Goal: Task Accomplishment & Management: Complete application form

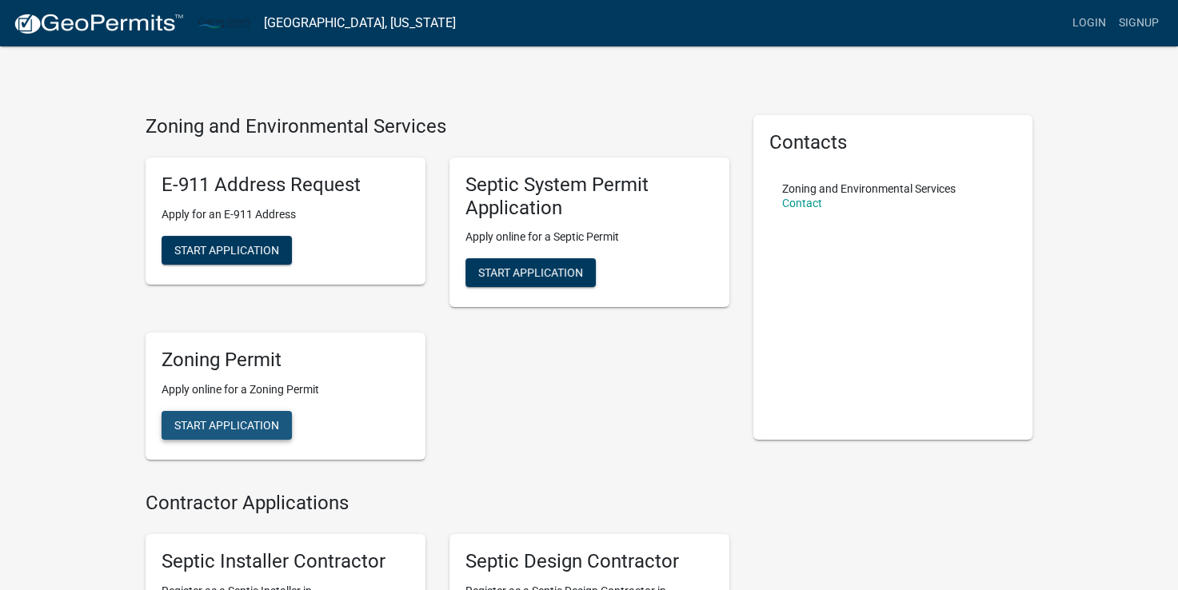
click at [210, 431] on span "Start Application" at bounding box center [226, 425] width 105 height 13
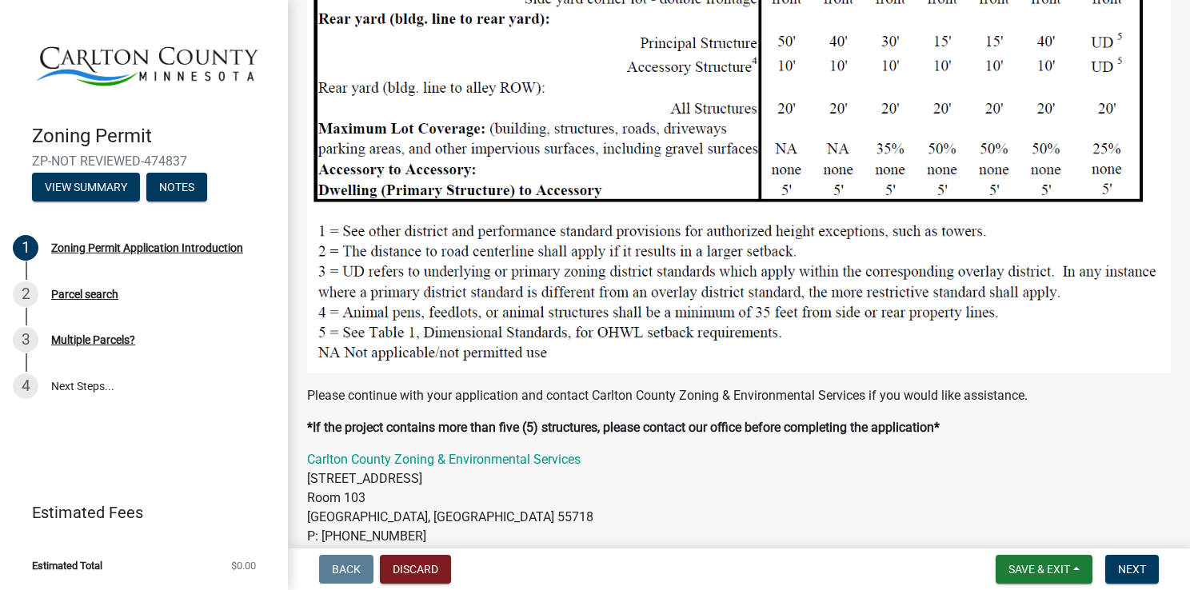
scroll to position [1699, 0]
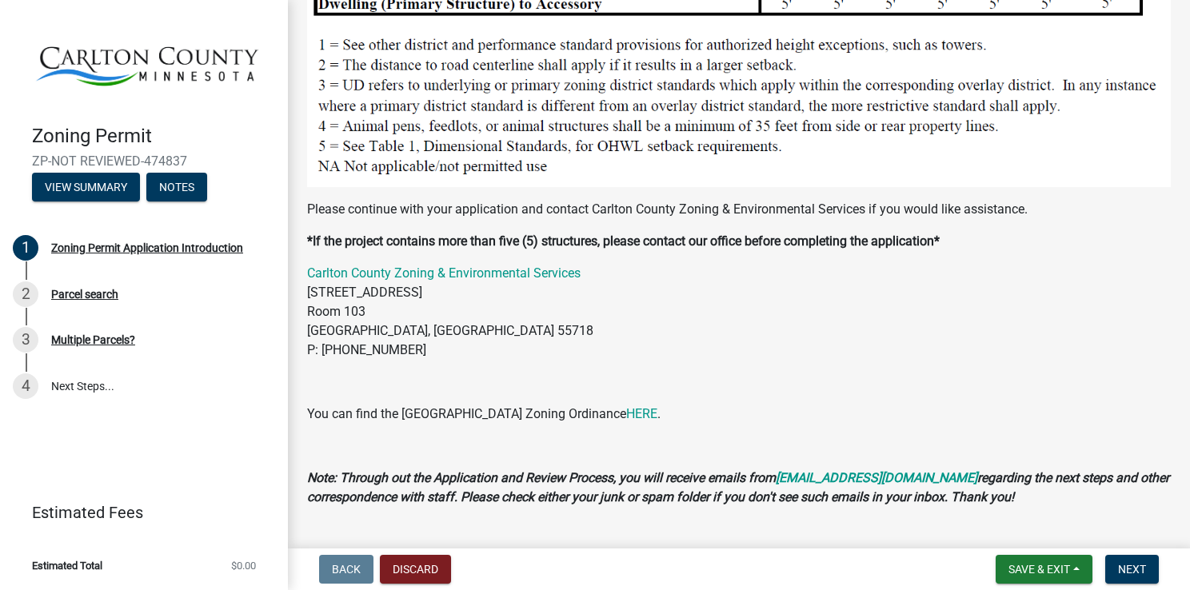
click at [1109, 554] on nav "Back Discard Save & Exit Save Save & Exit Next" at bounding box center [739, 570] width 902 height 42
click at [1134, 574] on span "Next" at bounding box center [1132, 569] width 28 height 13
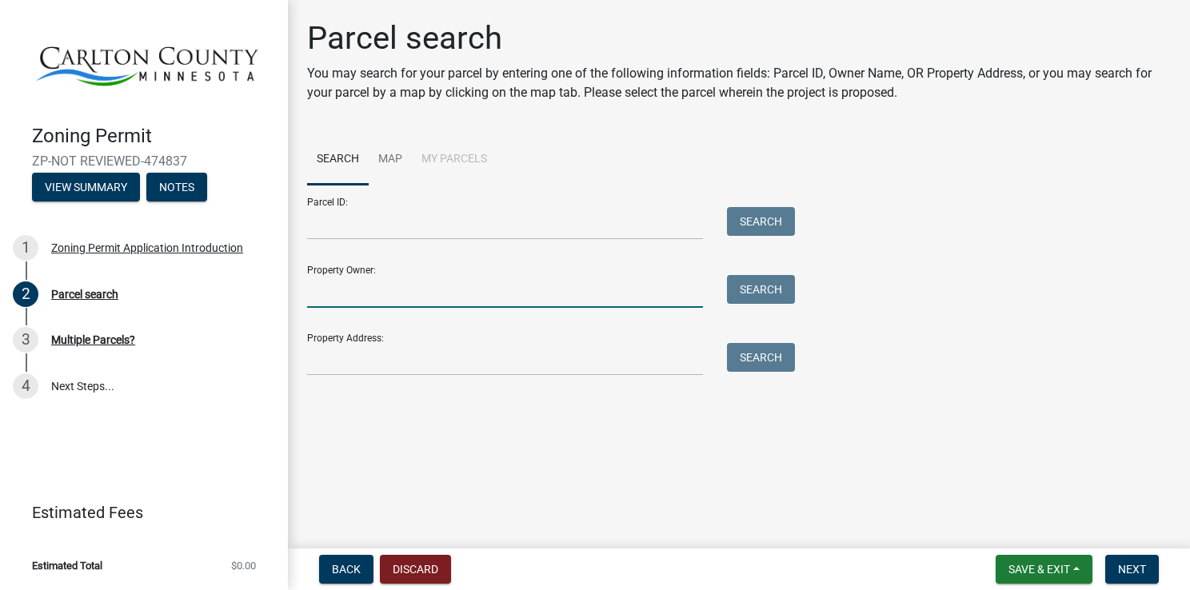
click at [335, 302] on input "Property Owner:" at bounding box center [505, 291] width 396 height 33
type input "k"
type input "W"
type input "[PERSON_NAME]"
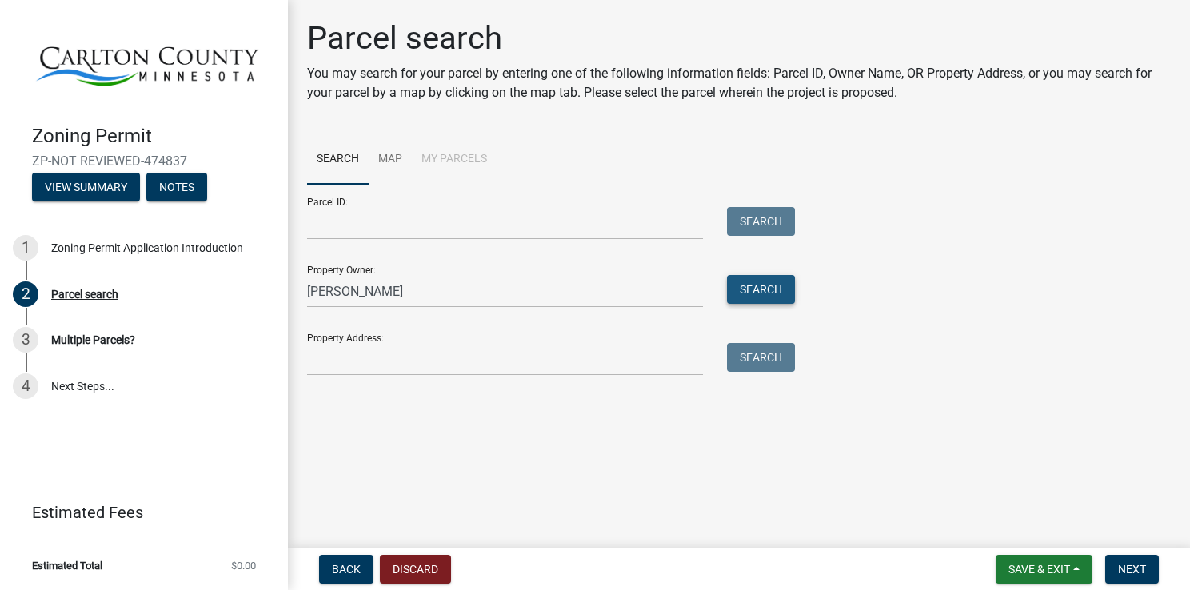
click at [760, 296] on button "Search" at bounding box center [761, 289] width 68 height 29
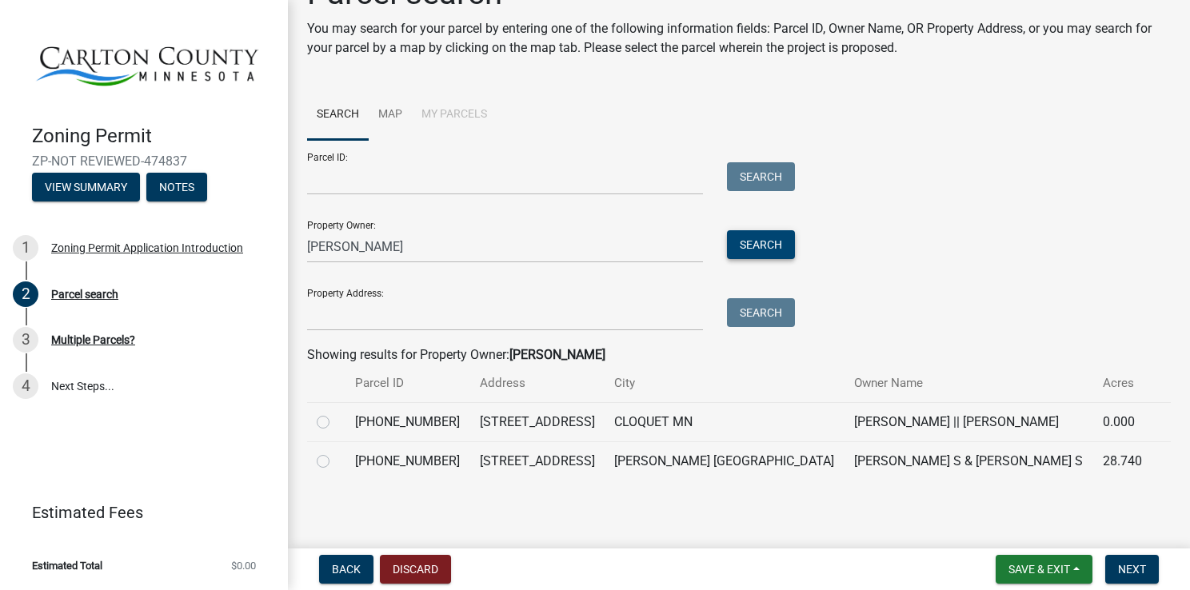
scroll to position [45, 0]
click at [845, 459] on td "[PERSON_NAME] S & [PERSON_NAME] S" at bounding box center [969, 461] width 249 height 39
click at [336, 452] on label at bounding box center [336, 452] width 0 height 0
click at [336, 462] on input "radio" at bounding box center [341, 457] width 10 height 10
radio input "true"
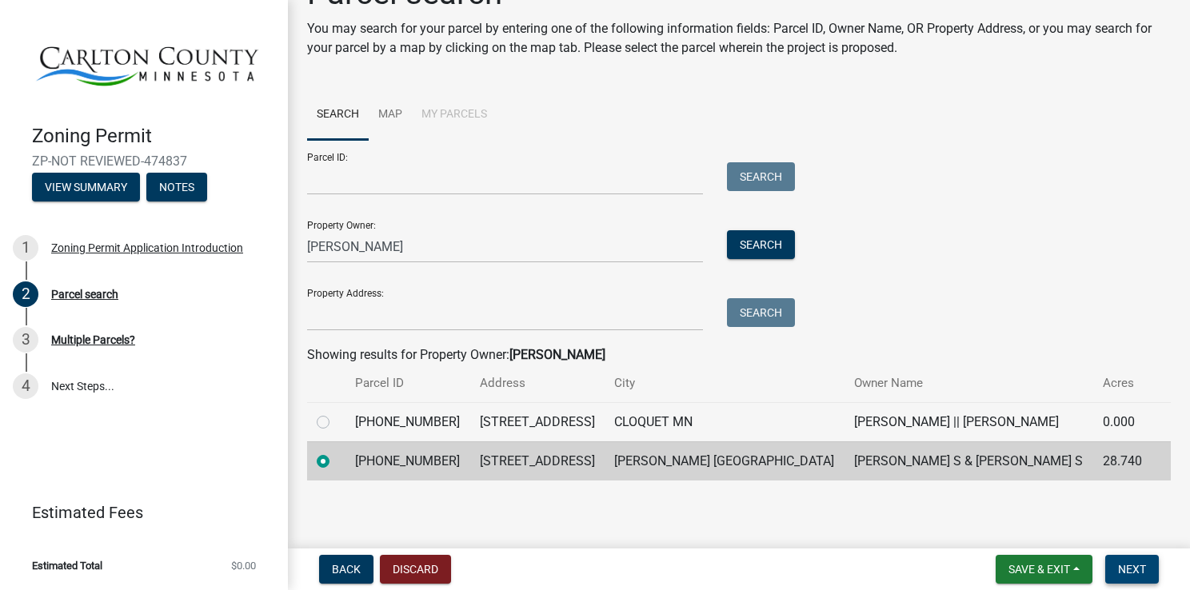
click at [1114, 574] on button "Next" at bounding box center [1133, 569] width 54 height 29
click at [1120, 568] on span "Next" at bounding box center [1132, 569] width 28 height 13
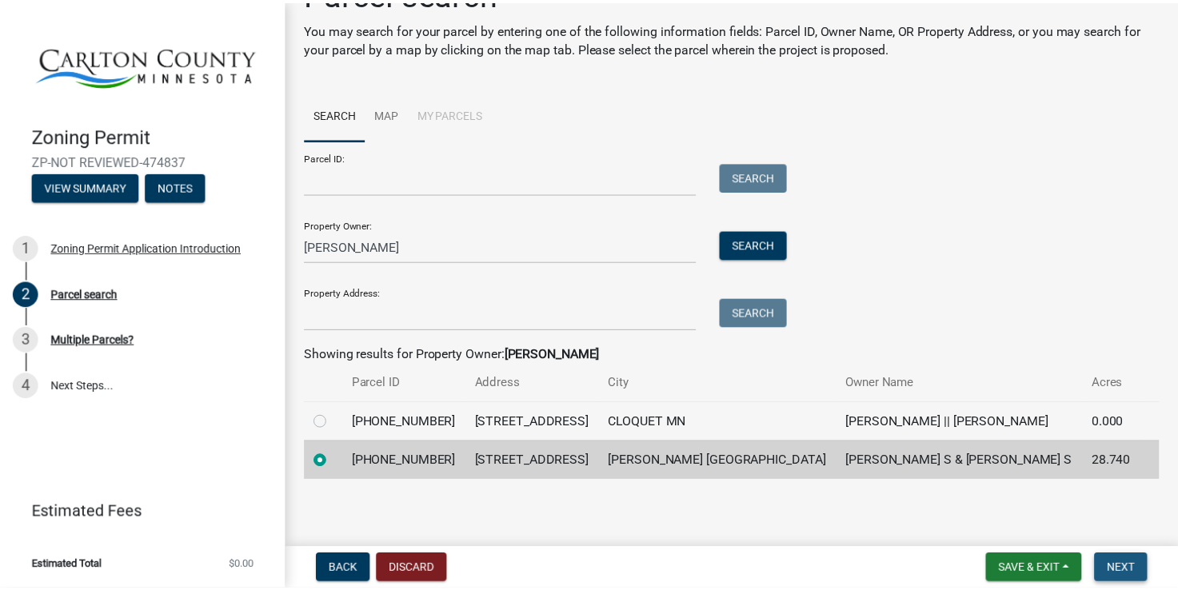
scroll to position [0, 0]
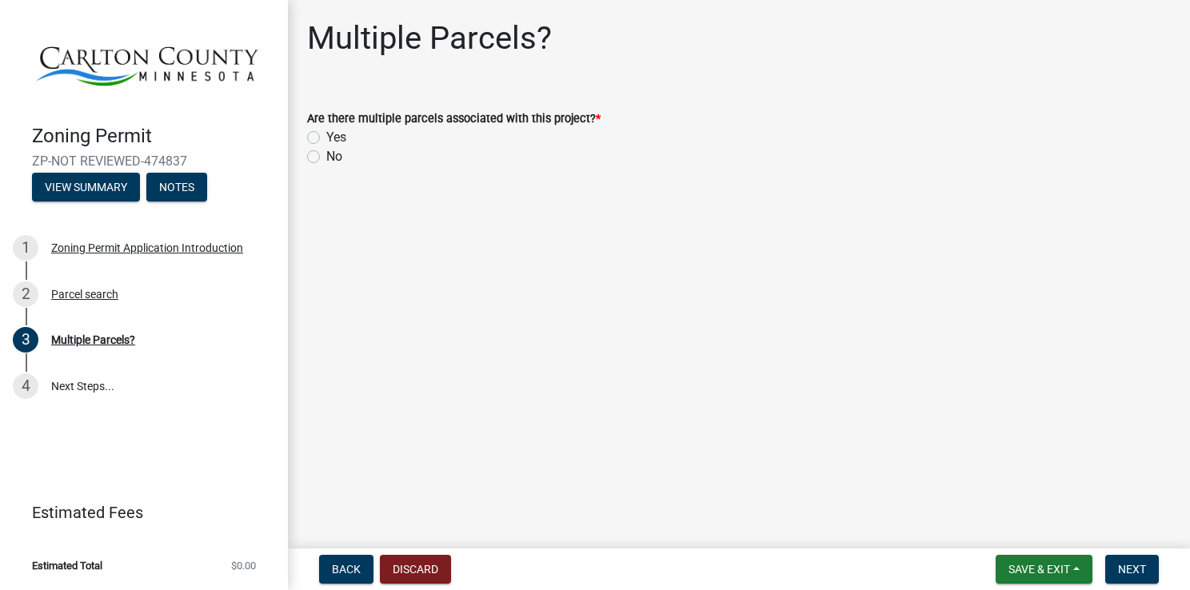
click at [326, 158] on label "No" at bounding box center [334, 156] width 16 height 19
click at [326, 158] on input "No" at bounding box center [331, 152] width 10 height 10
radio input "true"
click at [1106, 573] on button "Next" at bounding box center [1133, 569] width 54 height 29
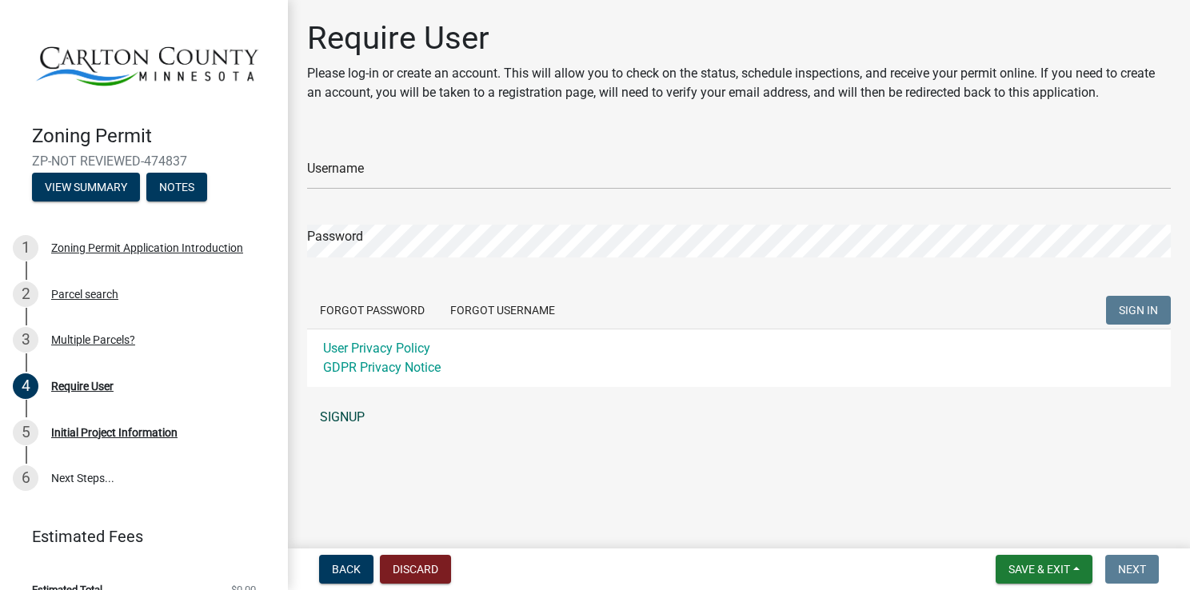
click at [338, 424] on link "SIGNUP" at bounding box center [739, 418] width 864 height 32
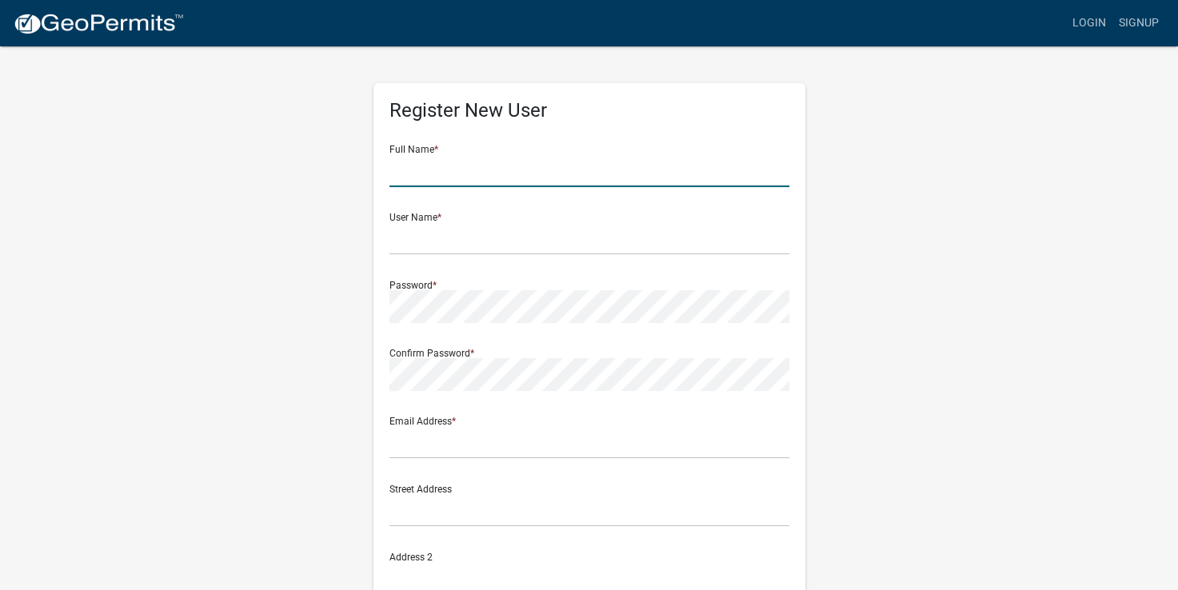
click at [503, 184] on input "text" at bounding box center [590, 170] width 400 height 33
type input "[PERSON_NAME]"
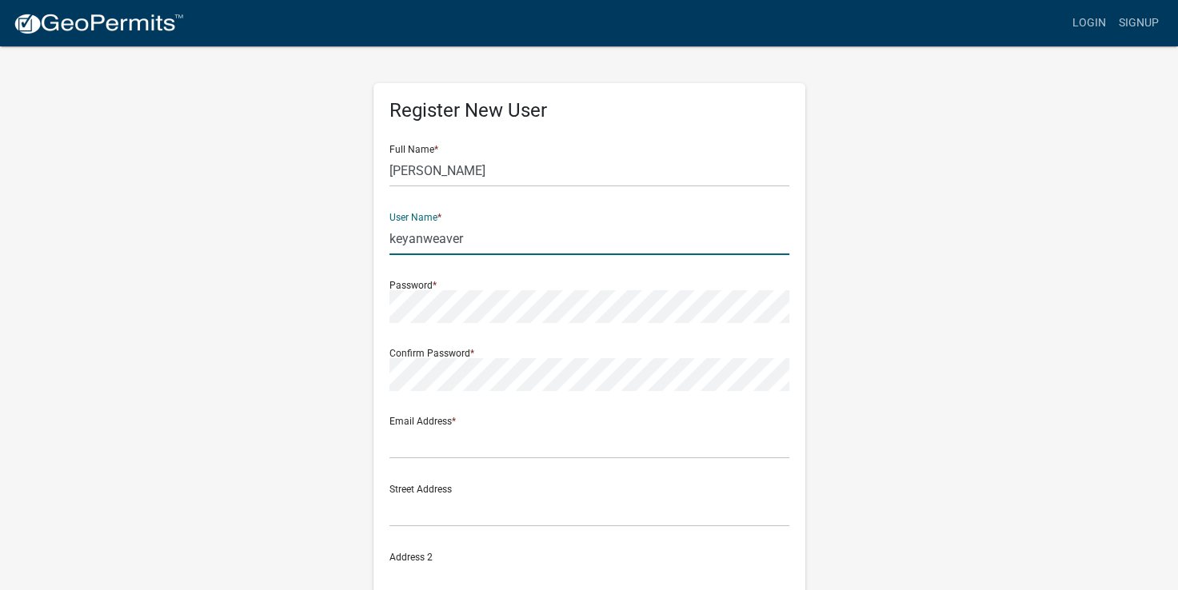
type input "keyanweaver"
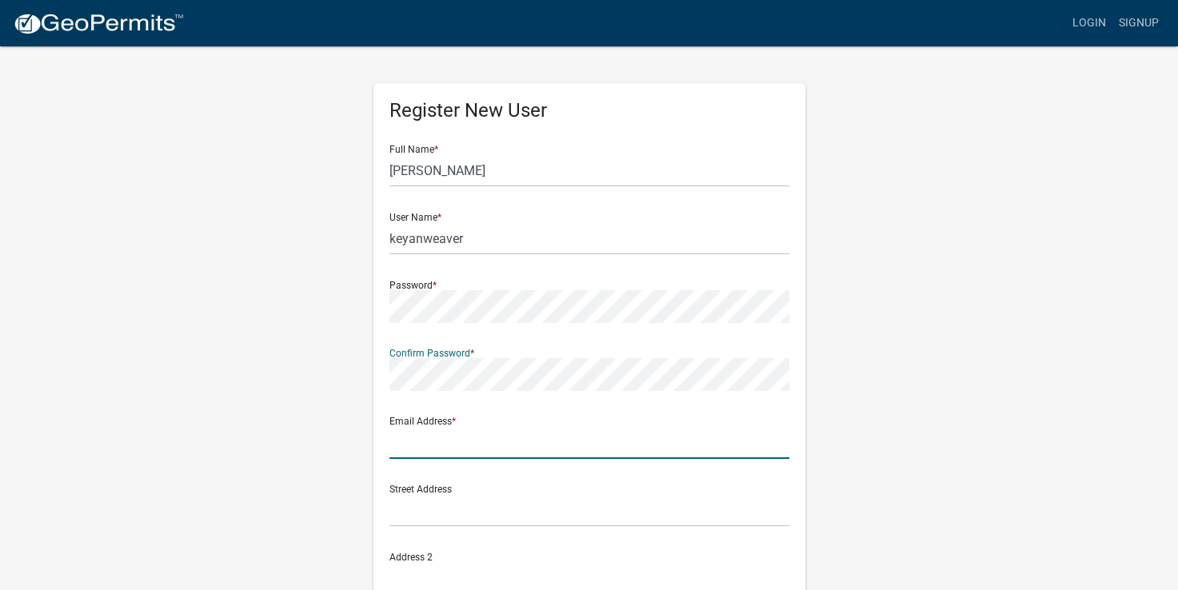
click at [442, 451] on input "text" at bounding box center [590, 442] width 400 height 33
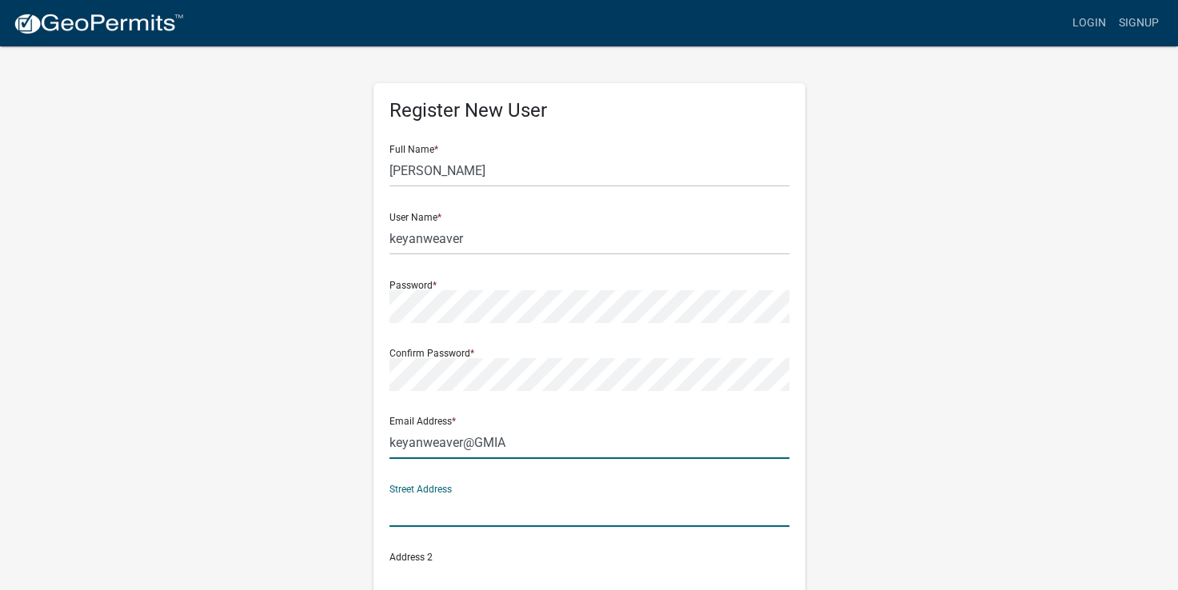
click at [581, 445] on input "keyanweaver@GMIA" at bounding box center [590, 442] width 400 height 33
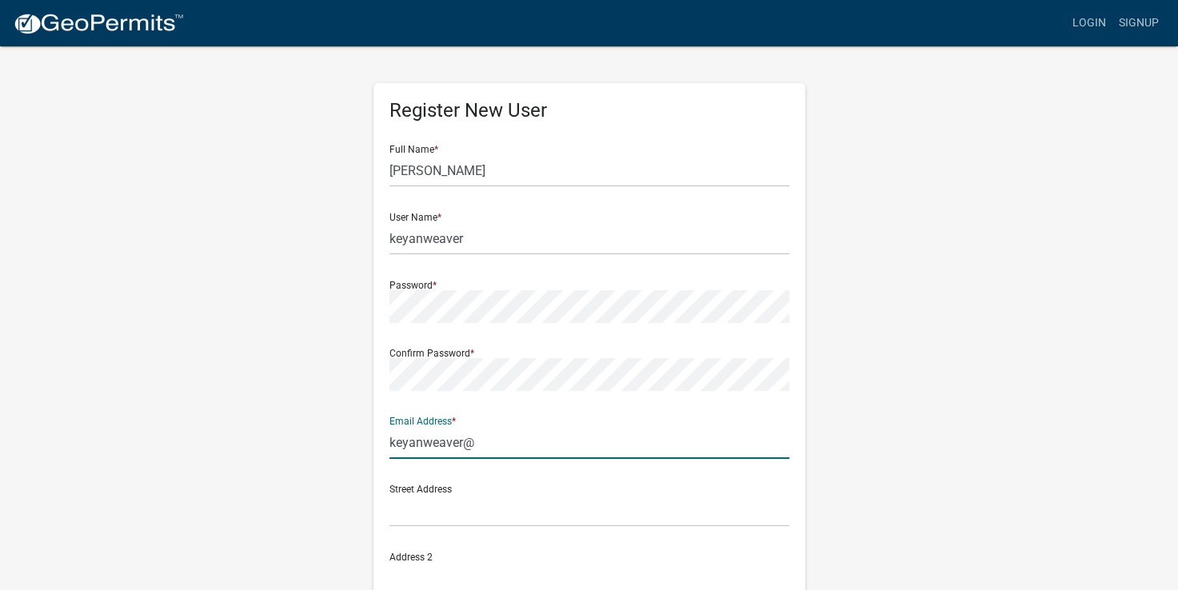
type input "[EMAIL_ADDRESS][DOMAIN_NAME]"
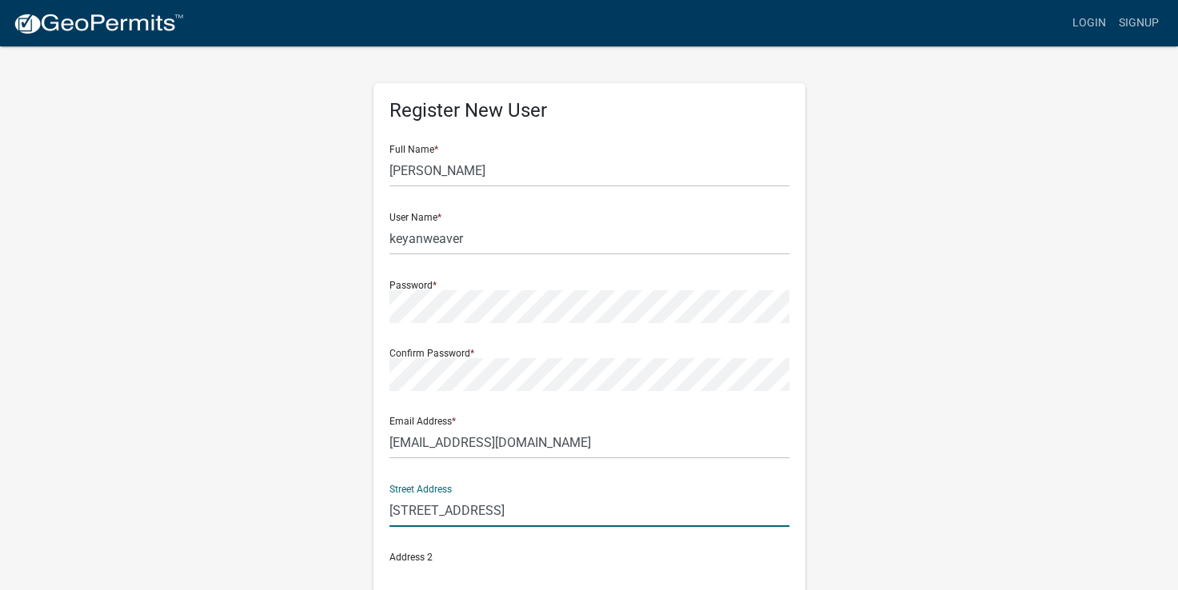
type input "[STREET_ADDRESS]"
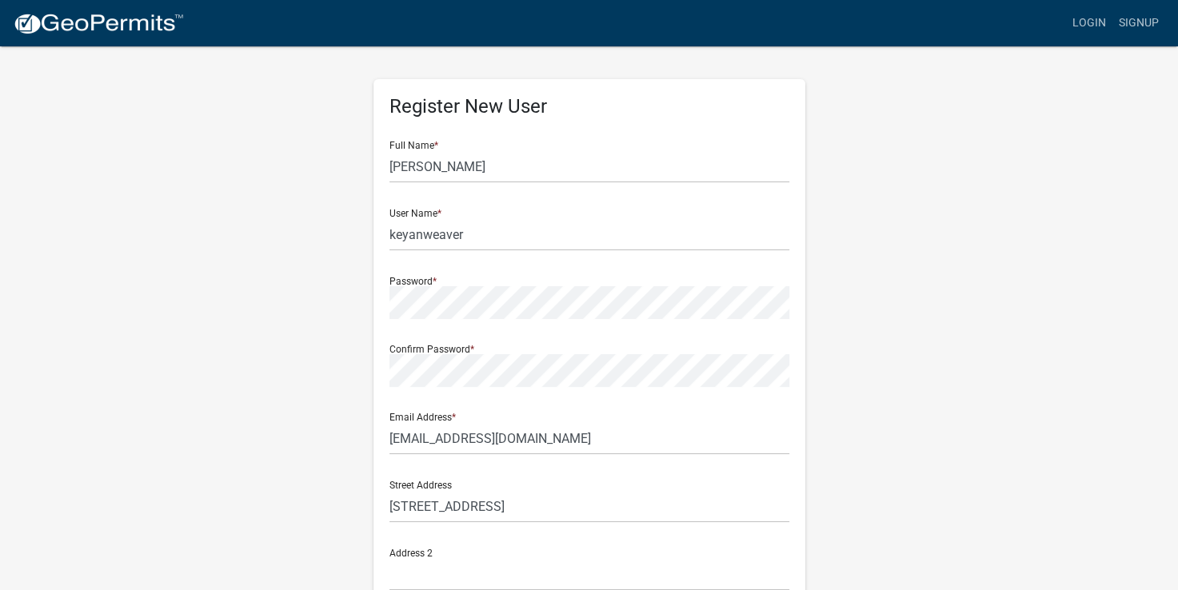
scroll to position [310, 0]
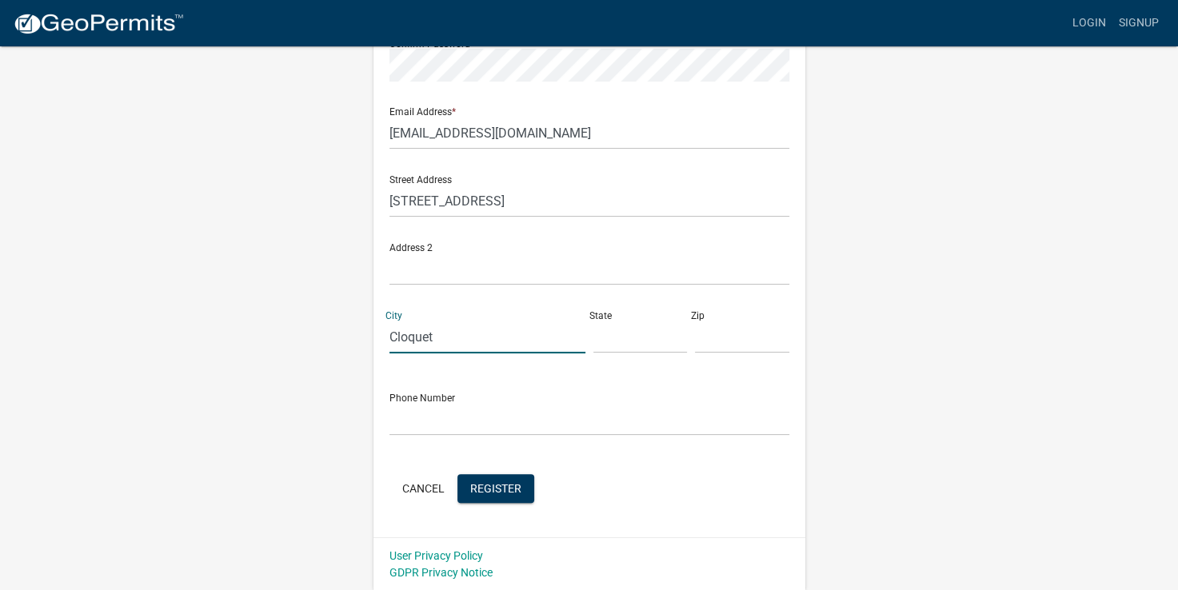
type input "Cloquet"
type input "MN"
type input "55720"
click at [458, 427] on input "text" at bounding box center [590, 419] width 400 height 33
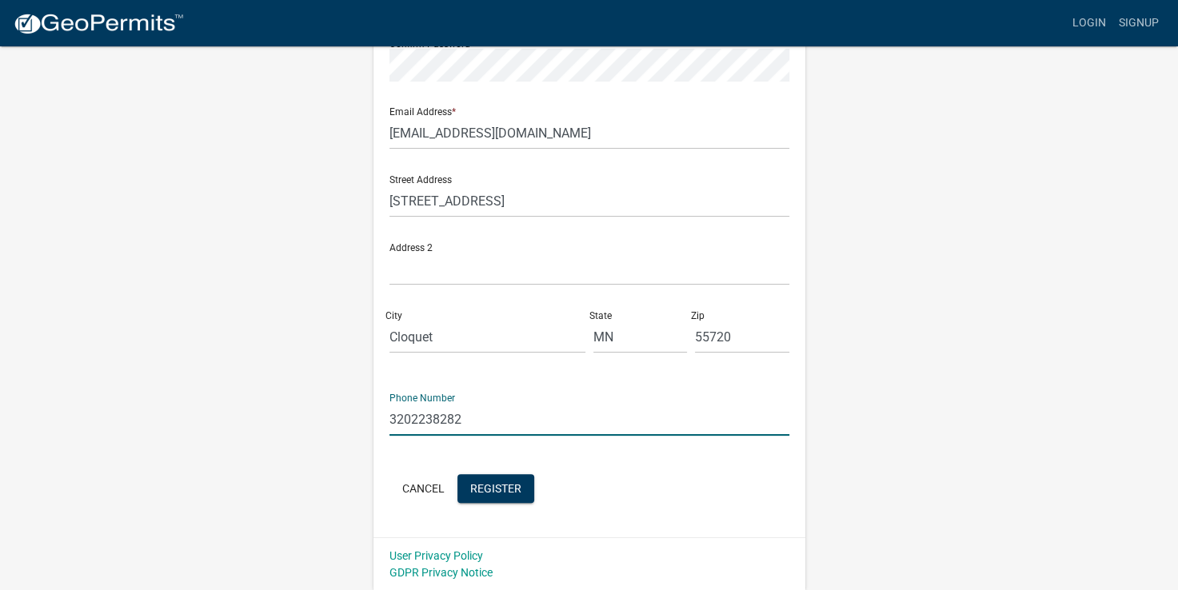
type input "3202238282"
click at [718, 504] on div "Cancel Register" at bounding box center [590, 490] width 400 height 33
click at [511, 505] on div "Cancel Register" at bounding box center [590, 490] width 400 height 33
click at [518, 485] on span "Register" at bounding box center [495, 488] width 51 height 13
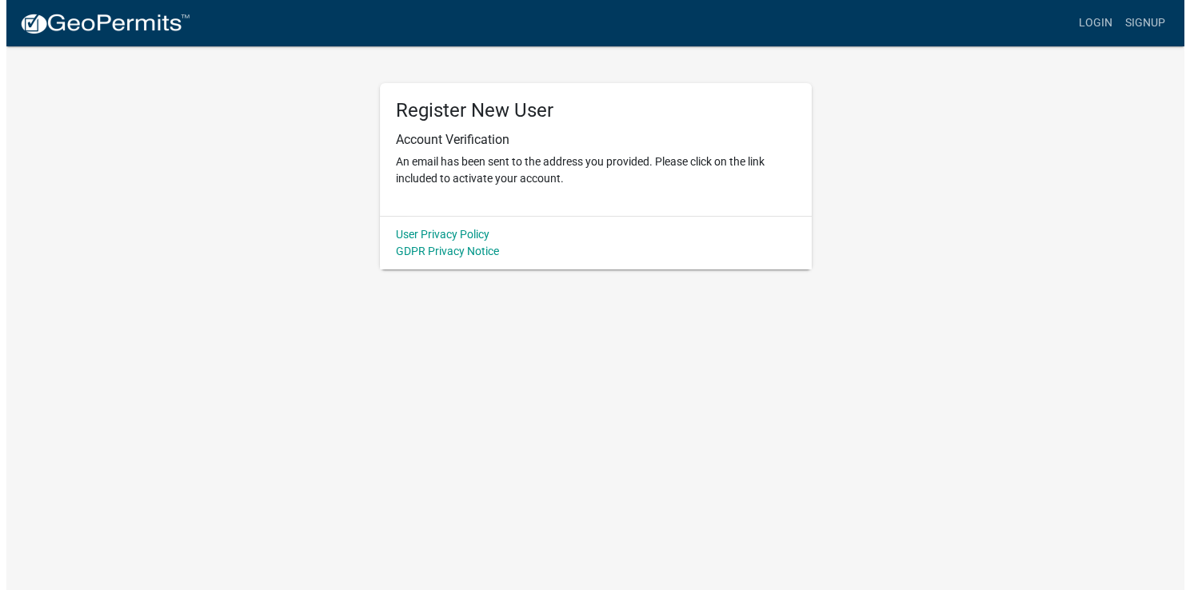
scroll to position [0, 0]
click at [1090, 18] on link "Login" at bounding box center [1101, 23] width 46 height 30
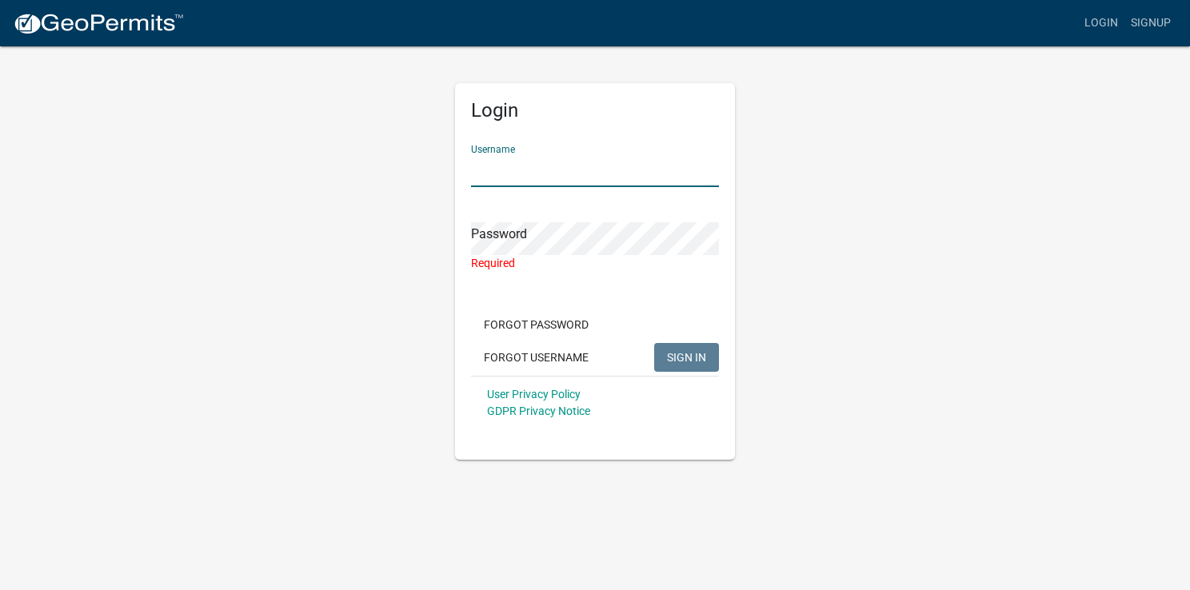
click at [541, 178] on input "Username" at bounding box center [595, 170] width 248 height 33
type input "keyanweaver"
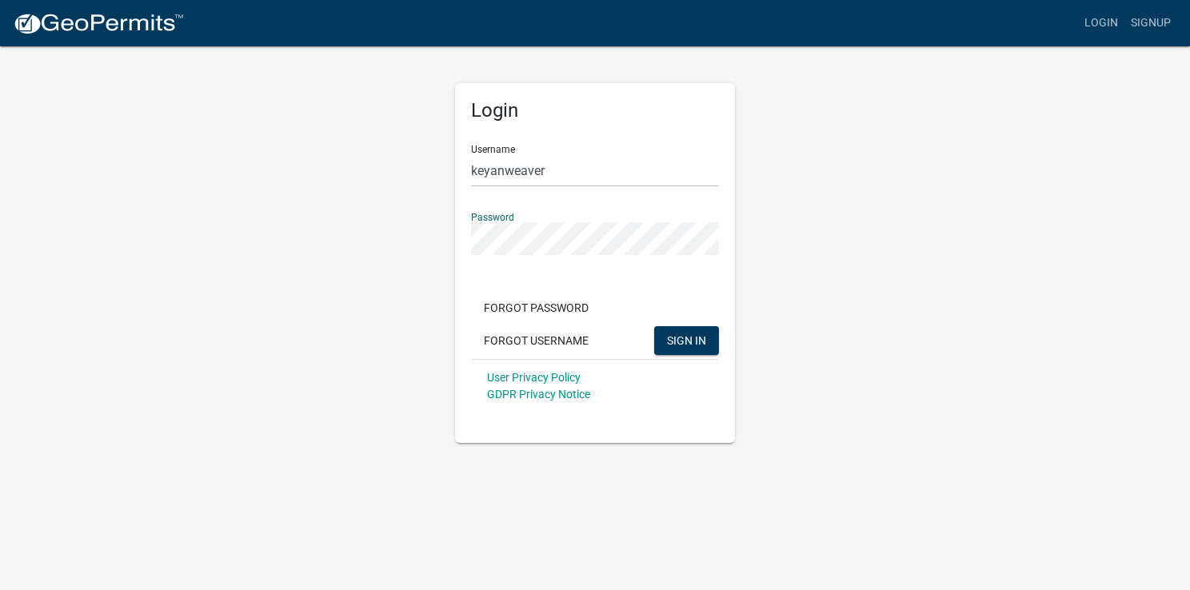
click at [654, 326] on button "SIGN IN" at bounding box center [686, 340] width 65 height 29
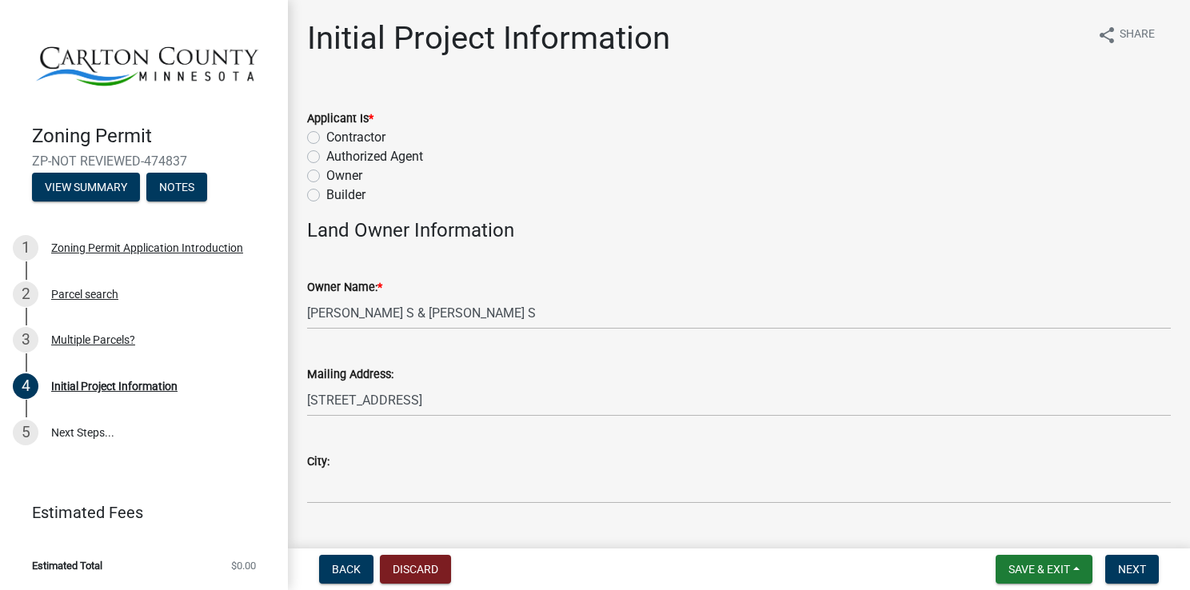
click at [306, 173] on div "Applicant Is * Contractor Authorized Agent Owner Builder" at bounding box center [739, 147] width 888 height 115
click at [326, 175] on label "Owner" at bounding box center [344, 175] width 36 height 19
click at [326, 175] on input "Owner" at bounding box center [331, 171] width 10 height 10
radio input "true"
click at [326, 196] on label "Builder" at bounding box center [345, 195] width 39 height 19
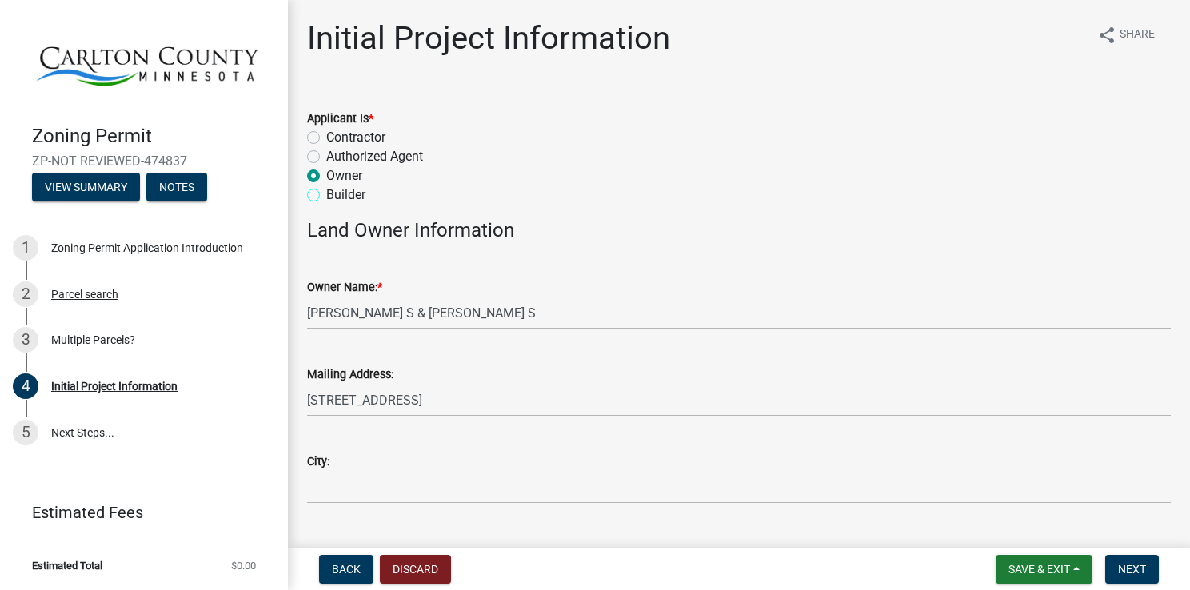
click at [326, 196] on input "Builder" at bounding box center [331, 191] width 10 height 10
radio input "true"
click at [326, 178] on label "Owner" at bounding box center [344, 175] width 36 height 19
click at [326, 177] on input "Owner" at bounding box center [331, 171] width 10 height 10
radio input "true"
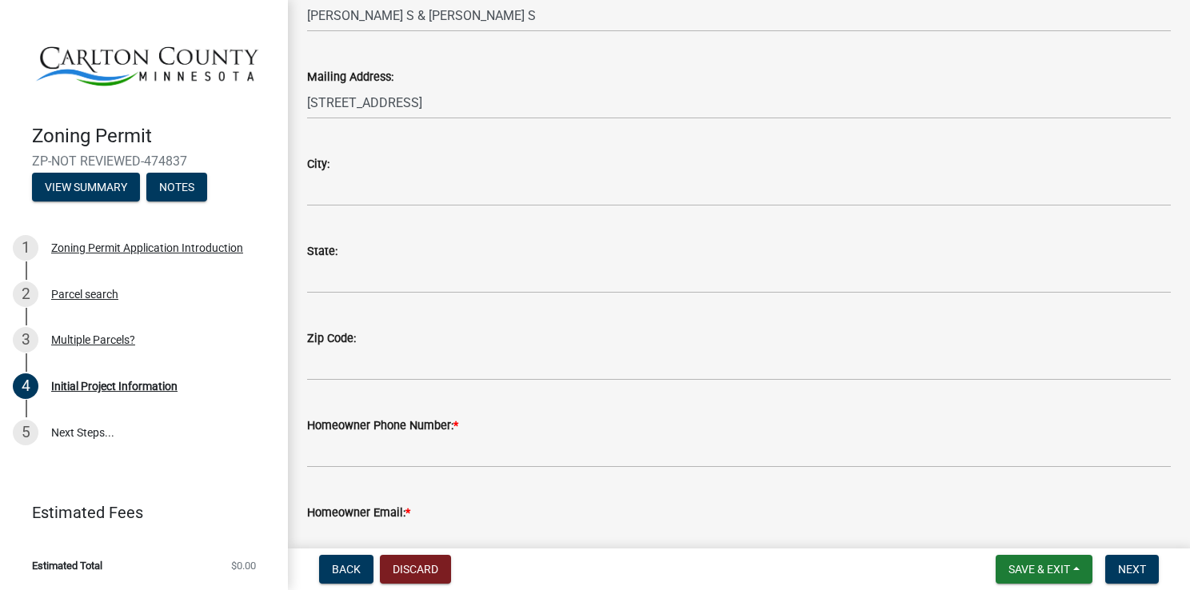
scroll to position [297, 0]
click at [546, 210] on wm-data-entity-input "City:" at bounding box center [739, 176] width 864 height 87
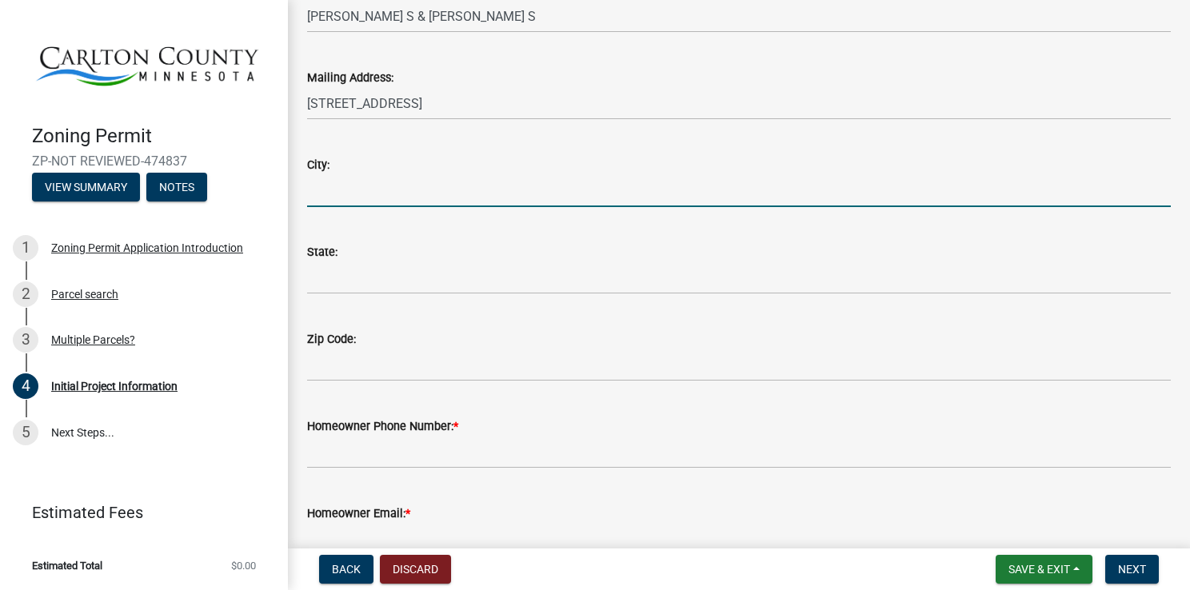
click at [568, 187] on input "City:" at bounding box center [739, 190] width 864 height 33
type input "c"
type input "Cloquet"
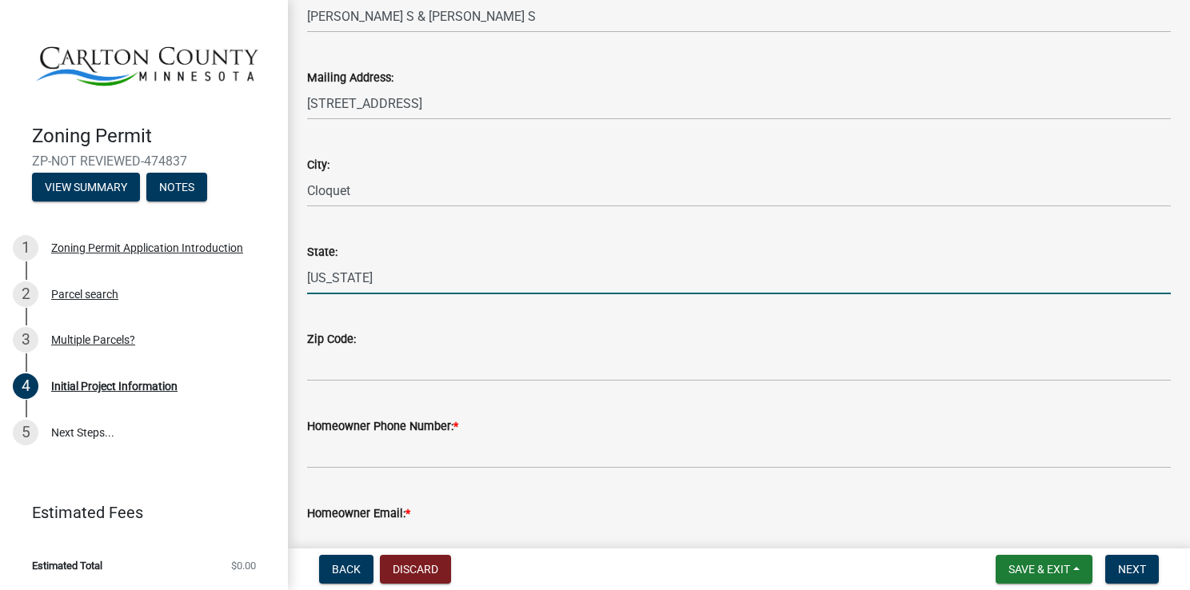
type input "[US_STATE]"
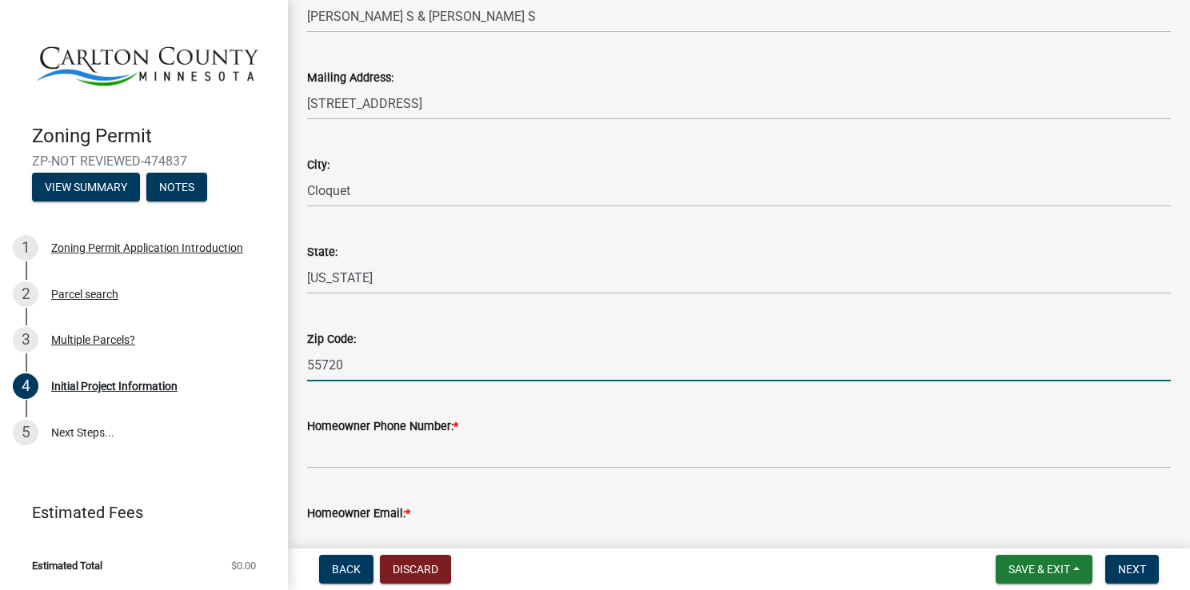
type input "55720"
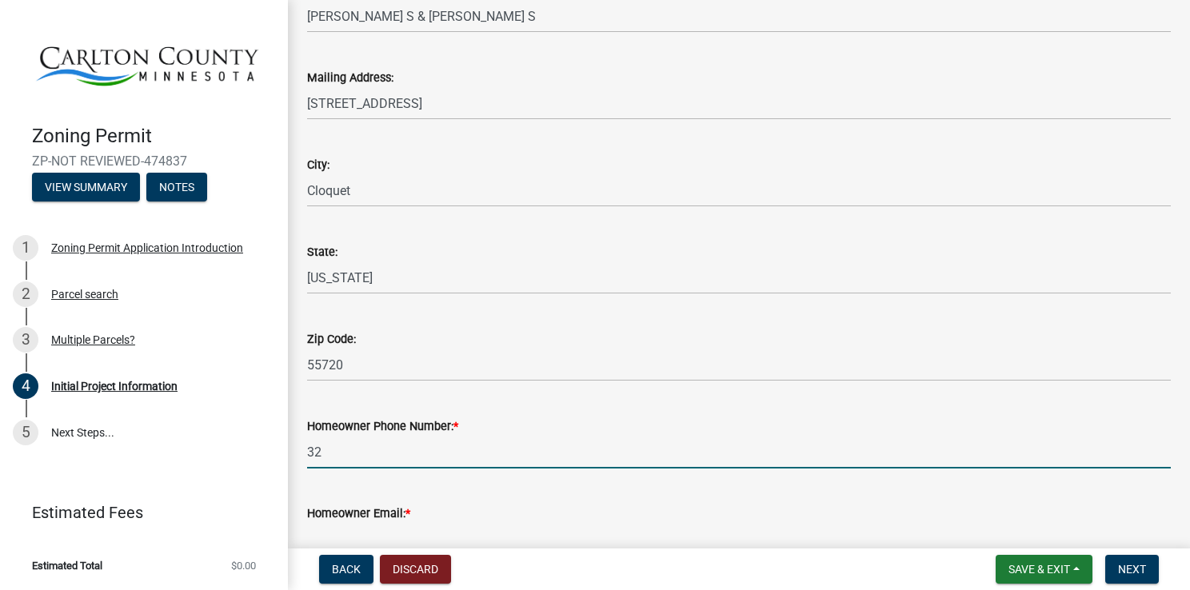
type input "3202238282"
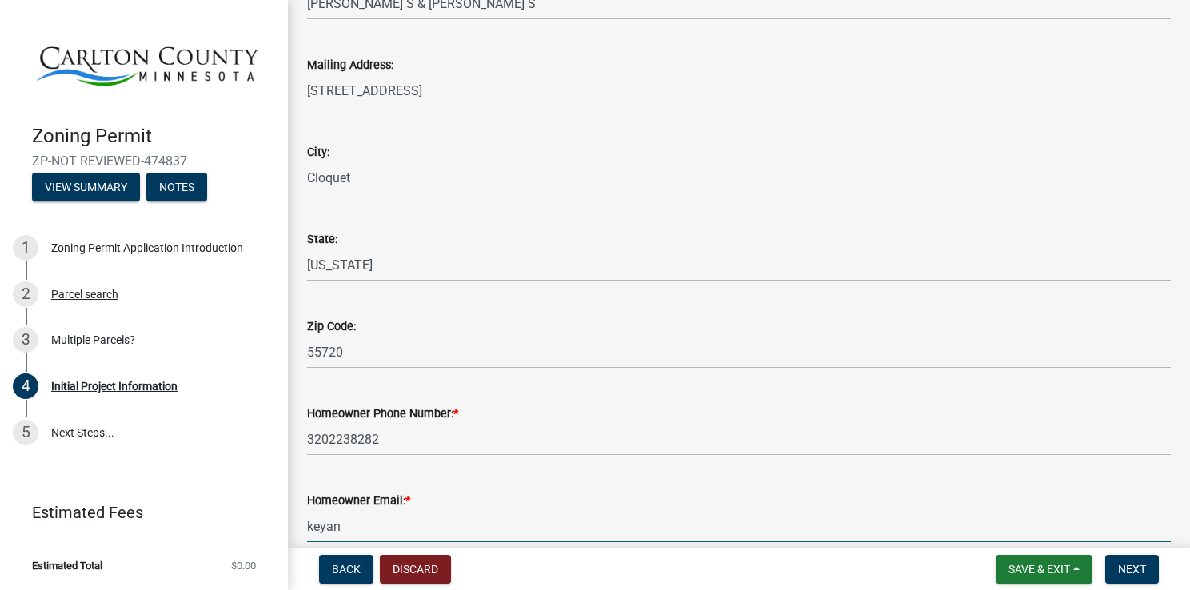
type input "[EMAIL_ADDRESS][DOMAIN_NAME]"
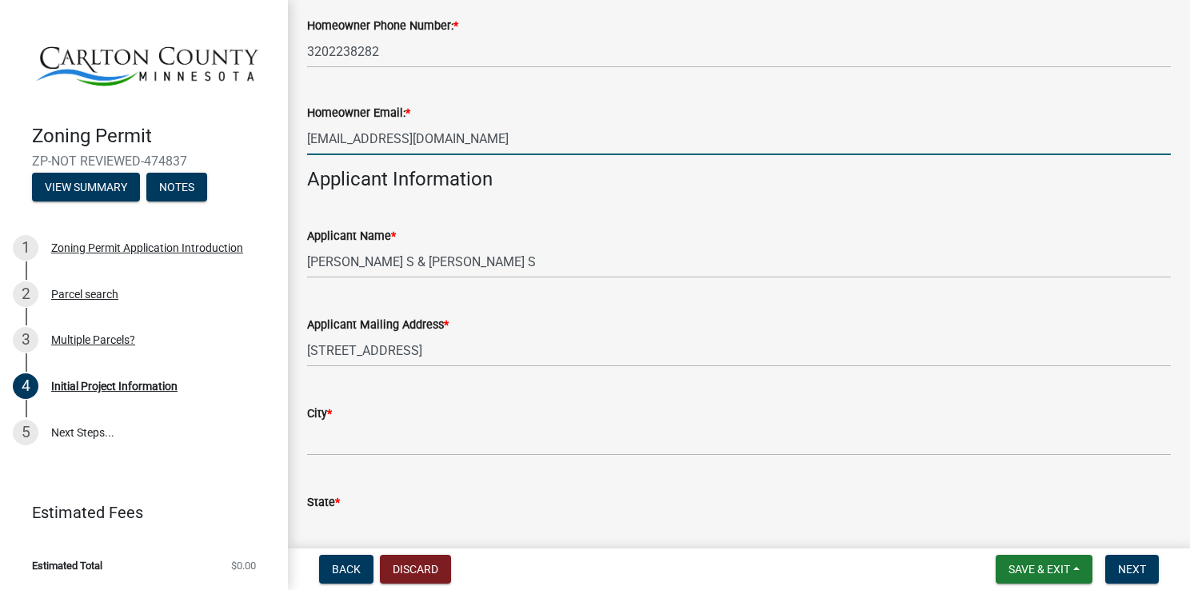
scroll to position [697, 0]
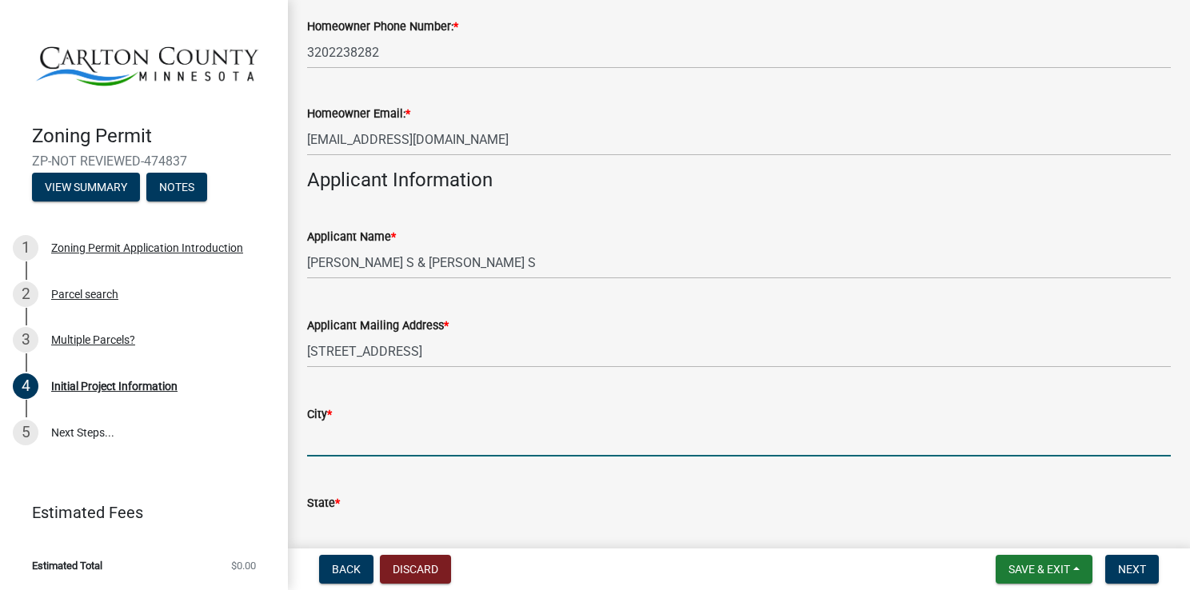
click at [353, 426] on input "City *" at bounding box center [739, 440] width 864 height 33
type input "Cloquet"
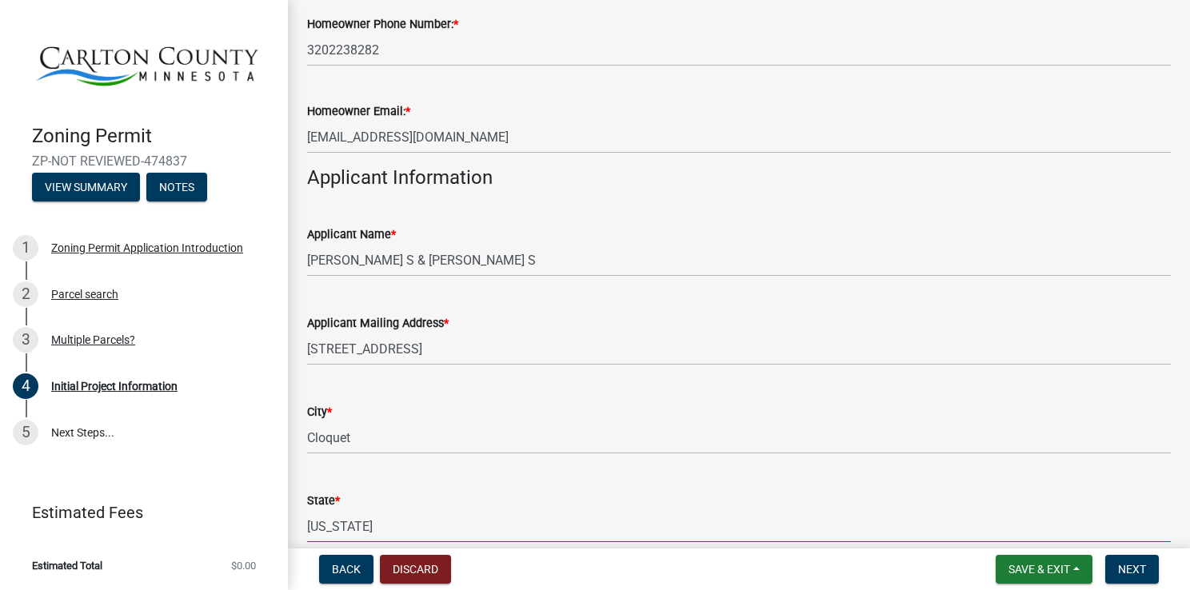
type input "[US_STATE]"
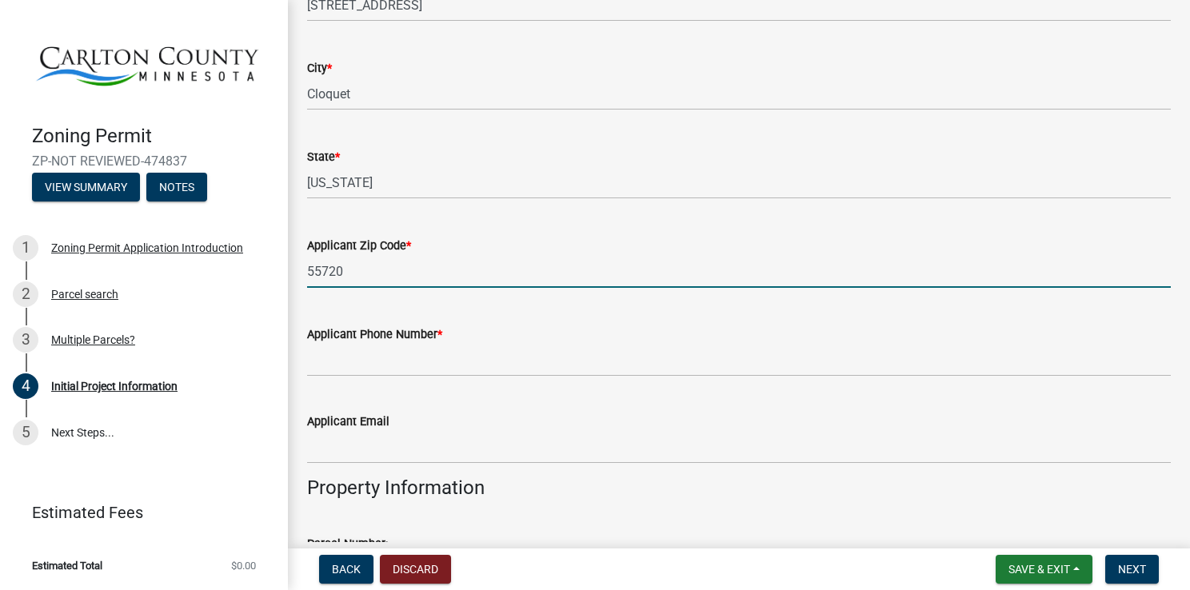
type input "55720"
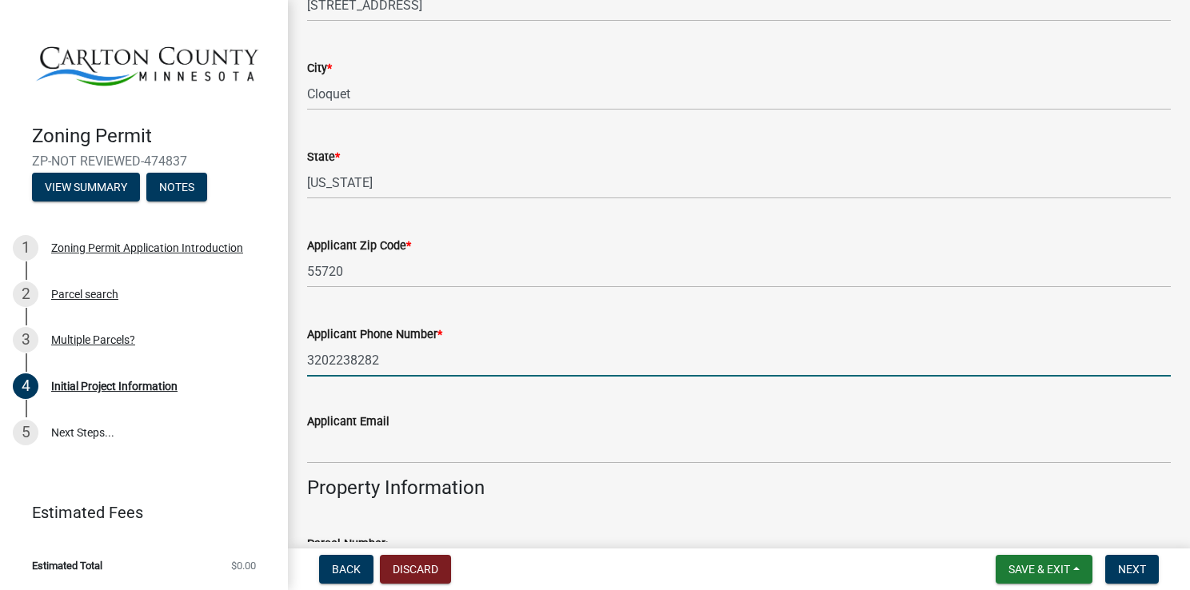
type input "3202238282"
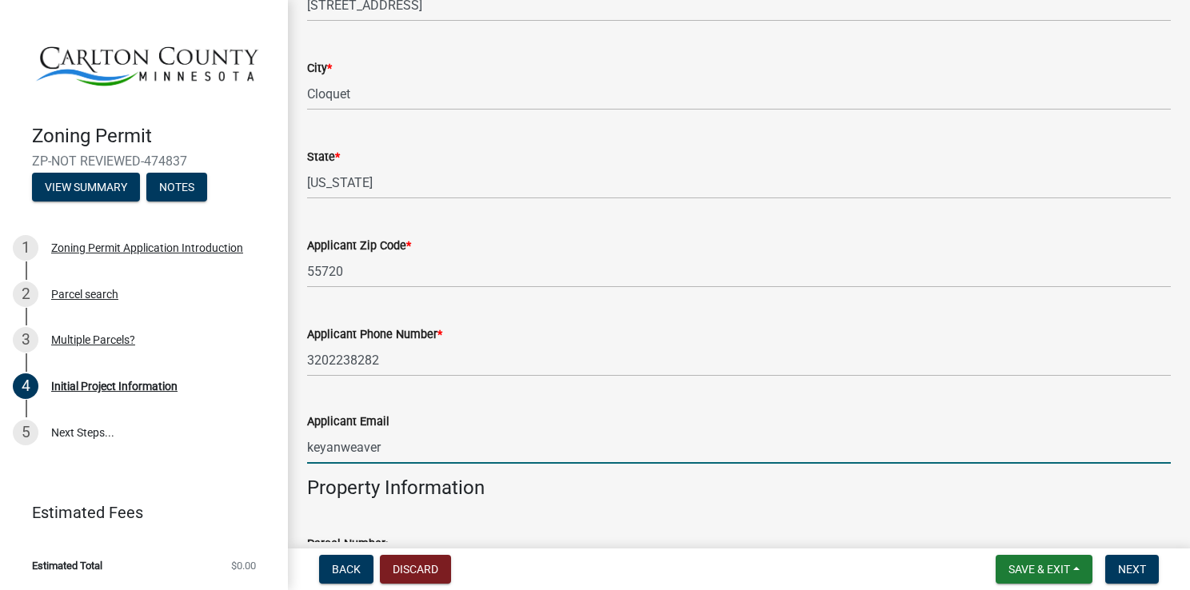
type input "[EMAIL_ADDRESS][DOMAIN_NAME]"
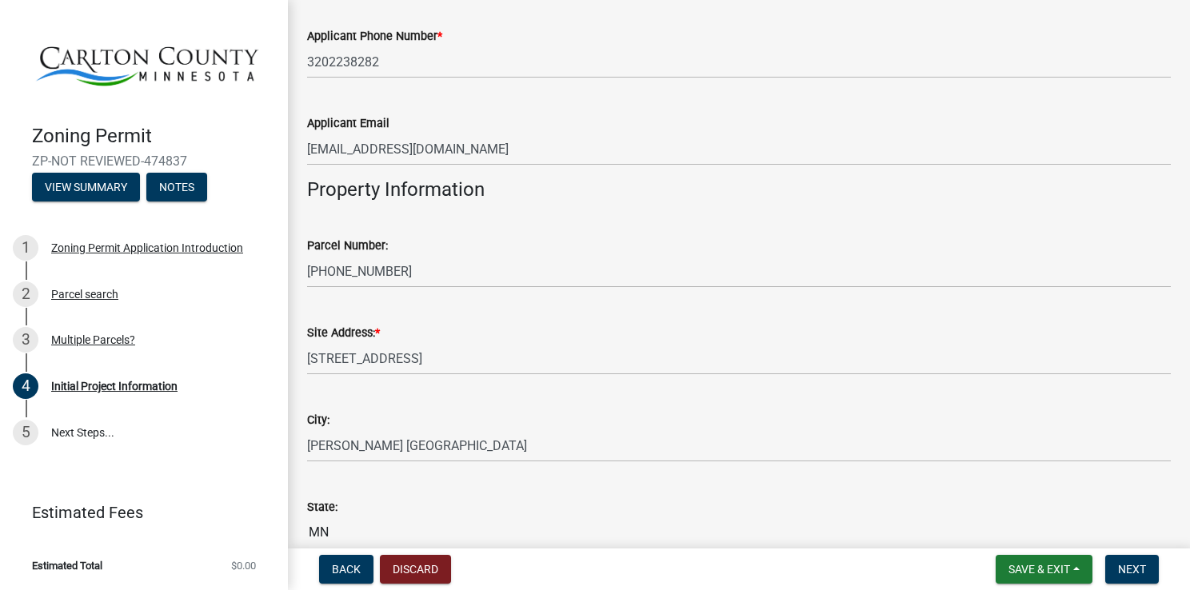
click at [531, 246] on div "Parcel Number:" at bounding box center [739, 245] width 864 height 19
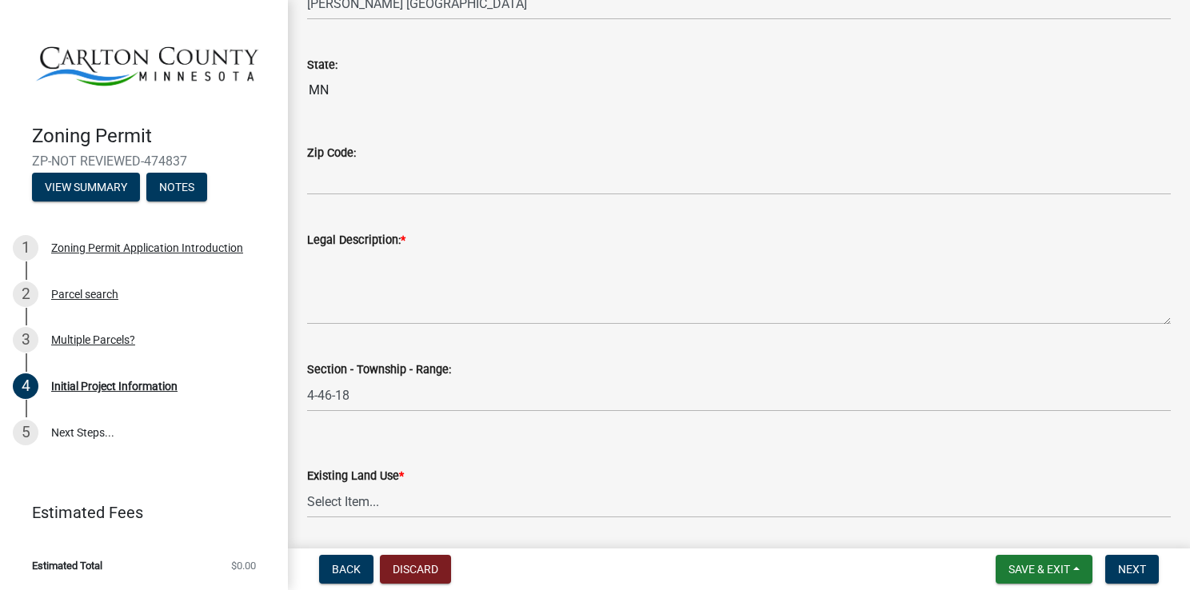
scroll to position [1782, 0]
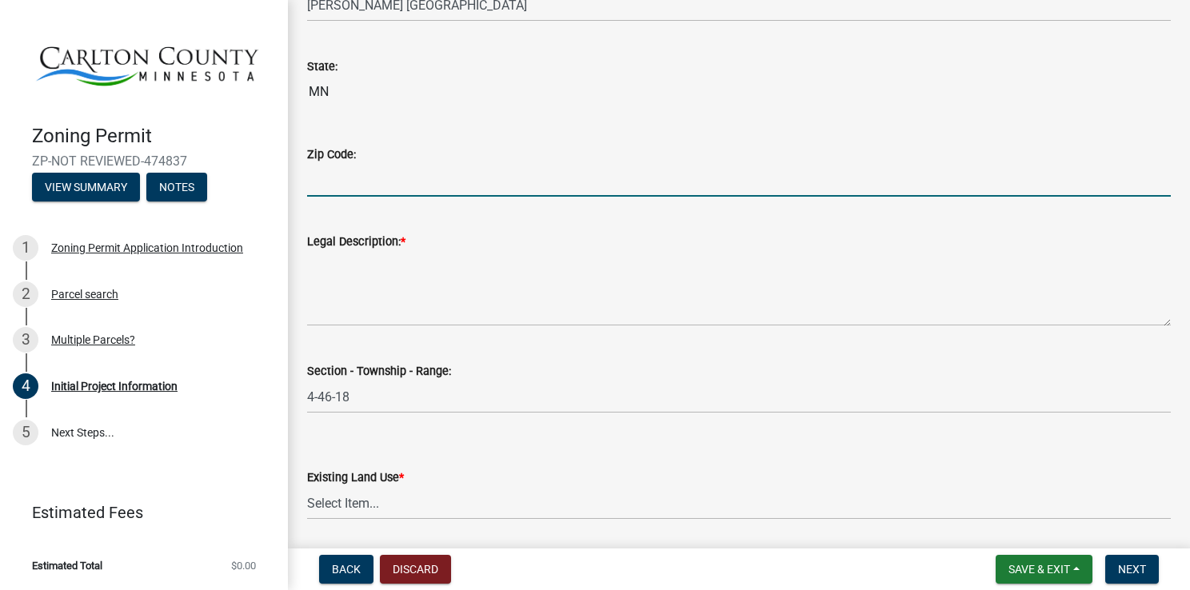
click at [415, 186] on input "Zip Code:" at bounding box center [739, 180] width 864 height 33
type input "55707"
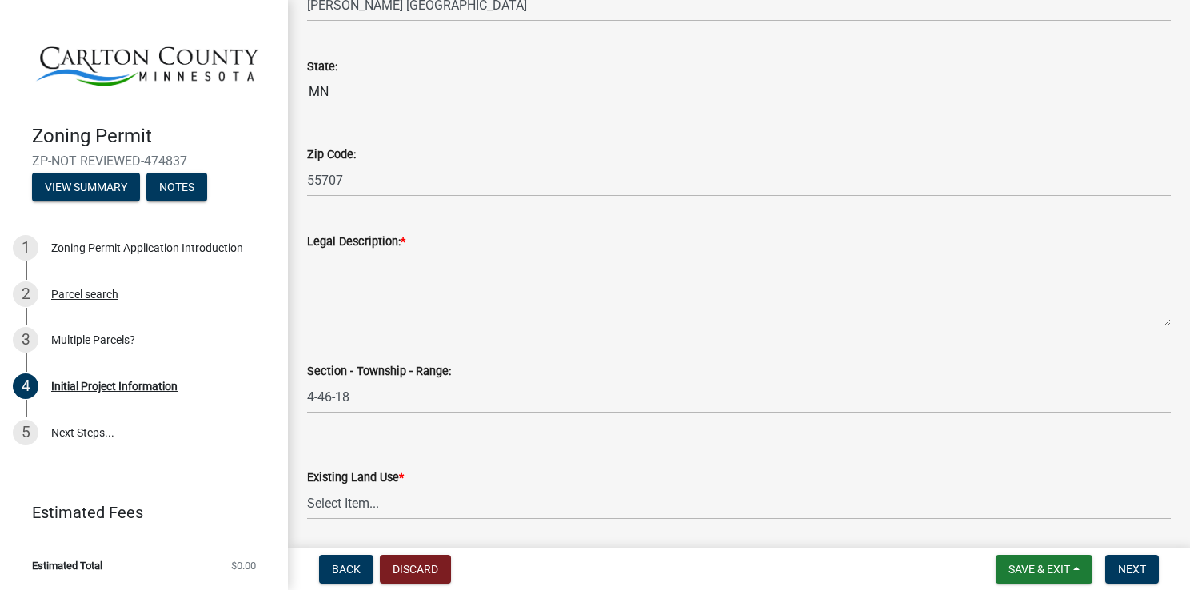
click at [420, 244] on div "Legal Description: *" at bounding box center [739, 241] width 864 height 19
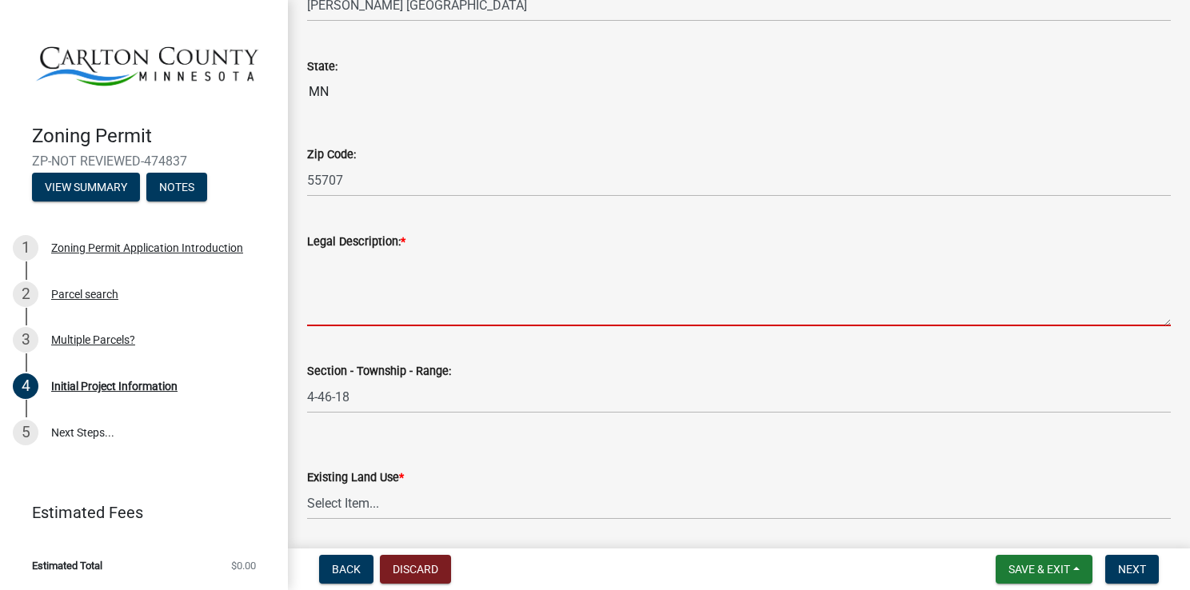
click at [389, 294] on textarea "Legal Description: *" at bounding box center [739, 288] width 864 height 75
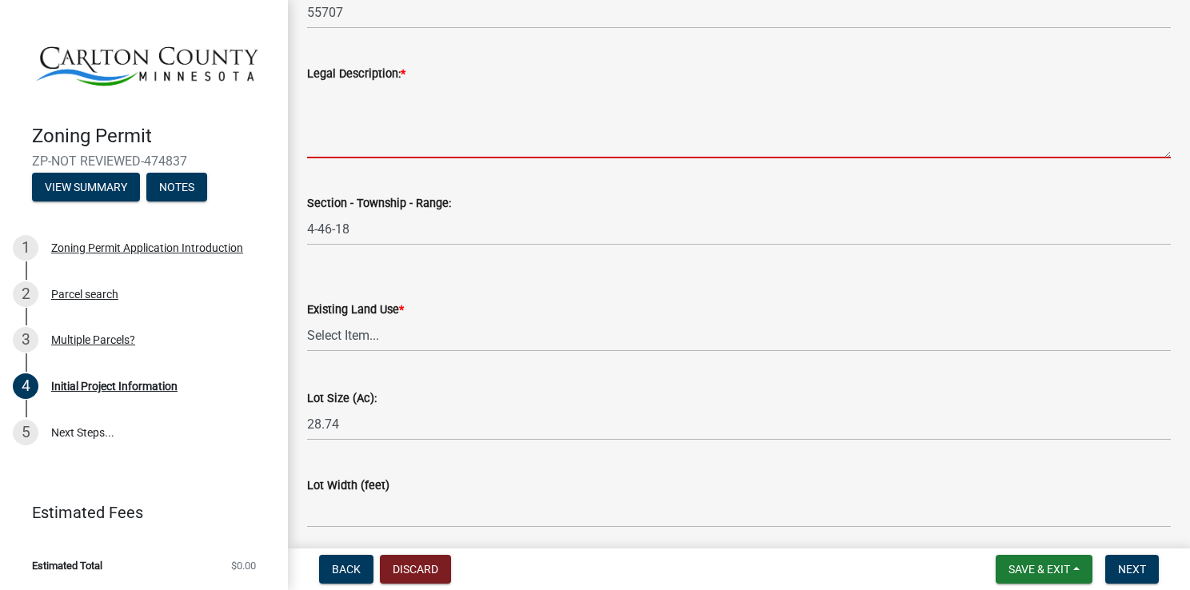
scroll to position [1993, 0]
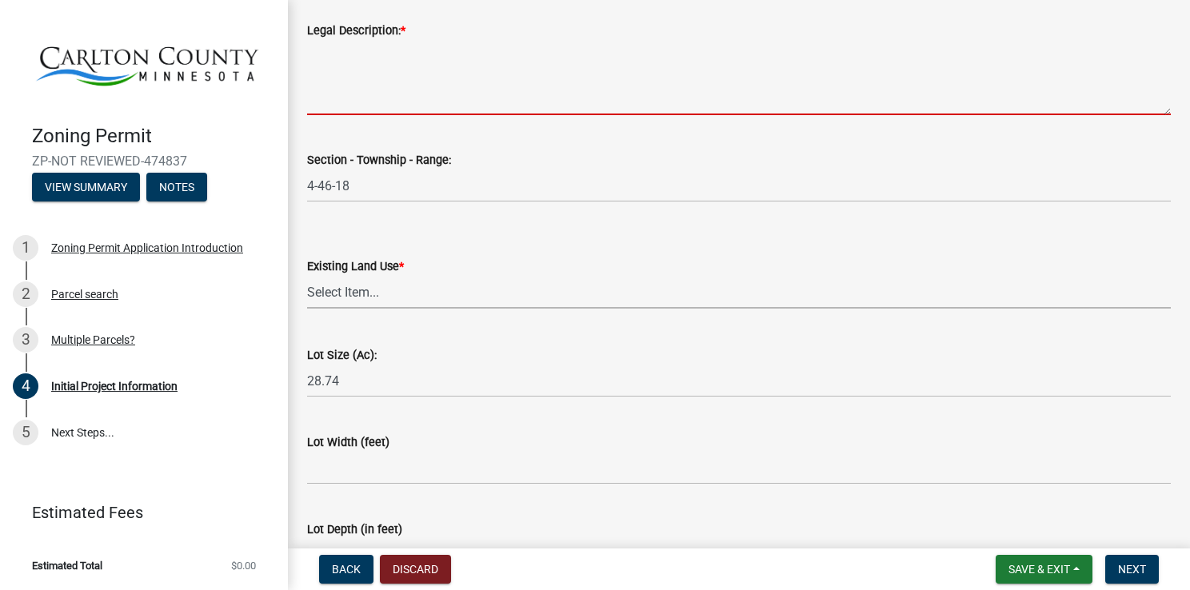
click at [394, 285] on div "Existing Land Use * Select Item... Residential Commercial Recreational/hunting …" at bounding box center [739, 283] width 864 height 52
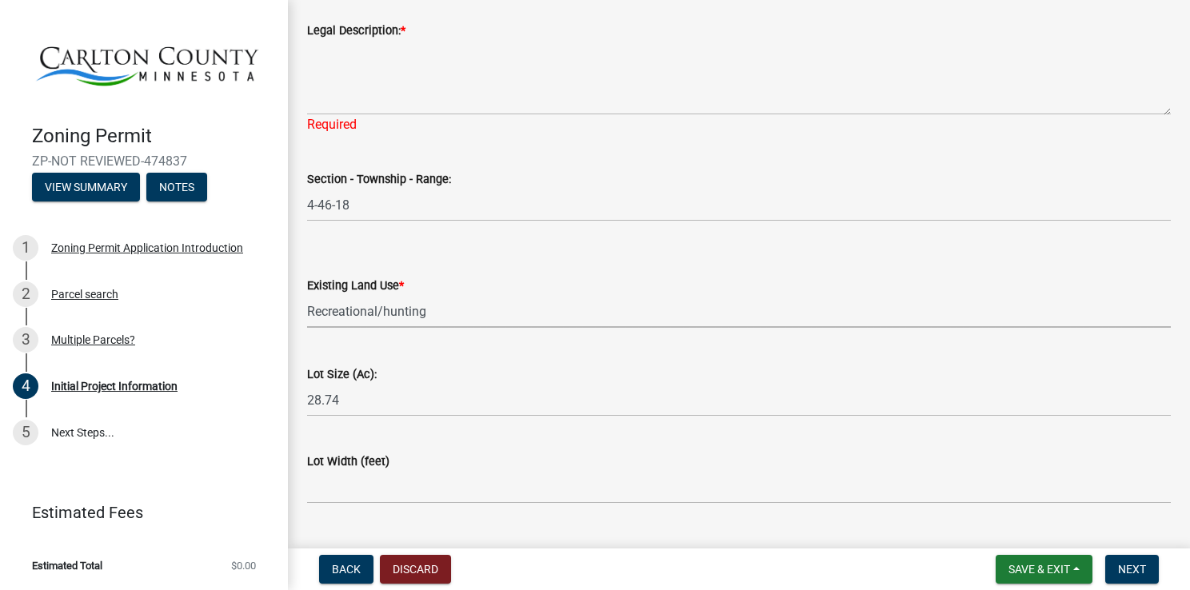
click at [307, 295] on select "Select Item... Residential Commercial Recreational/hunting Agricultural" at bounding box center [739, 311] width 864 height 33
select select "987bd984-5dc8-4afc-b698-6bfa0e862c67"
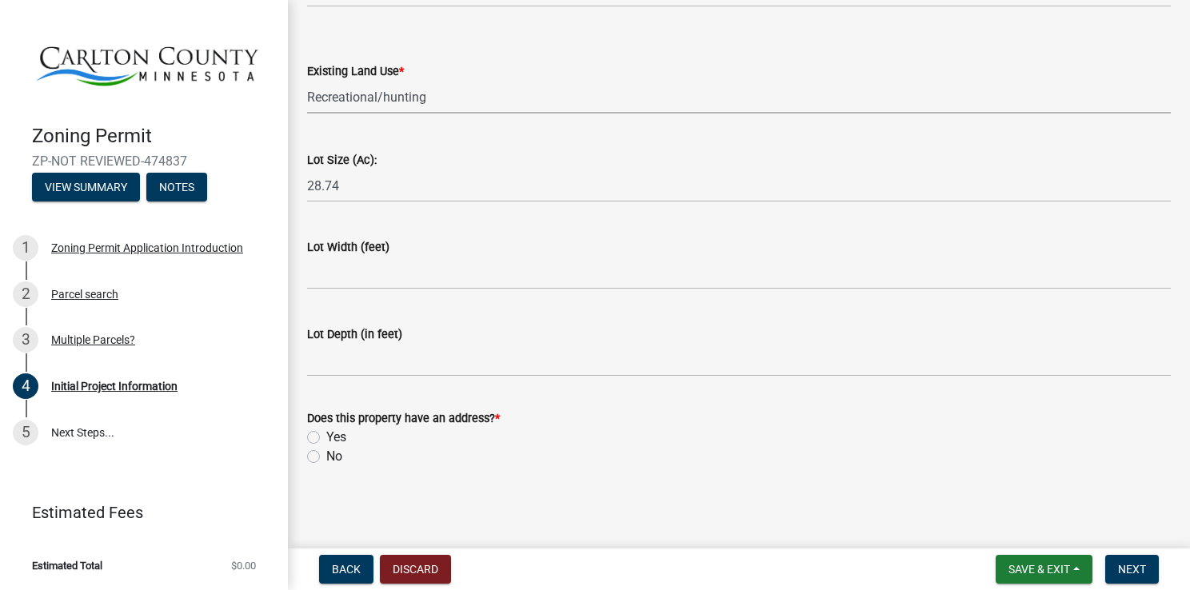
scroll to position [2208, 0]
click at [326, 441] on label "Yes" at bounding box center [336, 437] width 20 height 19
click at [326, 438] on input "Yes" at bounding box center [331, 433] width 10 height 10
radio input "true"
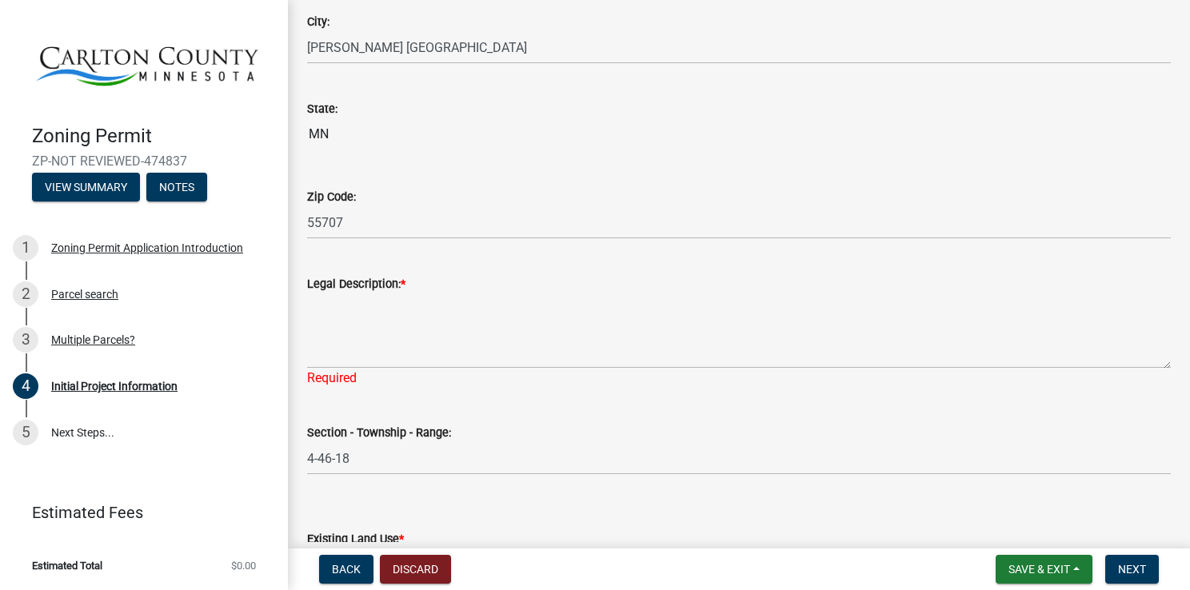
scroll to position [1738, 0]
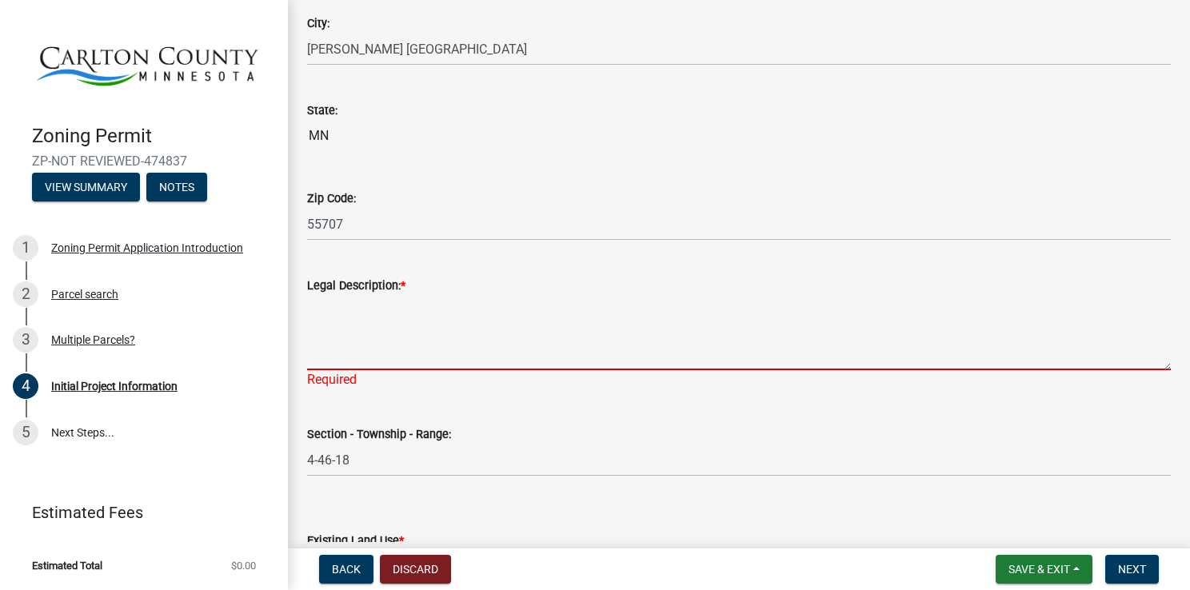
click at [385, 321] on textarea "Legal Description: *" at bounding box center [739, 332] width 864 height 75
paste textarea "SE1/4 OF NW1/4 EX N 16.5 RDS & EX BEG NW COR OF SE1/4 OF NW1/4 TH E ON N LN 400…"
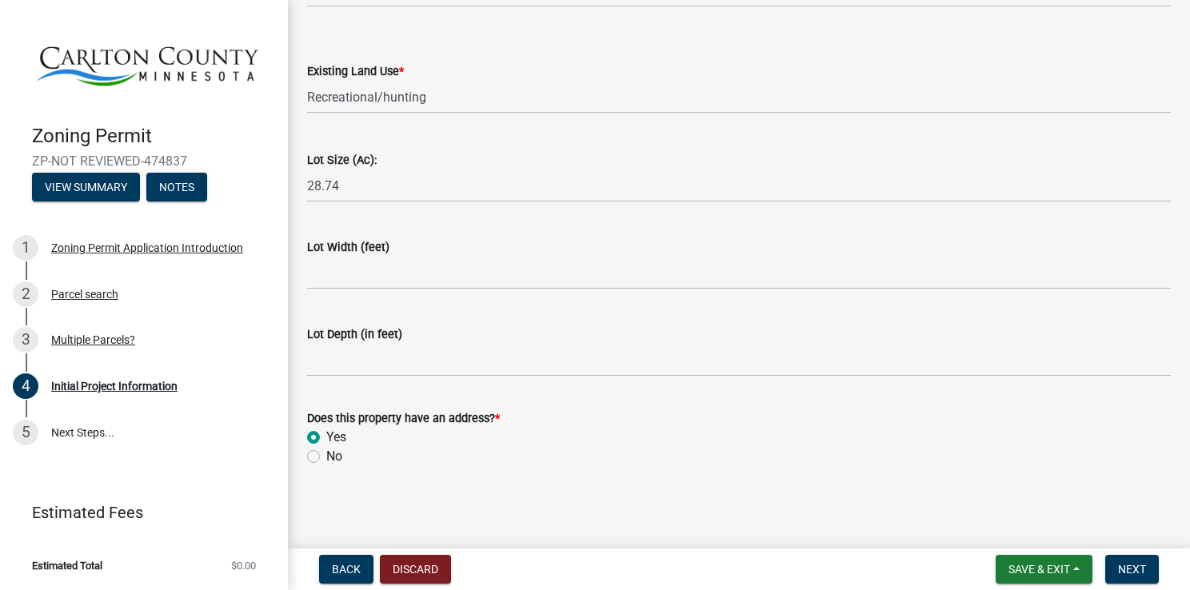
scroll to position [2208, 0]
type textarea "SE1/4 OF NW1/4 EX N 16.5 RDS & EX BEG NW COR OF SE1/4 OF NW1/4 TH E ON N LN 400…"
click at [1106, 563] on button "Next" at bounding box center [1133, 569] width 54 height 29
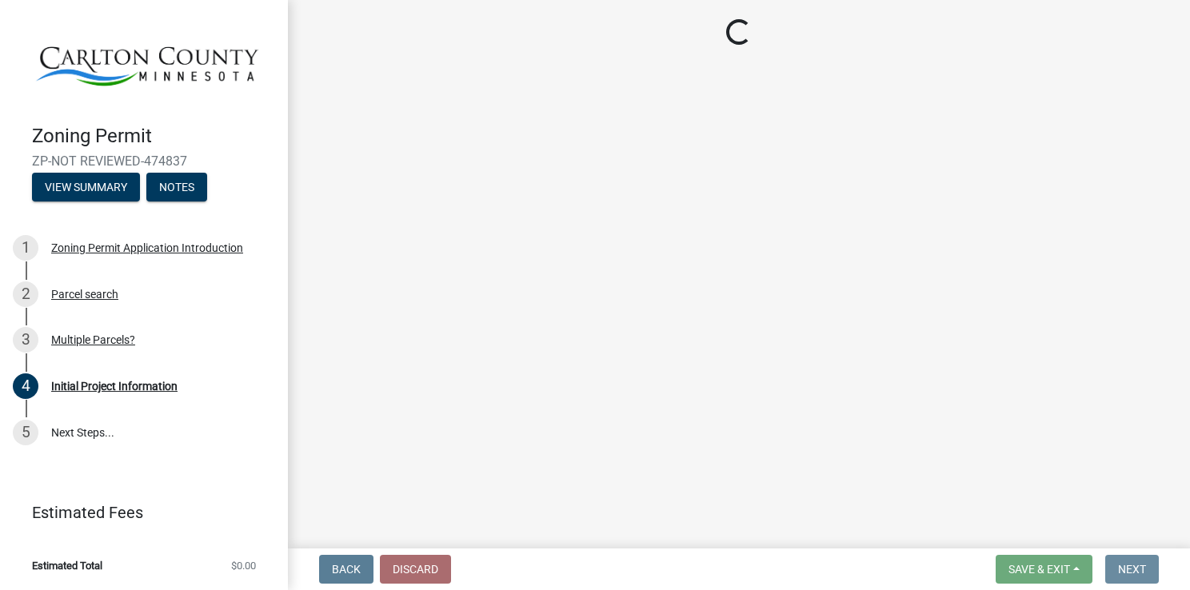
scroll to position [0, 0]
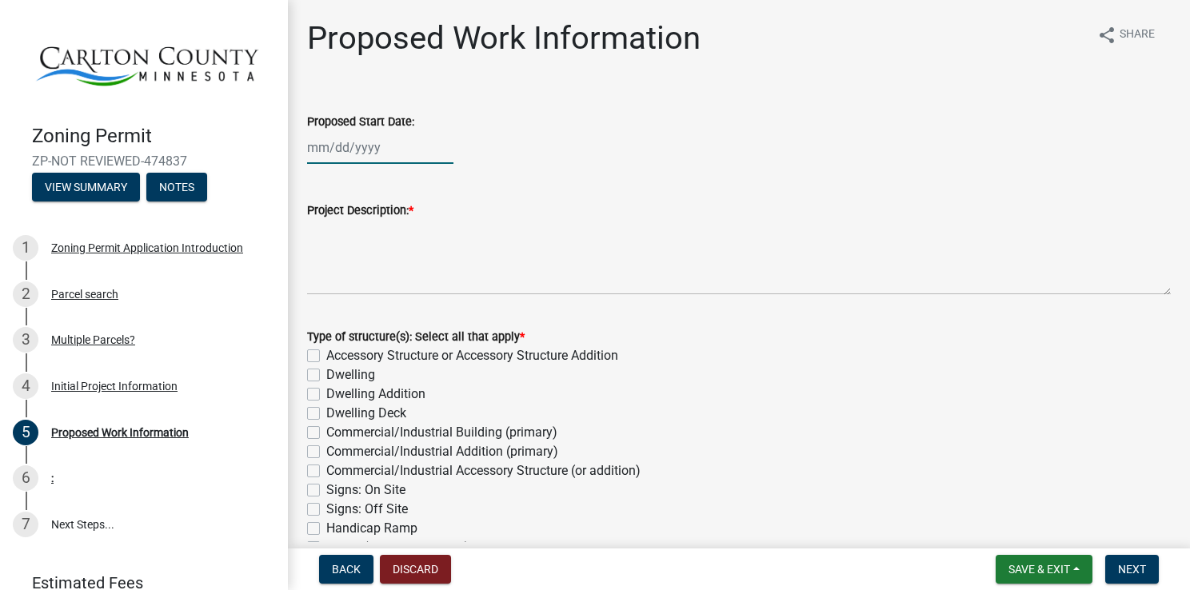
click at [322, 142] on div at bounding box center [380, 147] width 146 height 33
select select "9"
select select "2025"
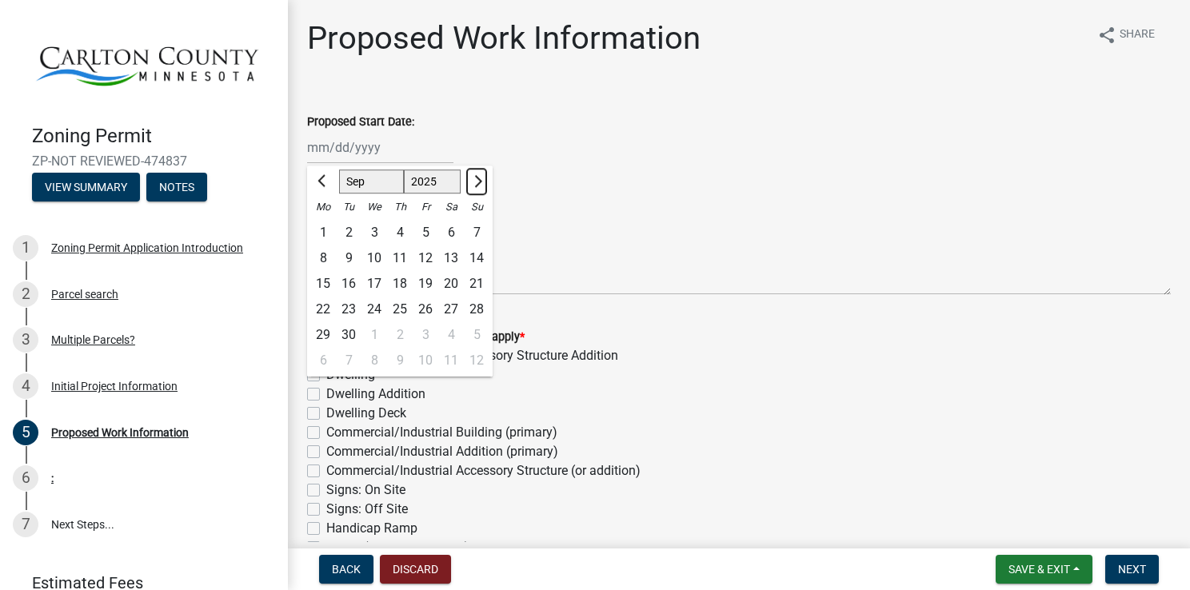
click at [482, 178] on button "Next month" at bounding box center [476, 182] width 19 height 26
select select "1"
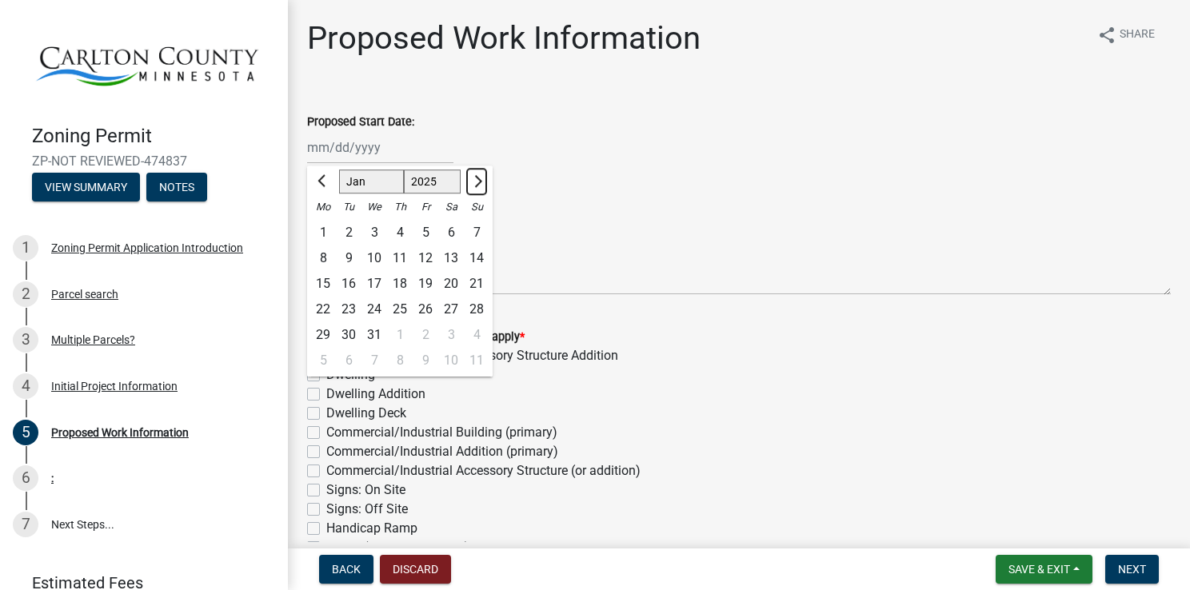
select select "2026"
click at [482, 178] on button "Next month" at bounding box center [476, 182] width 19 height 26
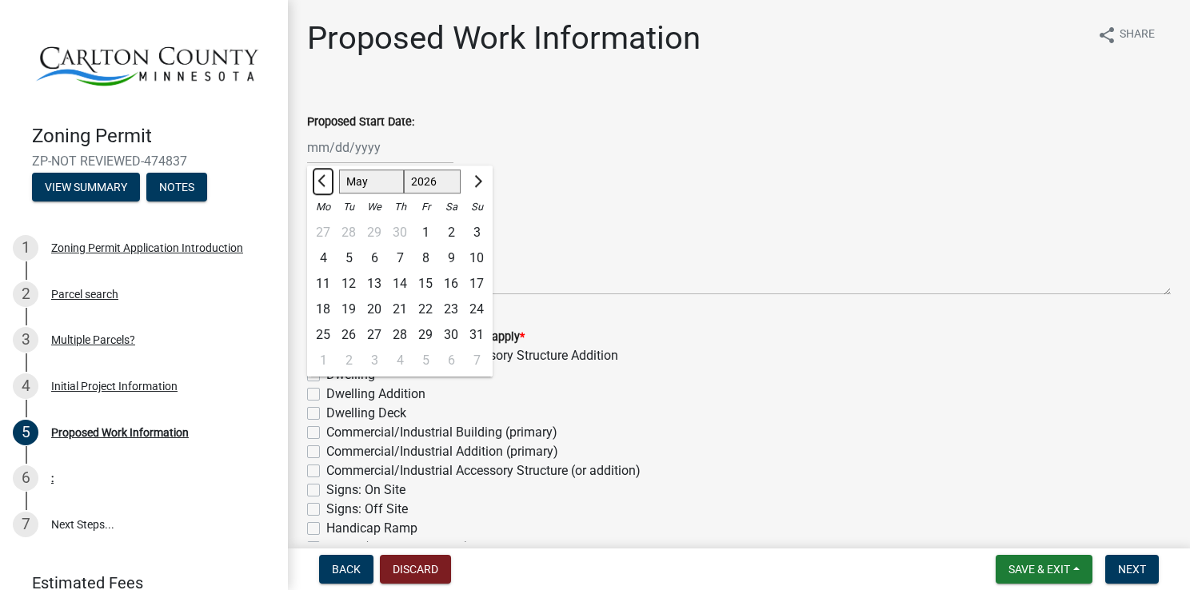
click at [322, 183] on span "Previous month" at bounding box center [324, 181] width 12 height 12
select select "4"
click at [354, 283] on div "14" at bounding box center [349, 284] width 26 height 26
type input "04/14/2026"
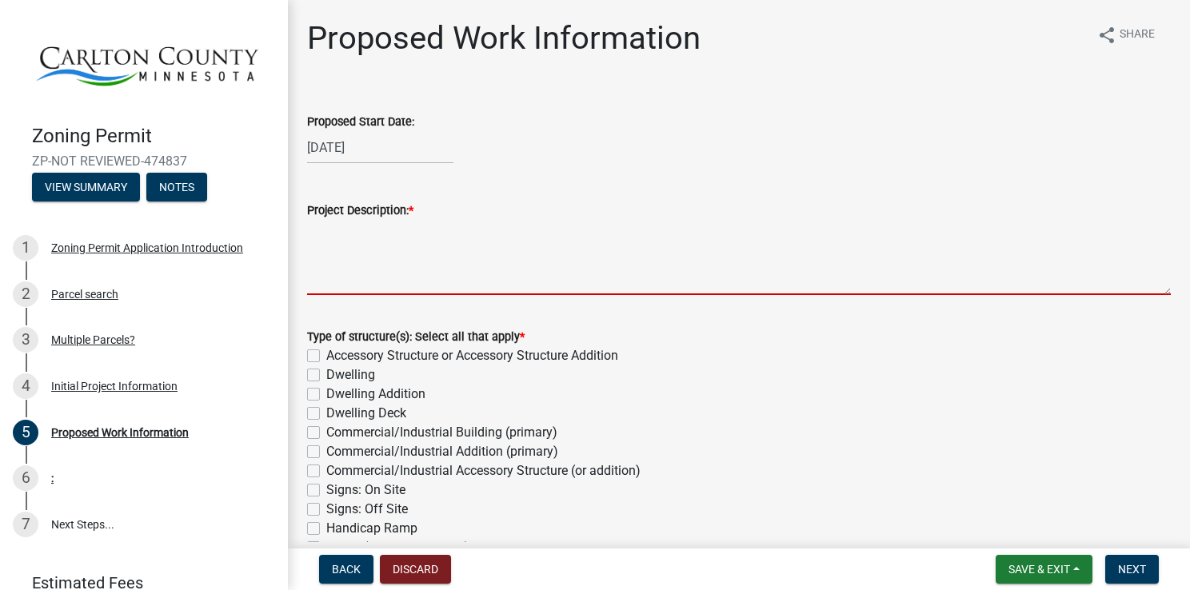
click at [368, 280] on textarea "Project Description: *" at bounding box center [739, 257] width 864 height 75
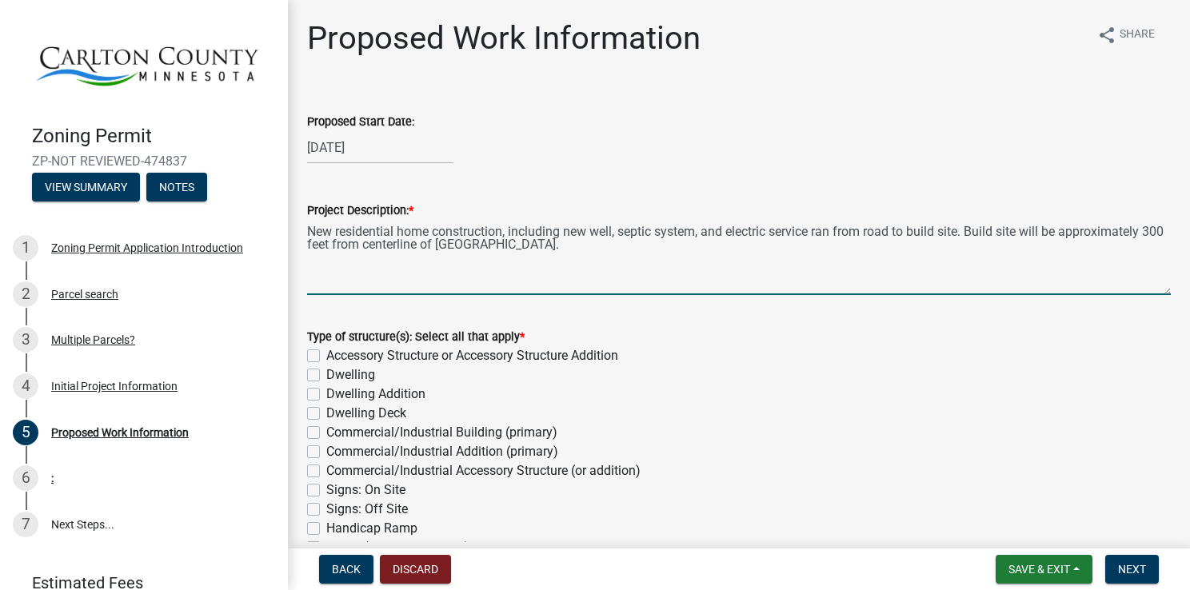
click at [508, 230] on textarea "New residential home construction, including new well, septic system, and elect…" at bounding box center [739, 257] width 864 height 75
click at [574, 231] on textarea "New residential home construction, including new well, septic system, and elect…" at bounding box center [739, 257] width 864 height 75
click at [666, 251] on textarea "New residential home construction, including post -frame home, well, septic sys…" at bounding box center [739, 257] width 864 height 75
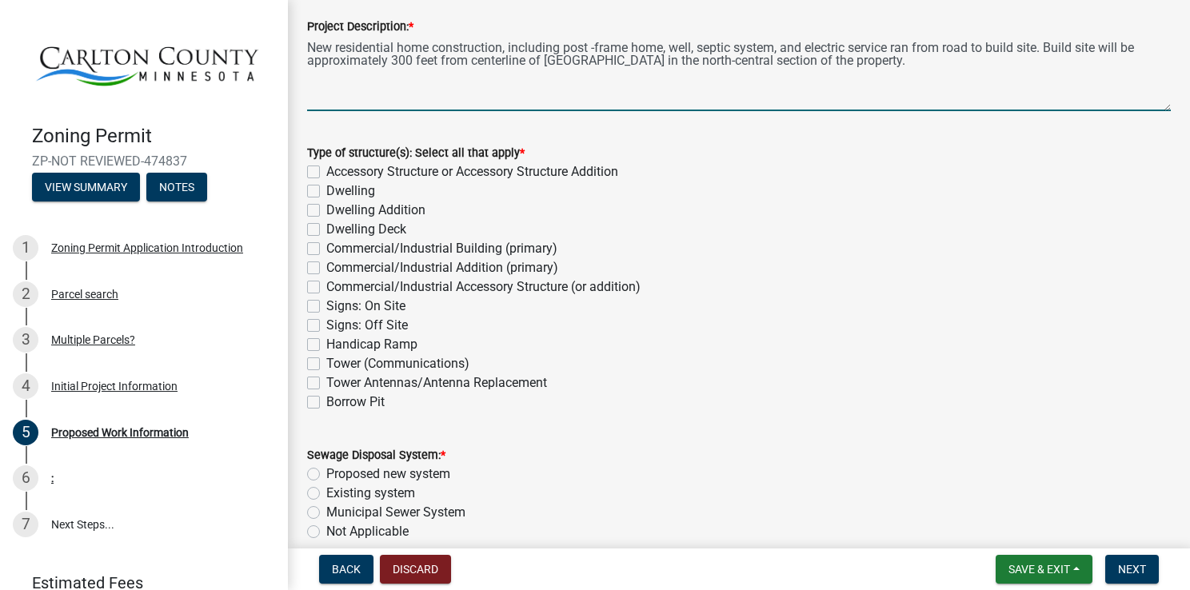
scroll to position [185, 0]
type textarea "New residential home construction, including post -frame home, well, septic sys…"
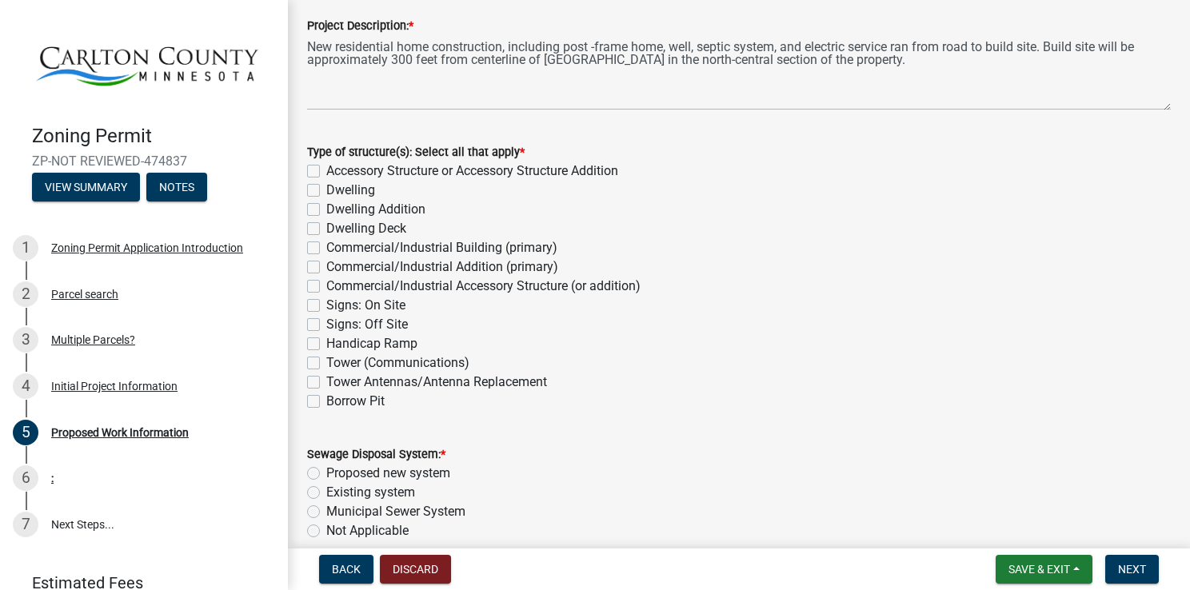
click at [326, 190] on label "Dwelling" at bounding box center [350, 190] width 49 height 19
click at [326, 190] on input "Dwelling" at bounding box center [331, 186] width 10 height 10
checkbox input "true"
checkbox input "false"
checkbox input "true"
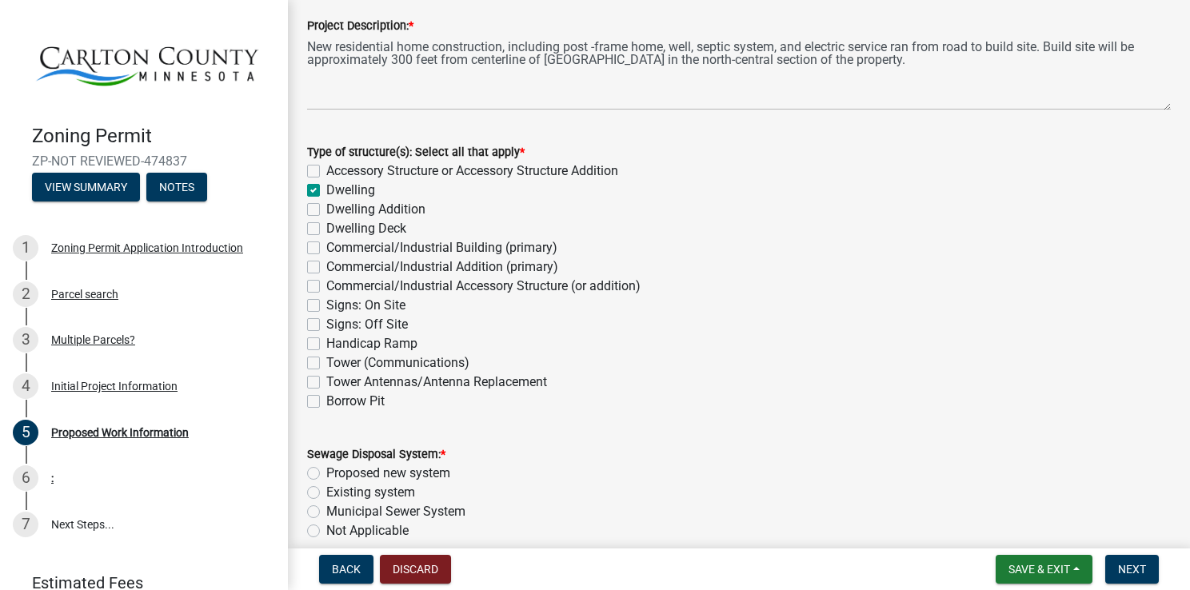
checkbox input "false"
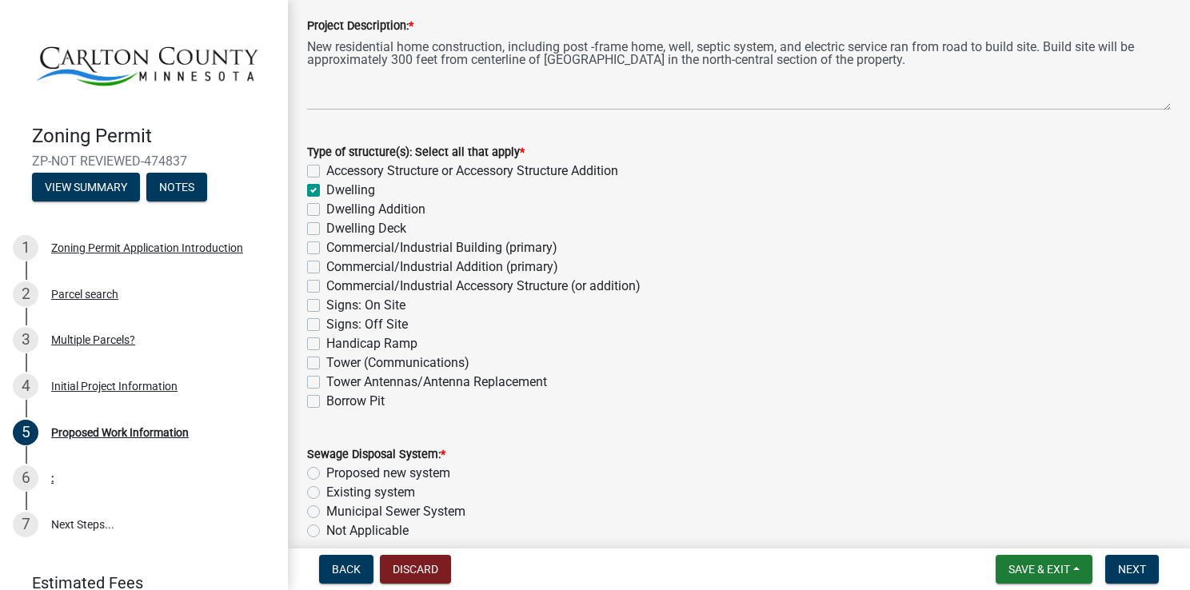
checkbox input "false"
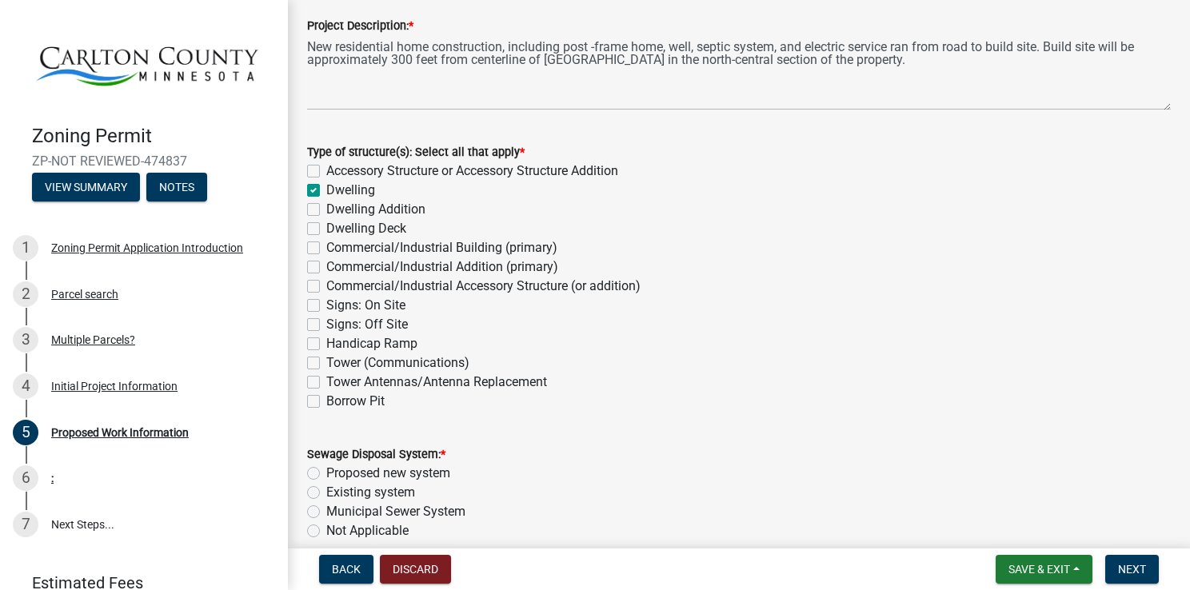
checkbox input "false"
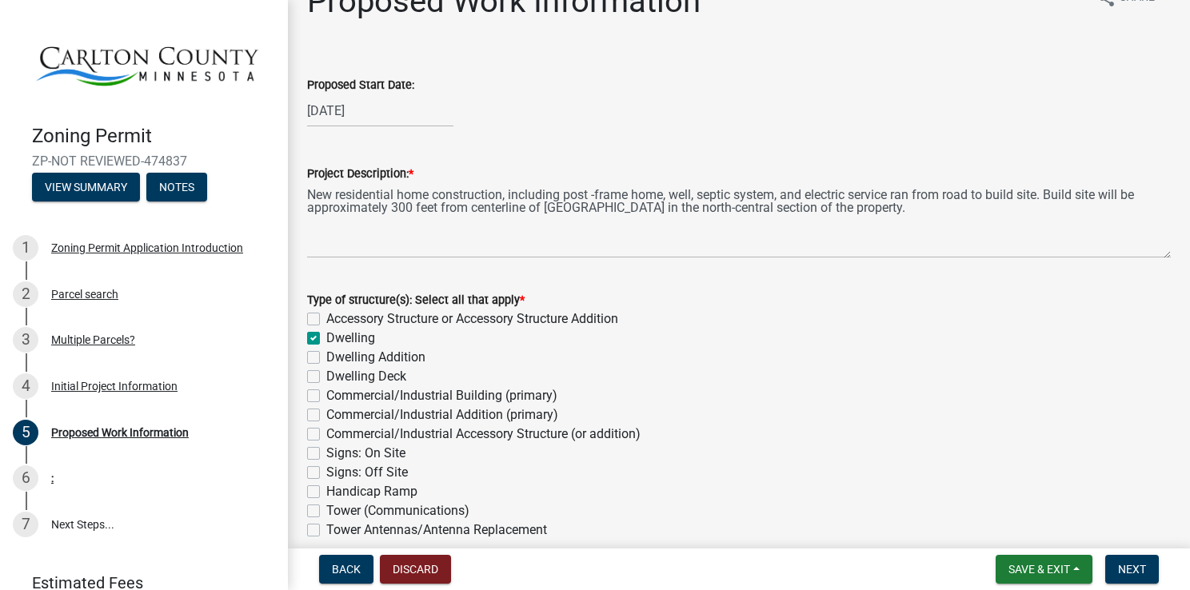
scroll to position [38, 0]
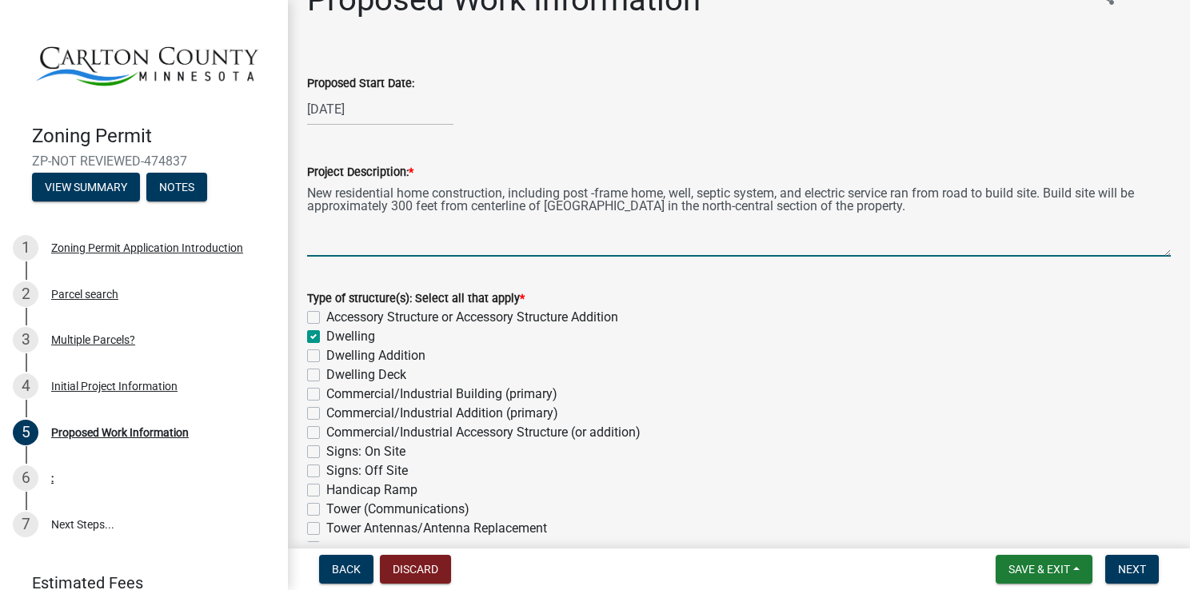
click at [590, 196] on textarea "New residential home construction, including post -frame home, well, septic sys…" at bounding box center [739, 219] width 864 height 75
click at [630, 207] on textarea "New residential home construction, including post-frame home, well, septic syst…" at bounding box center [739, 219] width 864 height 75
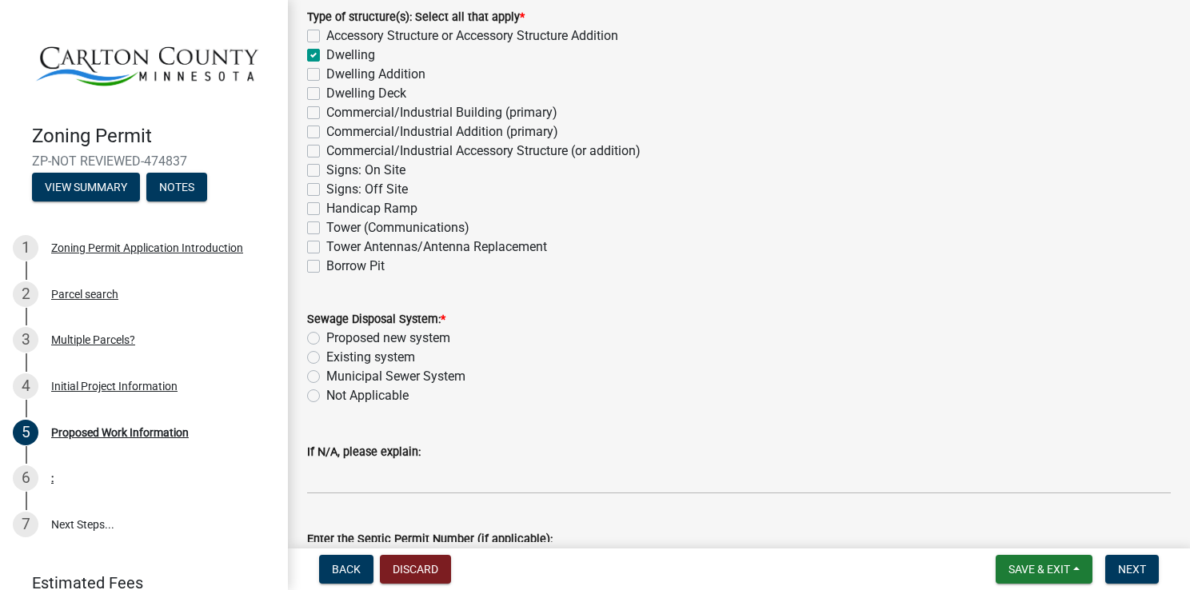
scroll to position [323, 0]
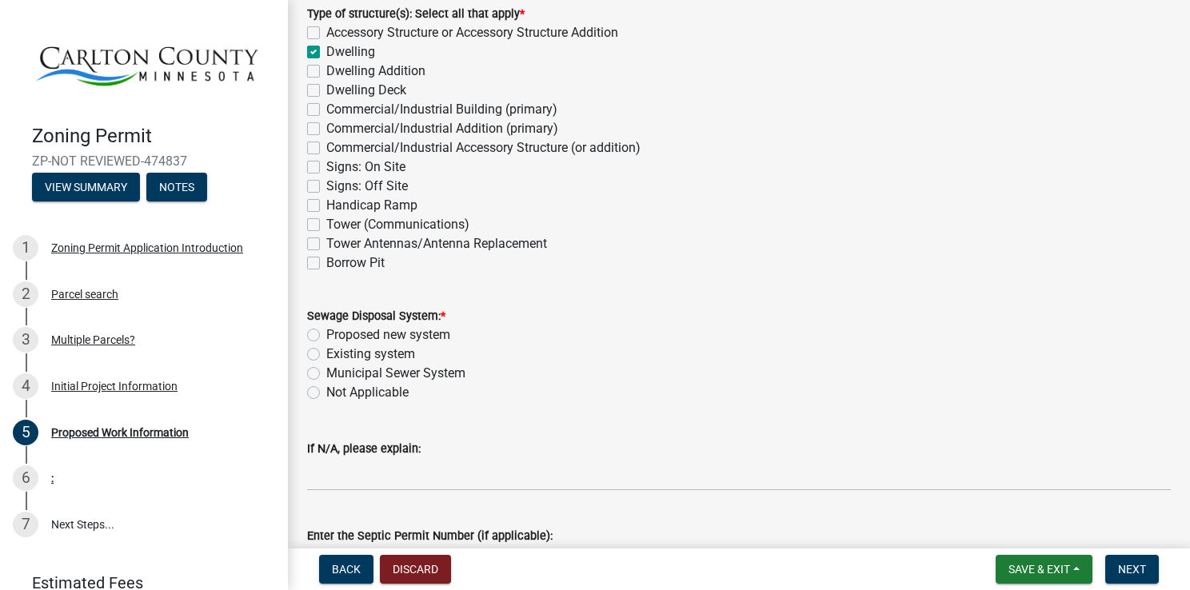
type textarea "New residential home construction, including post-frame home, well, septic syst…"
click at [332, 334] on label "Proposed new system" at bounding box center [388, 335] width 124 height 19
click at [332, 334] on input "Proposed new system" at bounding box center [331, 331] width 10 height 10
radio input "true"
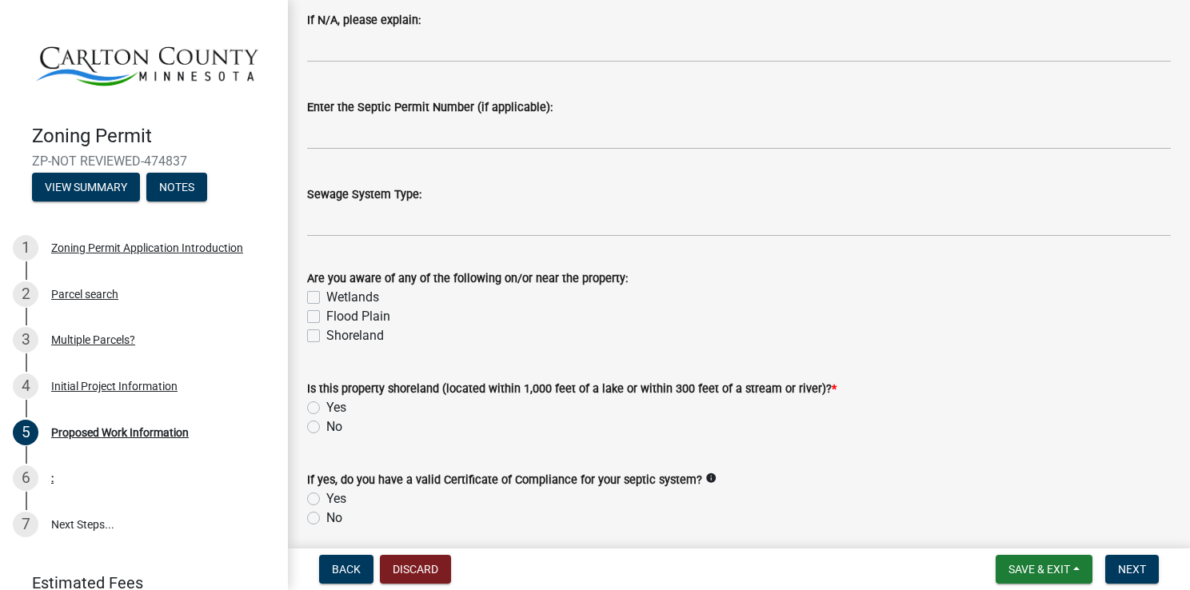
scroll to position [792, 0]
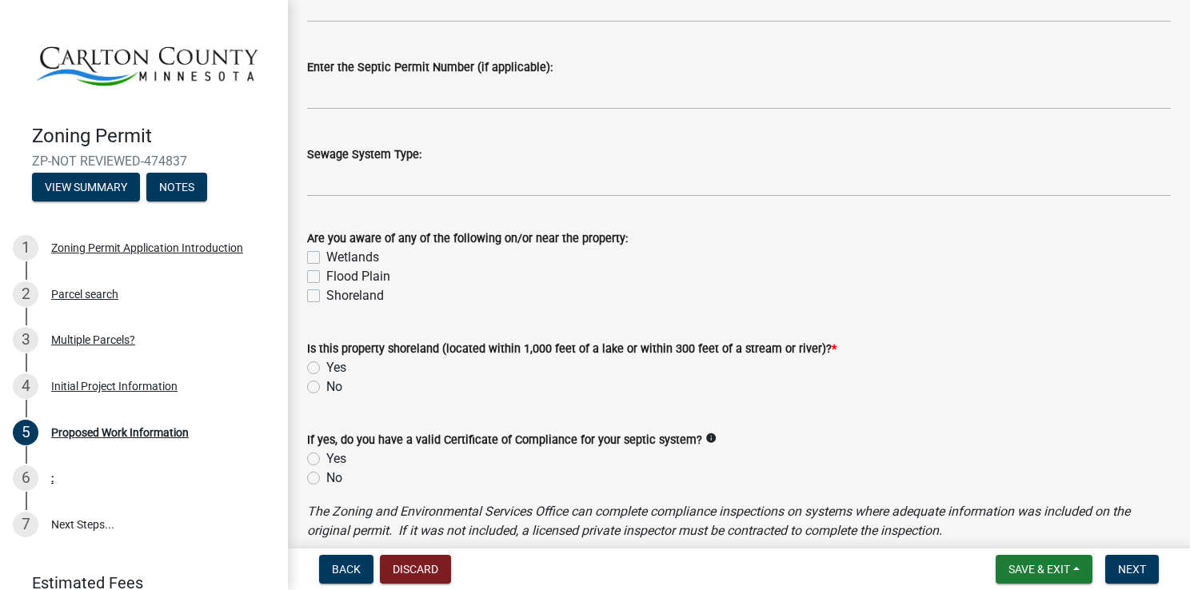
click at [326, 382] on label "No" at bounding box center [334, 387] width 16 height 19
click at [326, 382] on input "No" at bounding box center [331, 383] width 10 height 10
radio input "true"
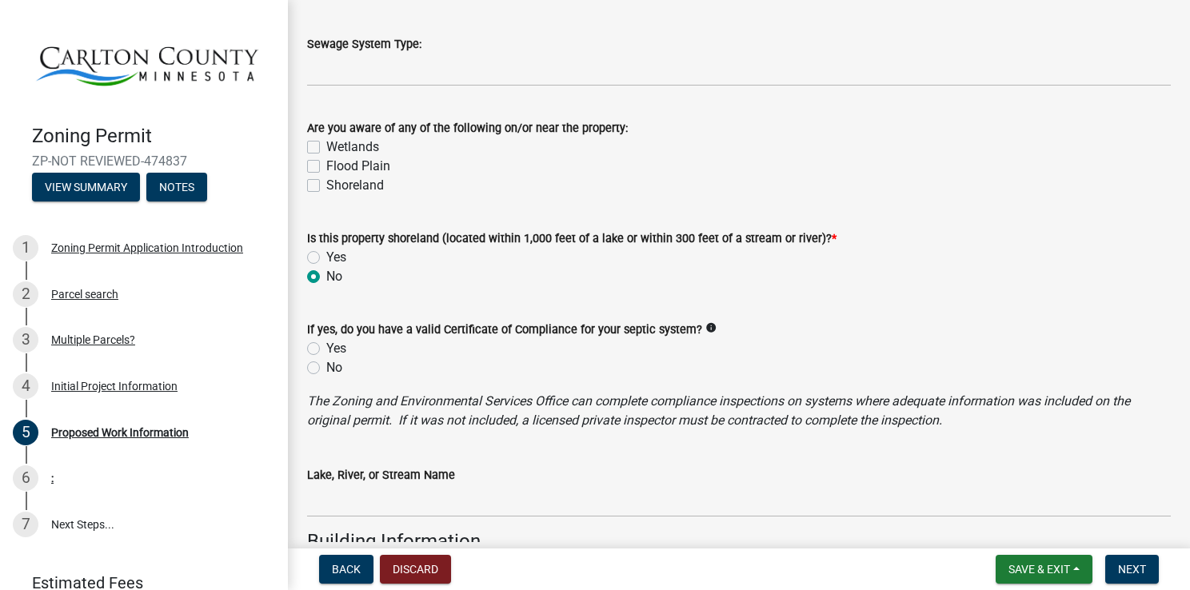
scroll to position [902, 0]
click at [706, 329] on icon "info" at bounding box center [711, 328] width 11 height 11
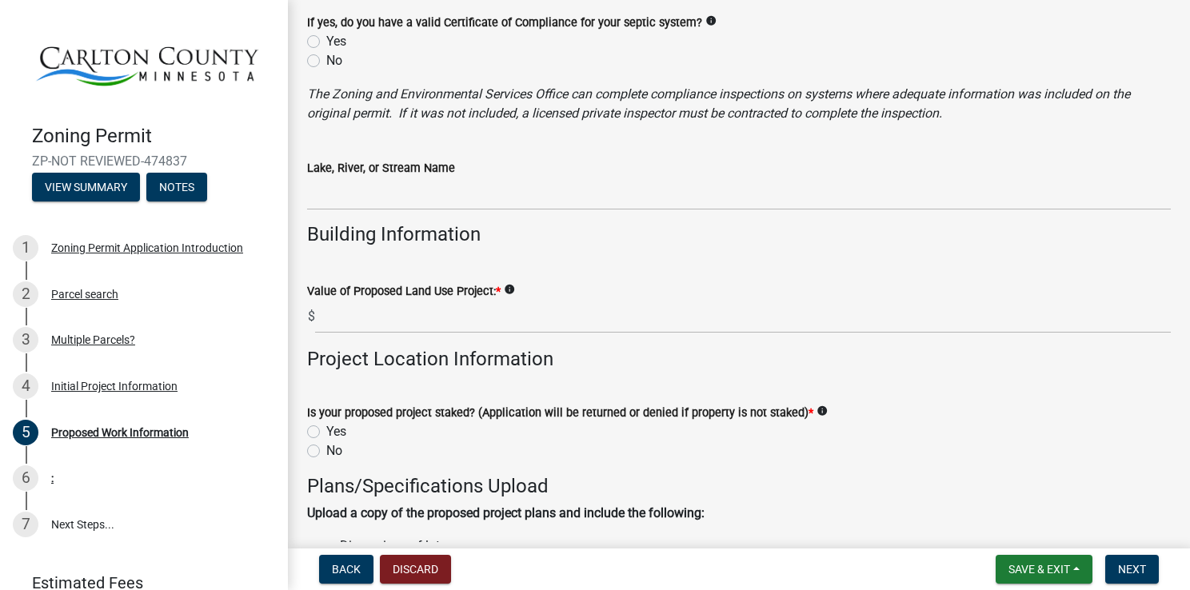
scroll to position [1209, 0]
click at [508, 290] on icon "info" at bounding box center [509, 289] width 11 height 11
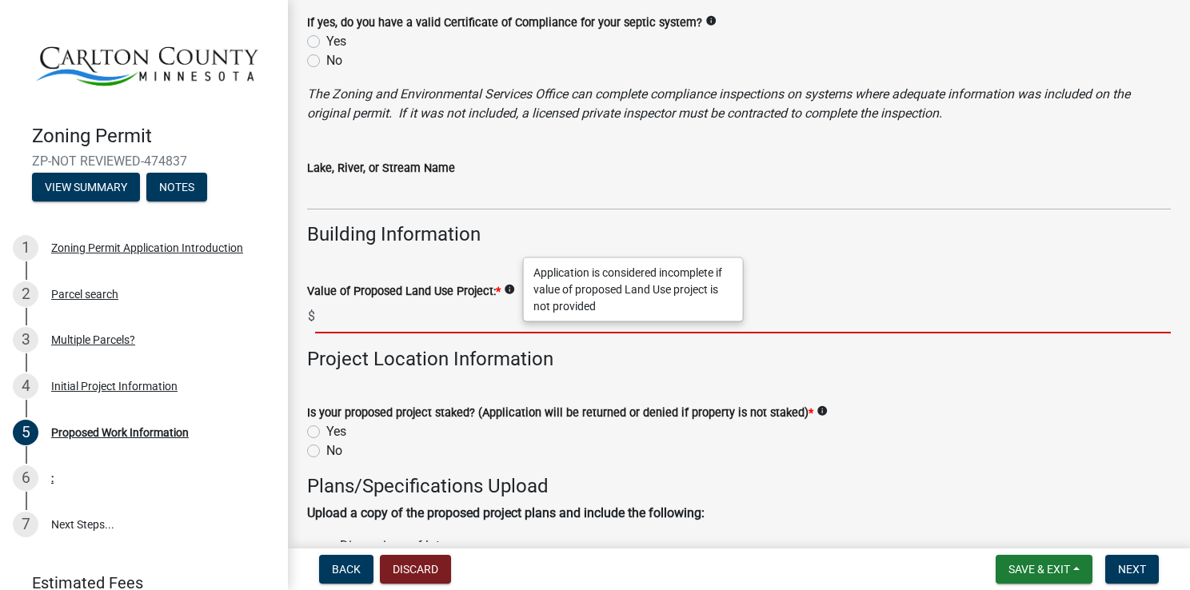
click at [464, 312] on input "text" at bounding box center [743, 317] width 856 height 33
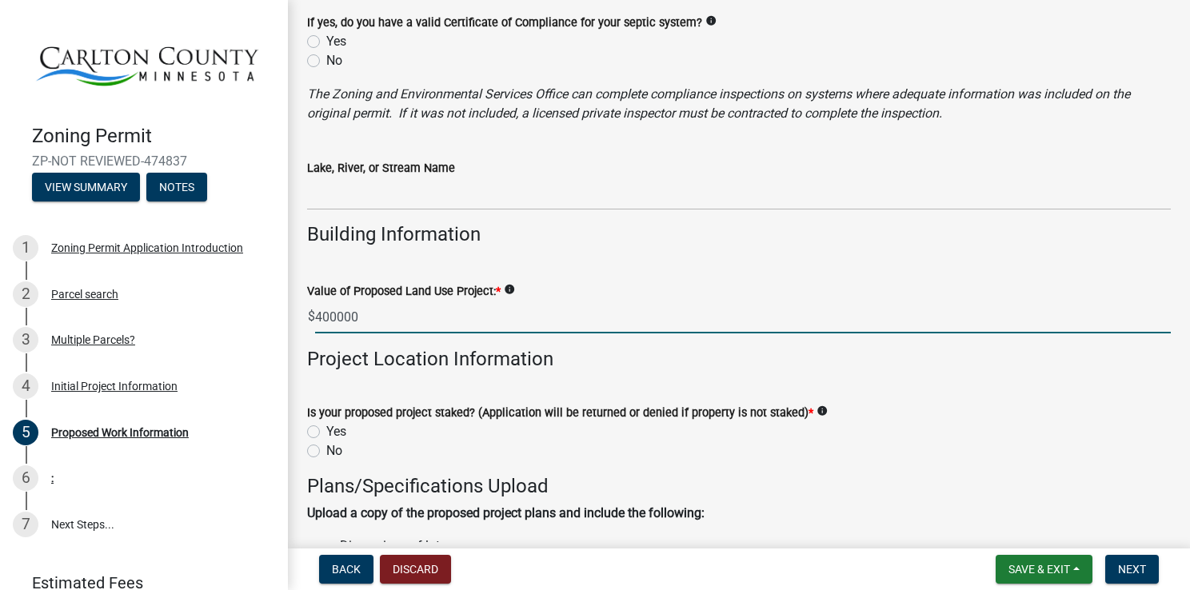
scroll to position [1355, 0]
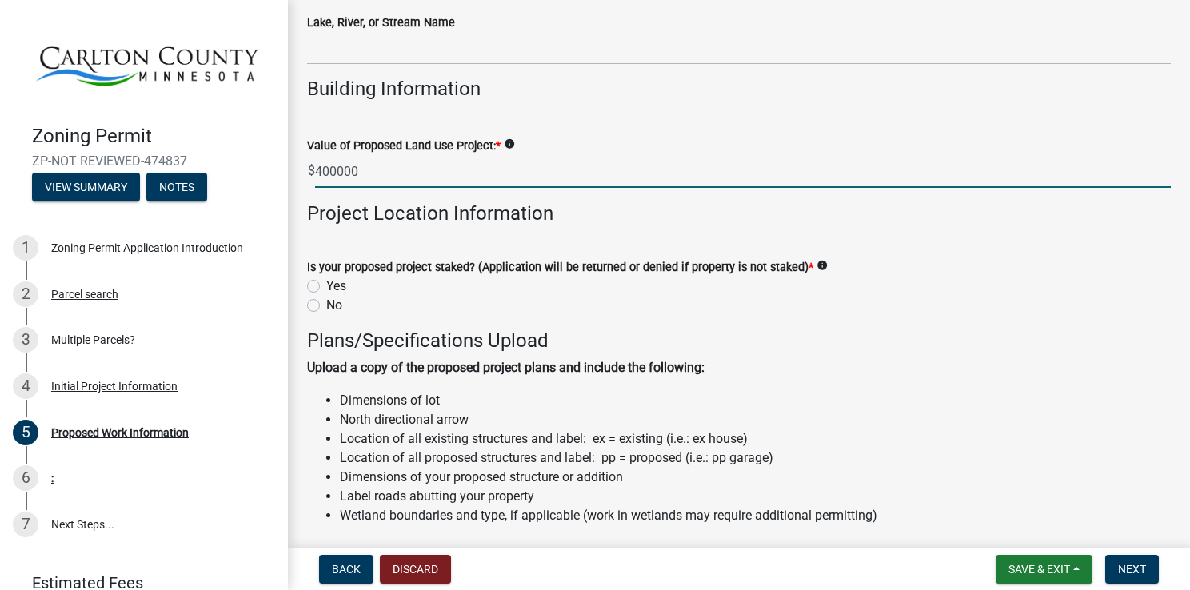
type input "400000"
click at [326, 284] on label "Yes" at bounding box center [336, 286] width 20 height 19
click at [326, 284] on input "Yes" at bounding box center [331, 282] width 10 height 10
radio input "true"
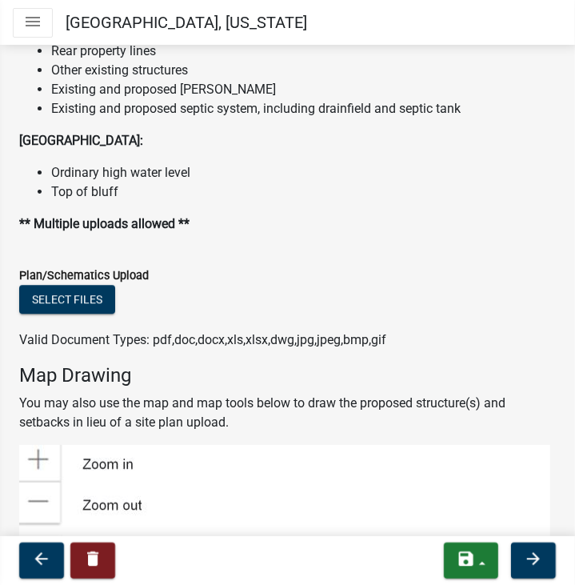
scroll to position [1983, 0]
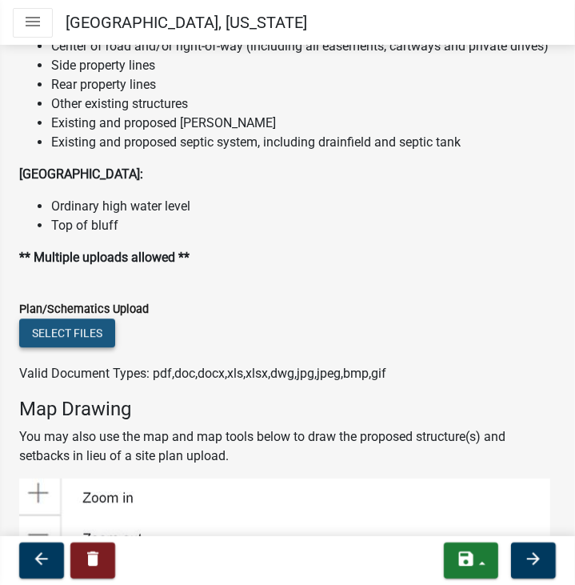
click at [62, 347] on button "Select files" at bounding box center [67, 332] width 96 height 29
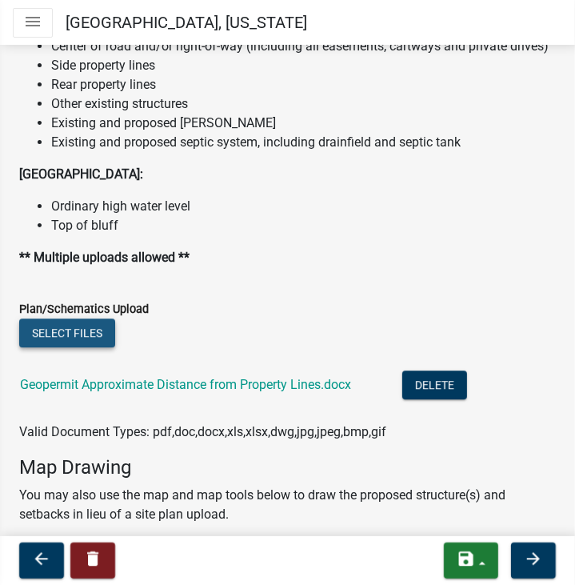
click at [92, 347] on button "Select files" at bounding box center [67, 332] width 96 height 29
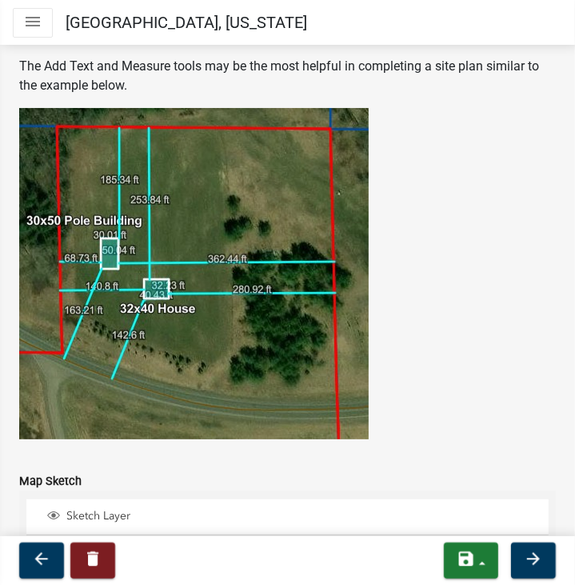
scroll to position [3089, 0]
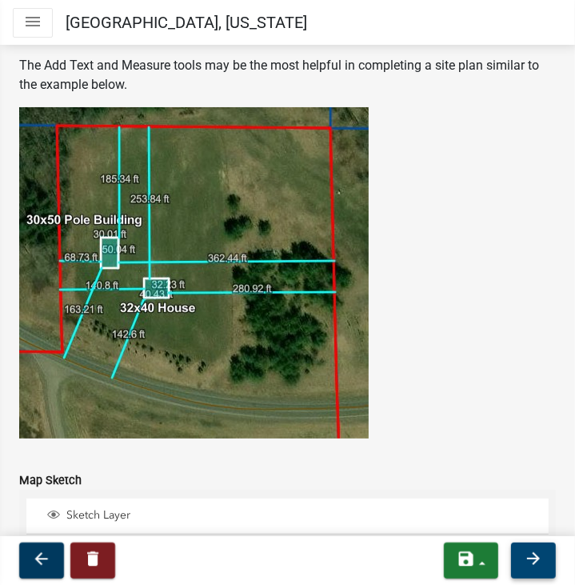
click at [541, 555] on icon "arrow_forward" at bounding box center [533, 558] width 19 height 19
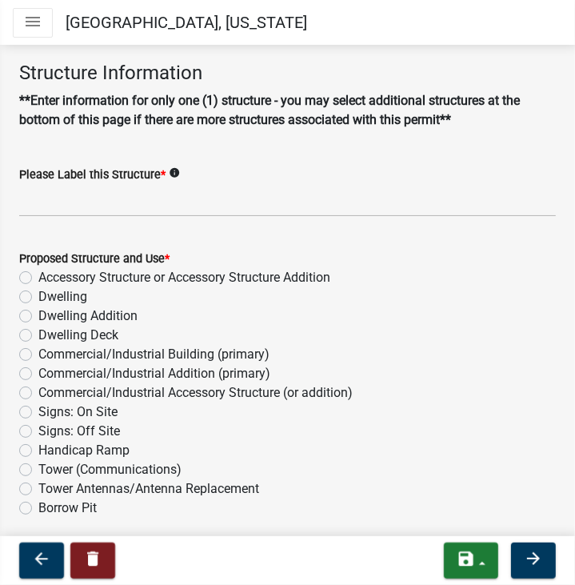
scroll to position [70, 0]
click at [57, 288] on label "Dwelling" at bounding box center [62, 296] width 49 height 19
click at [49, 288] on input "Dwelling" at bounding box center [43, 292] width 10 height 10
radio input "true"
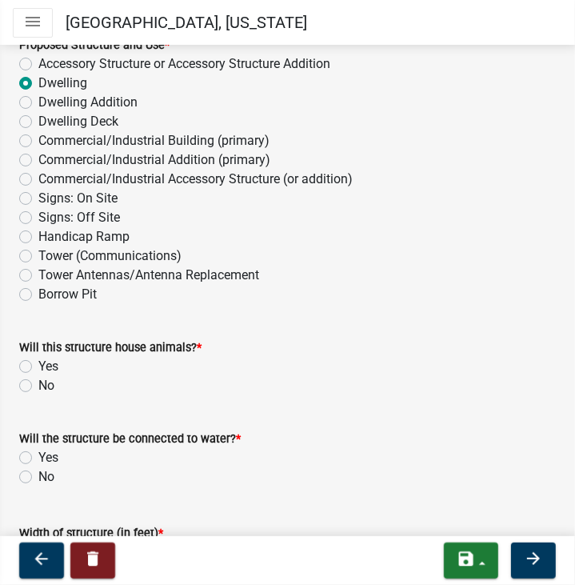
scroll to position [286, 0]
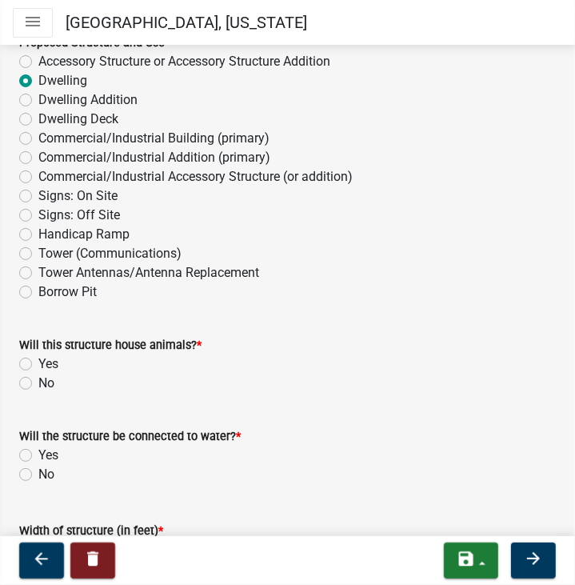
click at [34, 361] on div "Yes" at bounding box center [287, 363] width 537 height 19
click at [38, 359] on label "Yes" at bounding box center [48, 363] width 20 height 19
click at [38, 359] on input "Yes" at bounding box center [43, 359] width 10 height 10
radio input "true"
click at [38, 458] on label "Yes" at bounding box center [48, 455] width 20 height 19
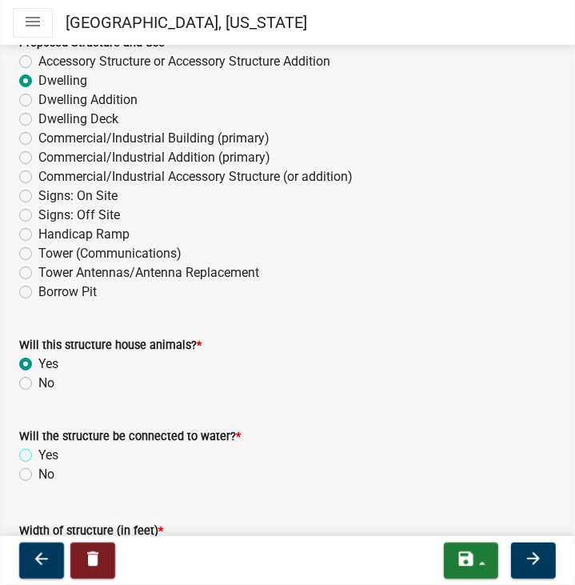
click at [38, 456] on input "Yes" at bounding box center [43, 451] width 10 height 10
radio input "true"
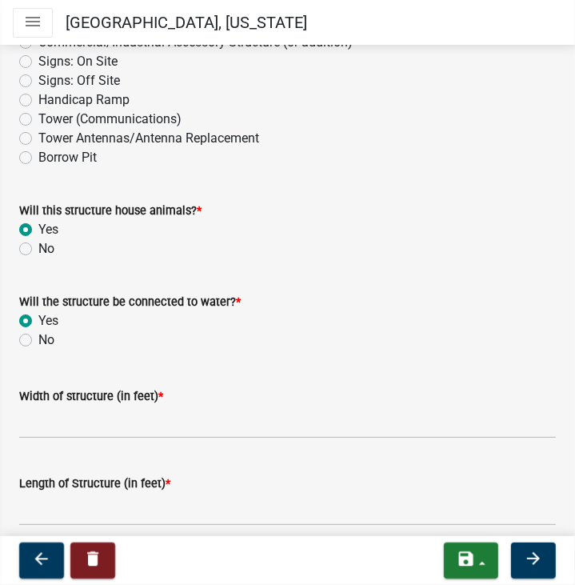
scroll to position [422, 0]
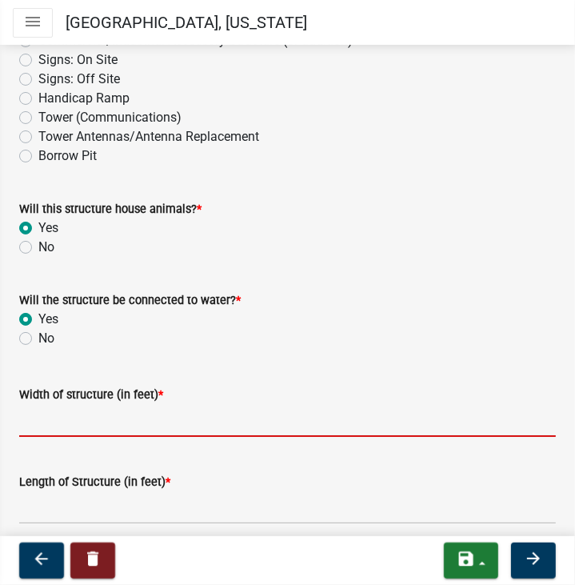
click at [86, 421] on input "Width of structure (in feet) *" at bounding box center [287, 420] width 537 height 33
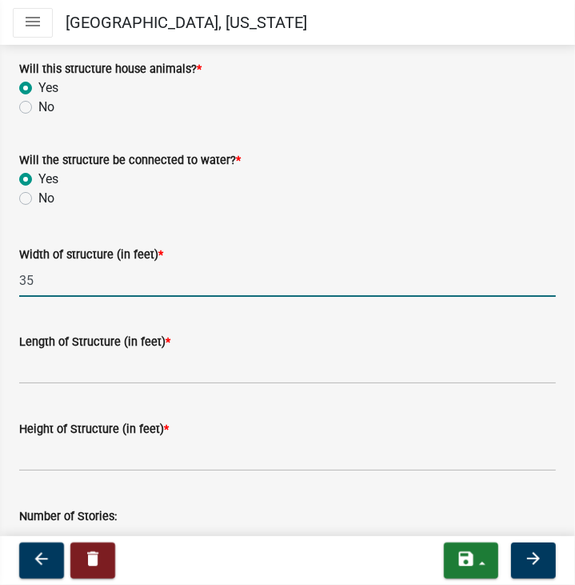
scroll to position [562, 0]
type input "35"
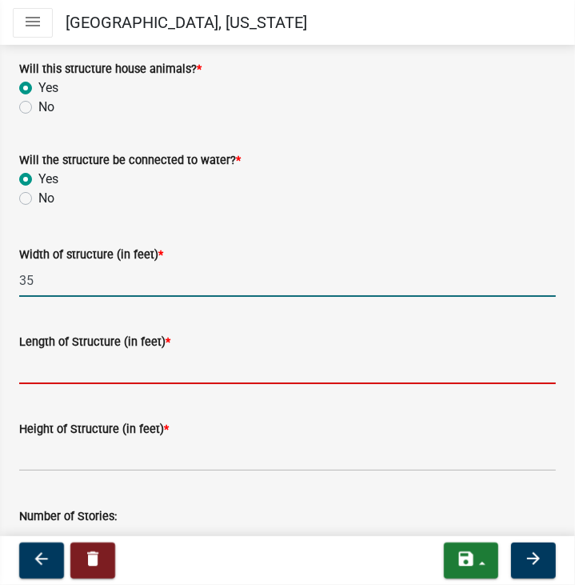
click at [107, 373] on input "Length of Structure (in feet) *" at bounding box center [287, 367] width 537 height 33
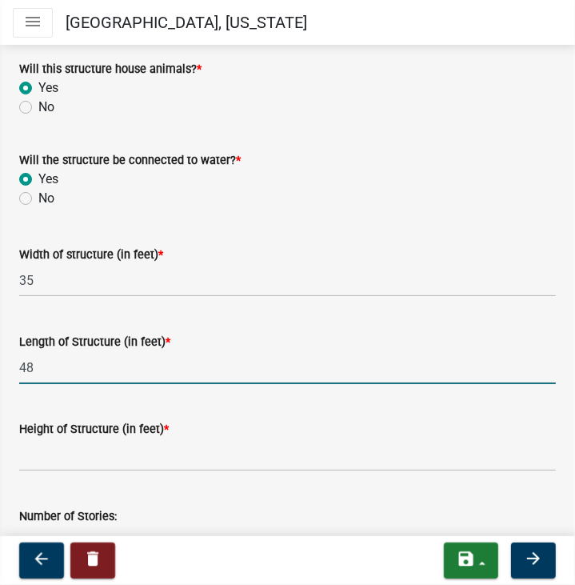
type input "48"
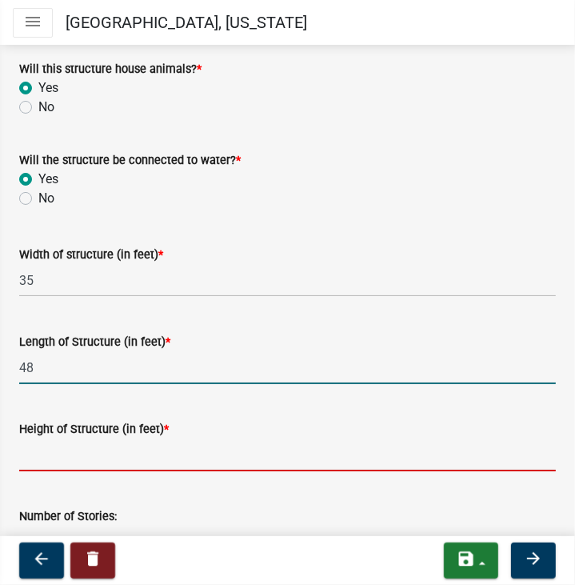
click at [134, 450] on input "Height of Structure (in feet) *" at bounding box center [287, 454] width 537 height 33
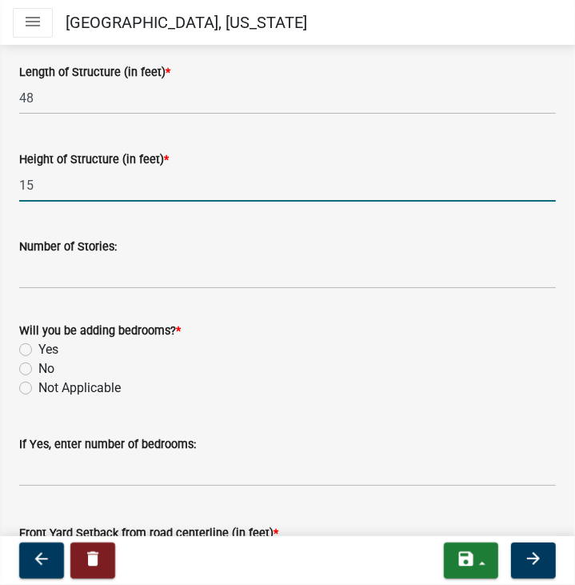
scroll to position [831, 0]
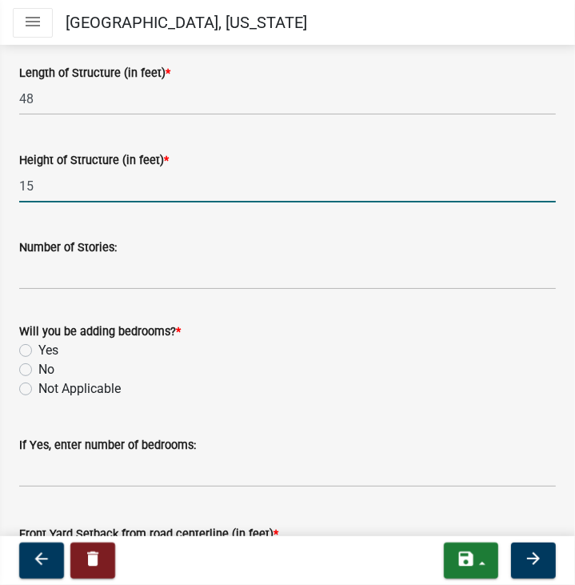
type input "15"
click at [45, 348] on label "Yes" at bounding box center [48, 350] width 20 height 19
click at [45, 348] on input "Yes" at bounding box center [43, 346] width 10 height 10
radio input "true"
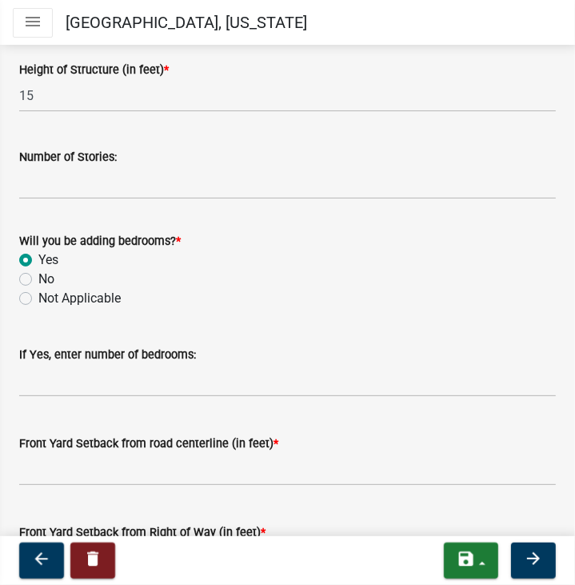
scroll to position [921, 0]
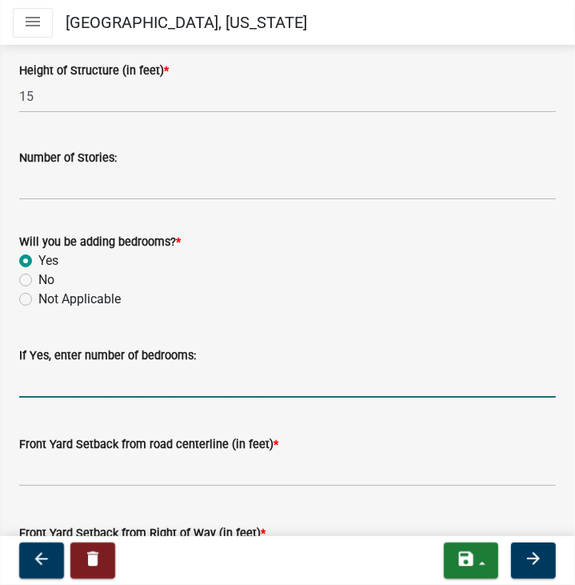
click at [78, 381] on input "text" at bounding box center [287, 381] width 537 height 33
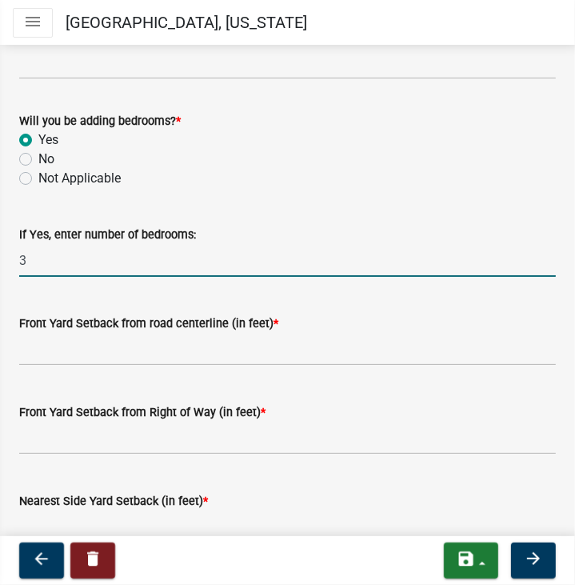
scroll to position [1042, 0]
type input "3"
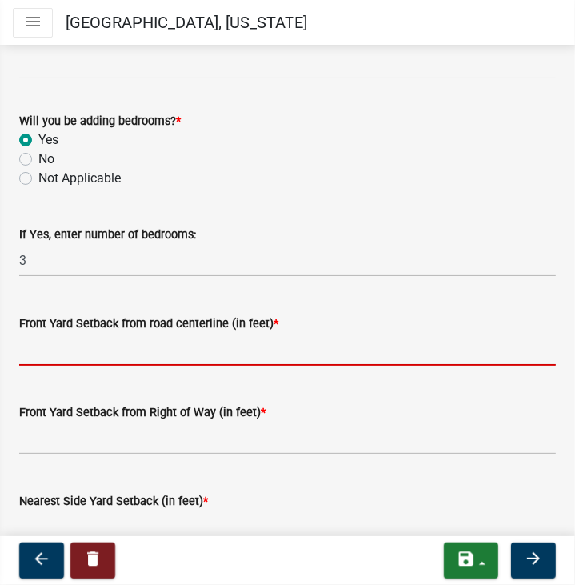
click at [135, 354] on input "text" at bounding box center [287, 349] width 537 height 33
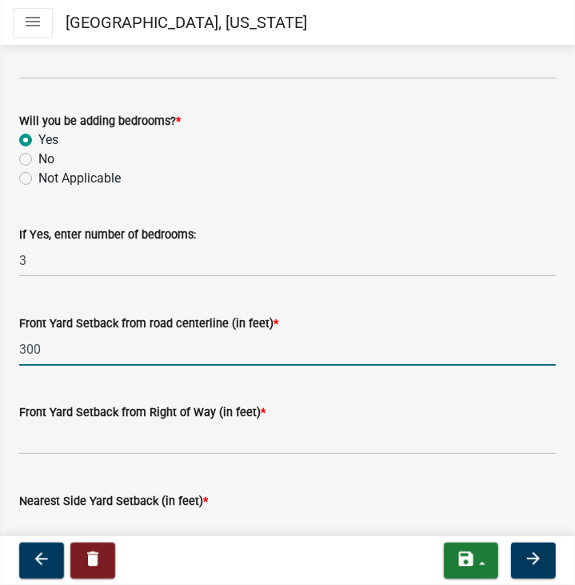
type input "300"
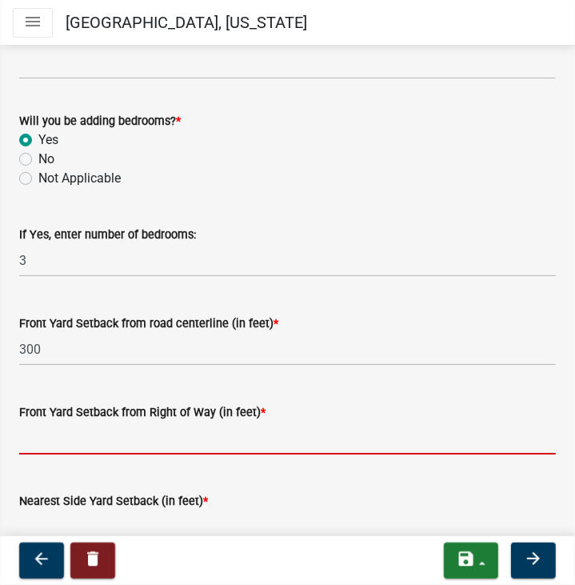
click at [206, 439] on input "text" at bounding box center [287, 438] width 537 height 33
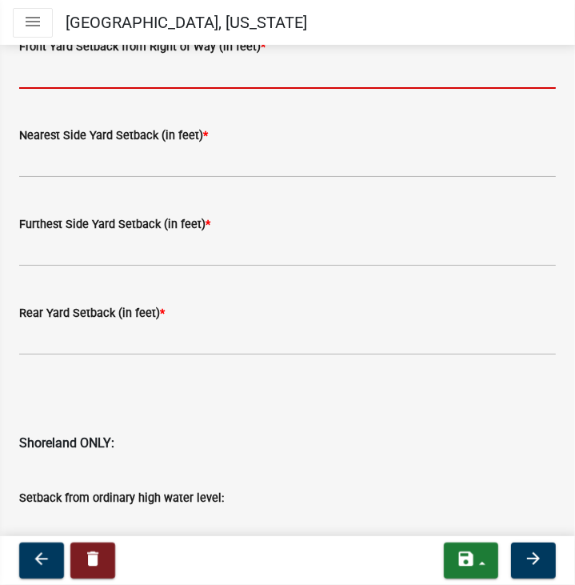
scroll to position [1400, 0]
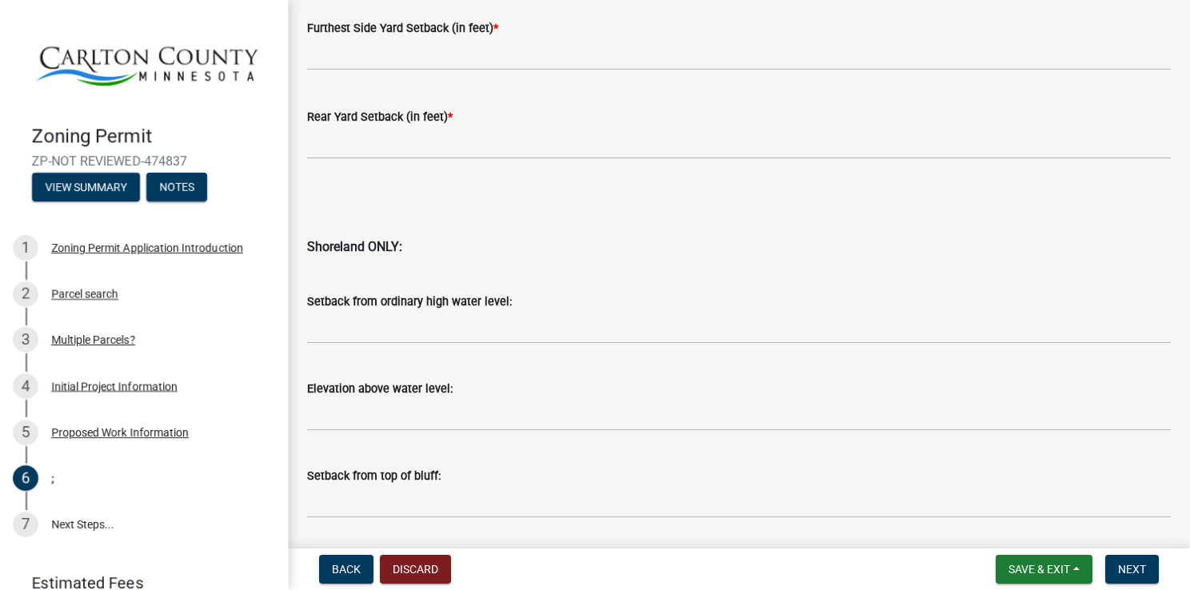
scroll to position [1734, 0]
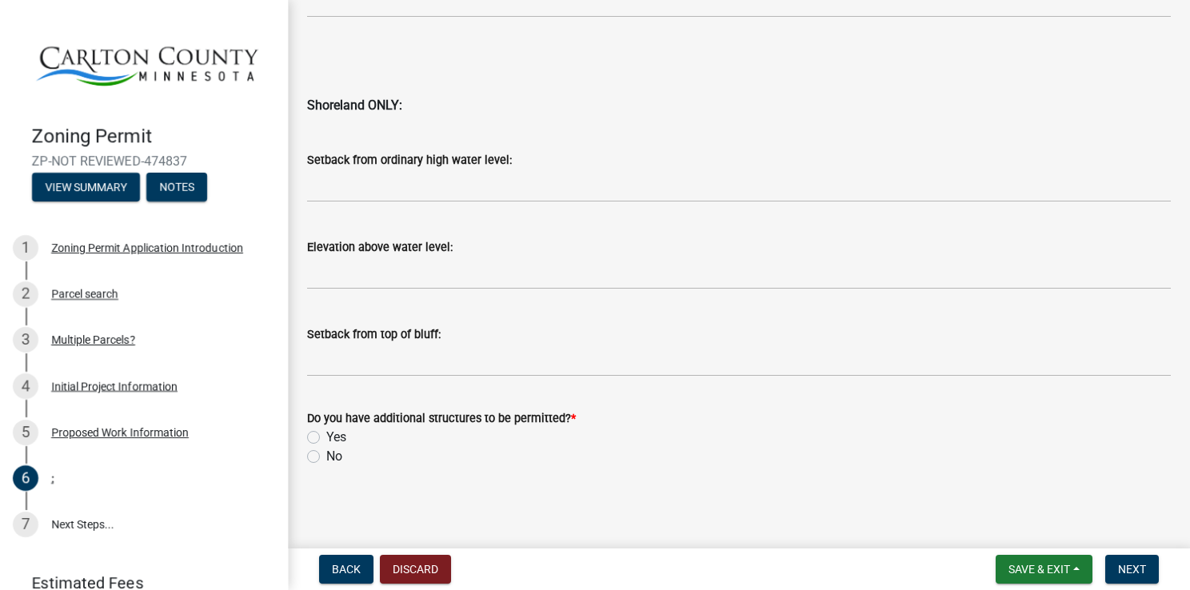
click at [346, 456] on div "No" at bounding box center [739, 456] width 864 height 19
click at [331, 456] on label "No" at bounding box center [334, 456] width 16 height 19
click at [331, 456] on input "No" at bounding box center [331, 452] width 10 height 10
radio input "true"
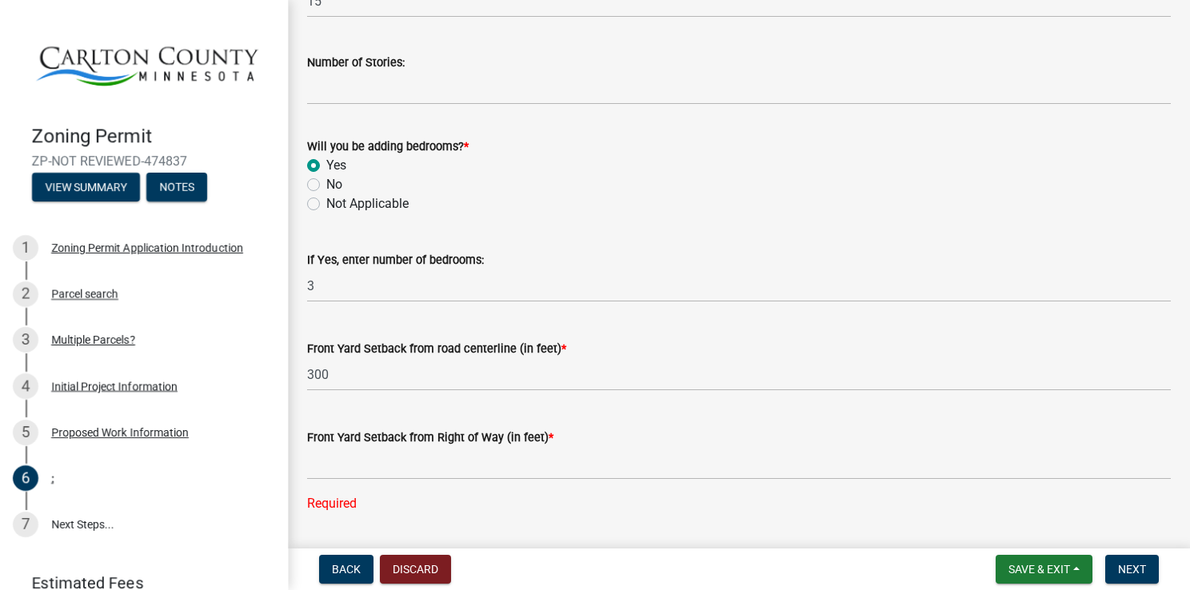
scroll to position [975, 0]
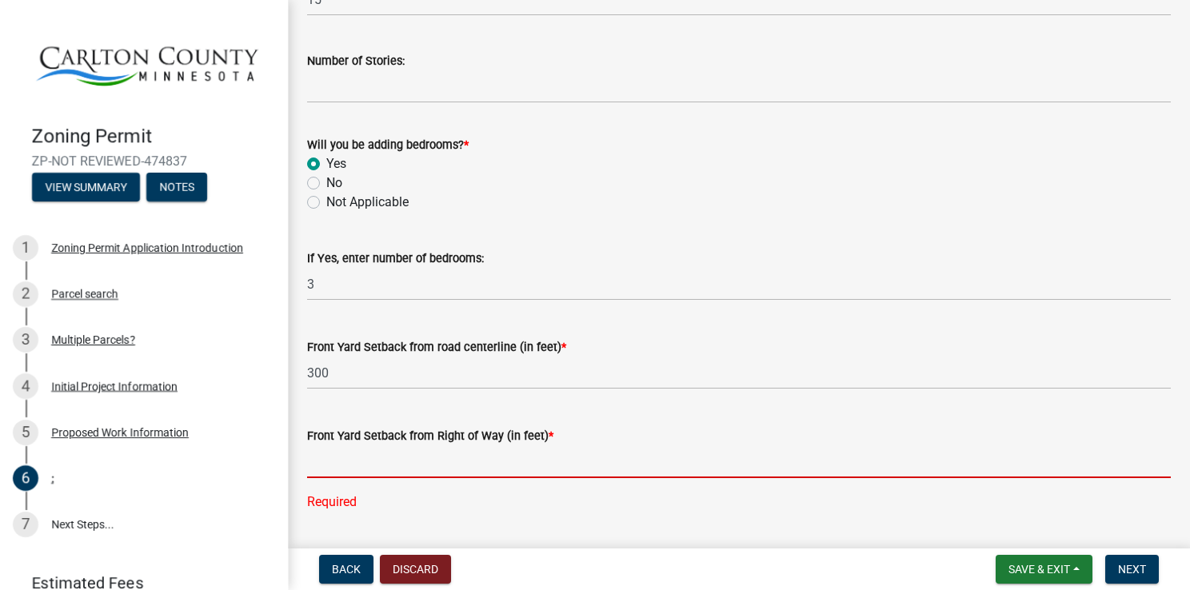
click at [400, 466] on input "text" at bounding box center [739, 462] width 864 height 33
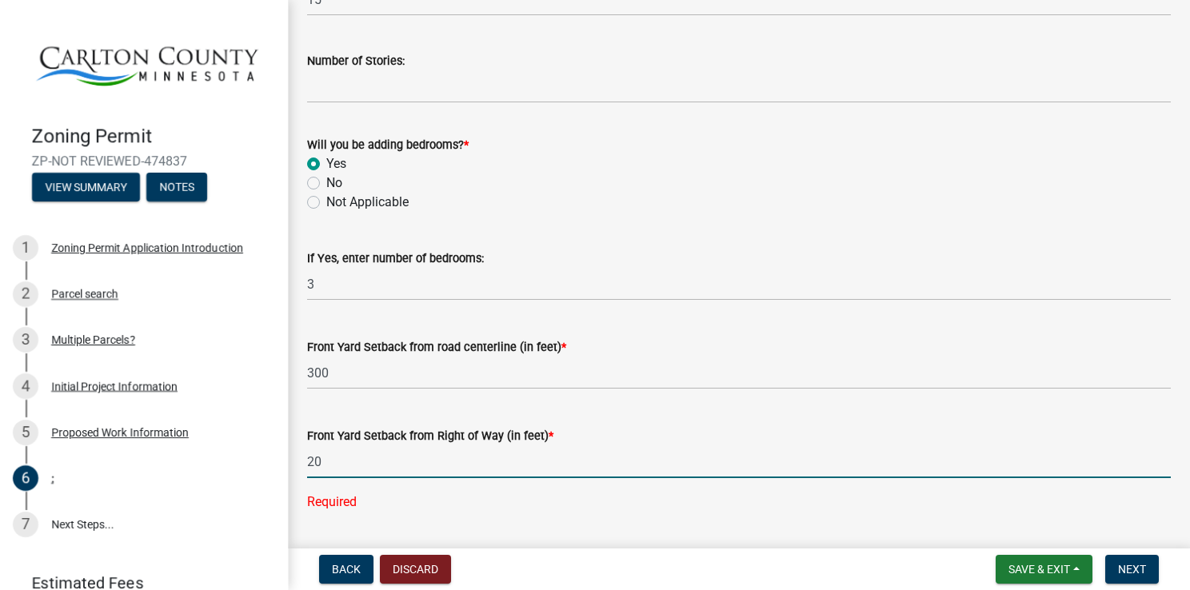
type input "2"
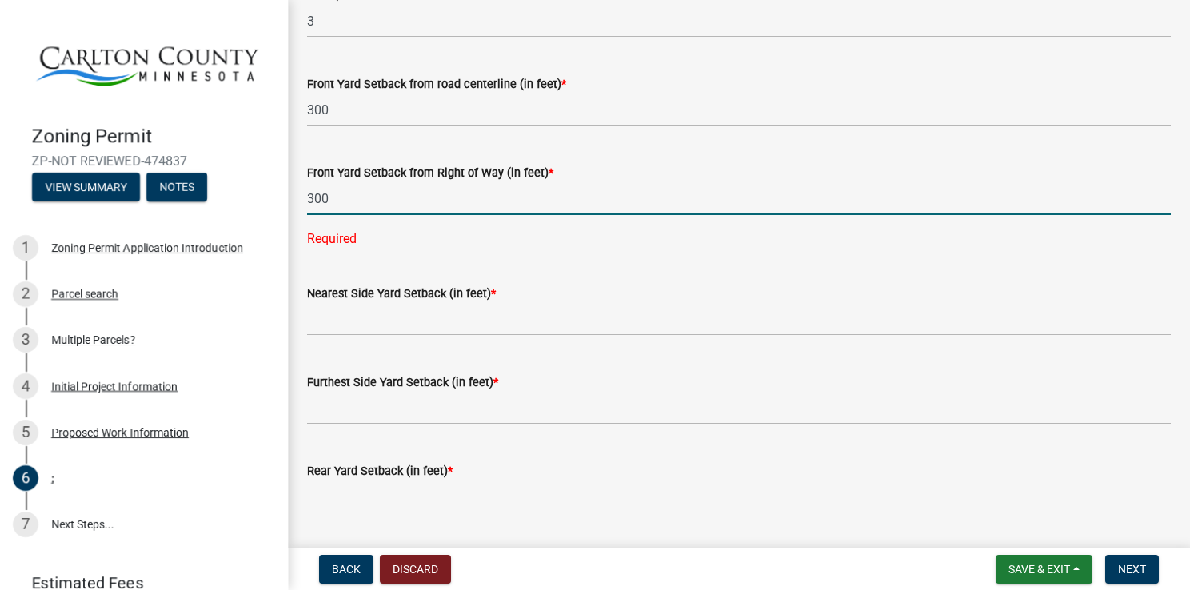
scroll to position [1239, 0]
type input "300"
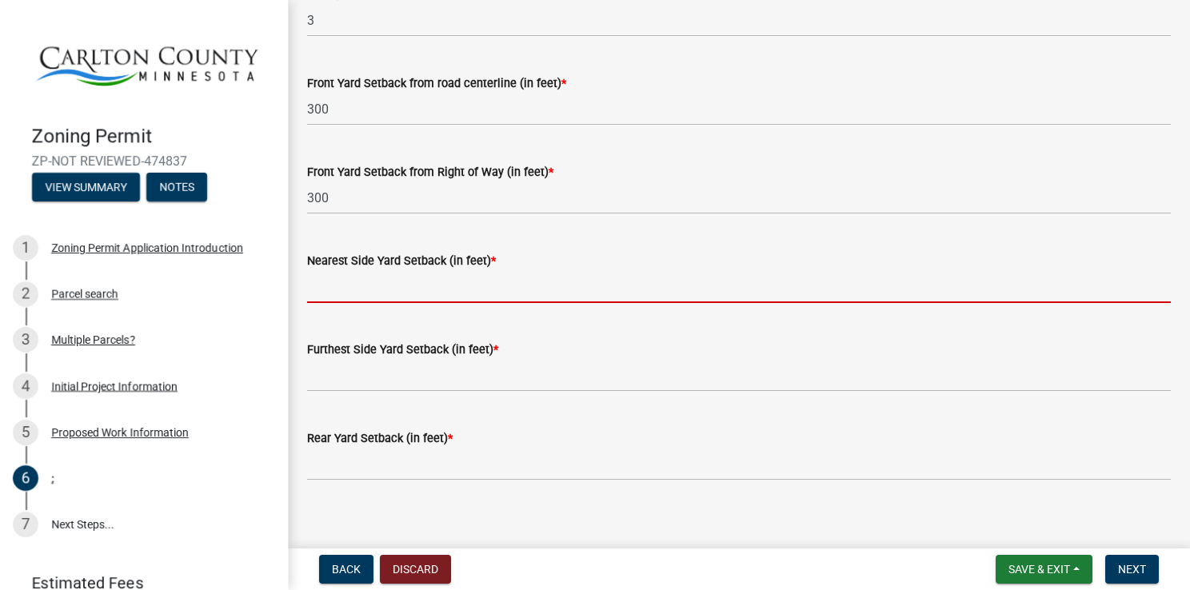
drag, startPoint x: 426, startPoint y: 310, endPoint x: 356, endPoint y: 296, distance: 71.7
click at [356, 296] on input "text" at bounding box center [739, 286] width 864 height 33
type input "4"
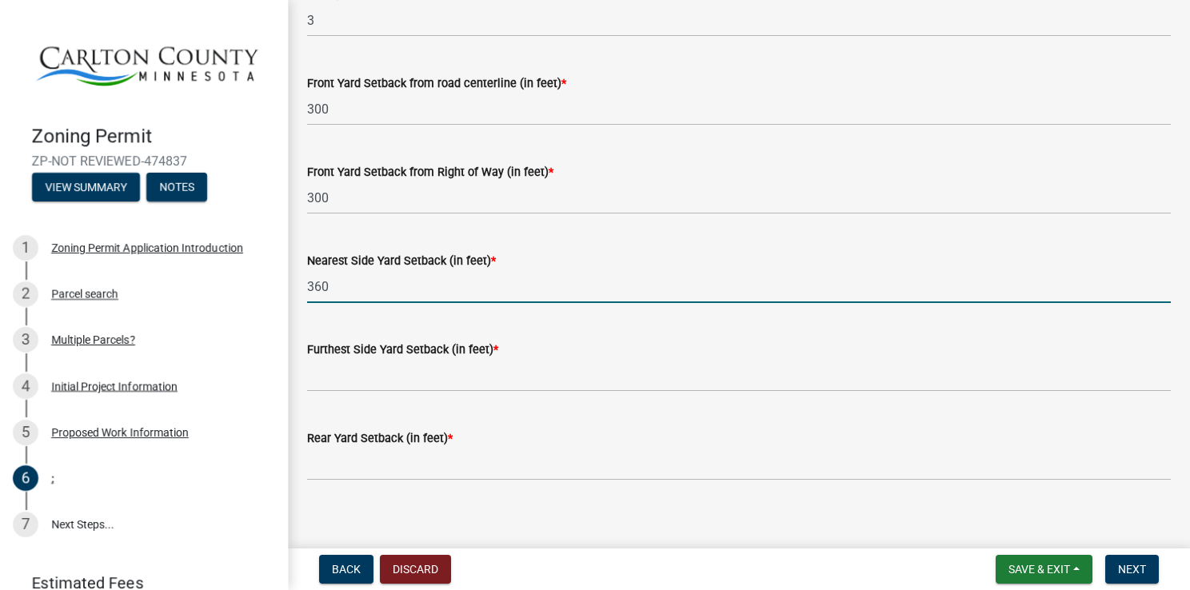
type input "360"
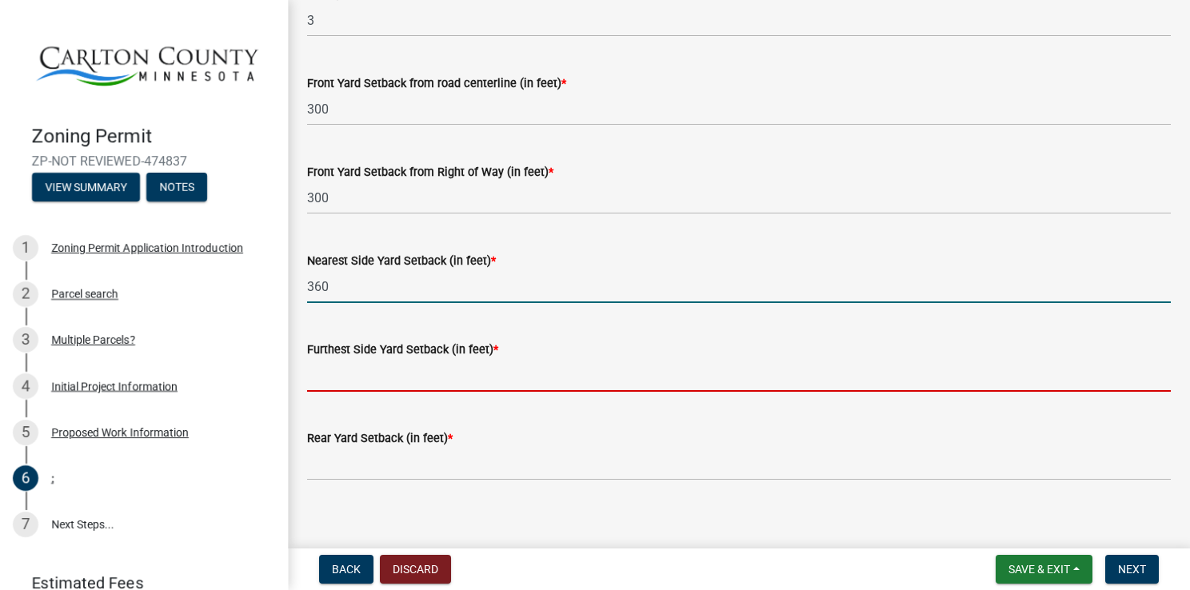
click at [435, 374] on input "text" at bounding box center [739, 375] width 864 height 33
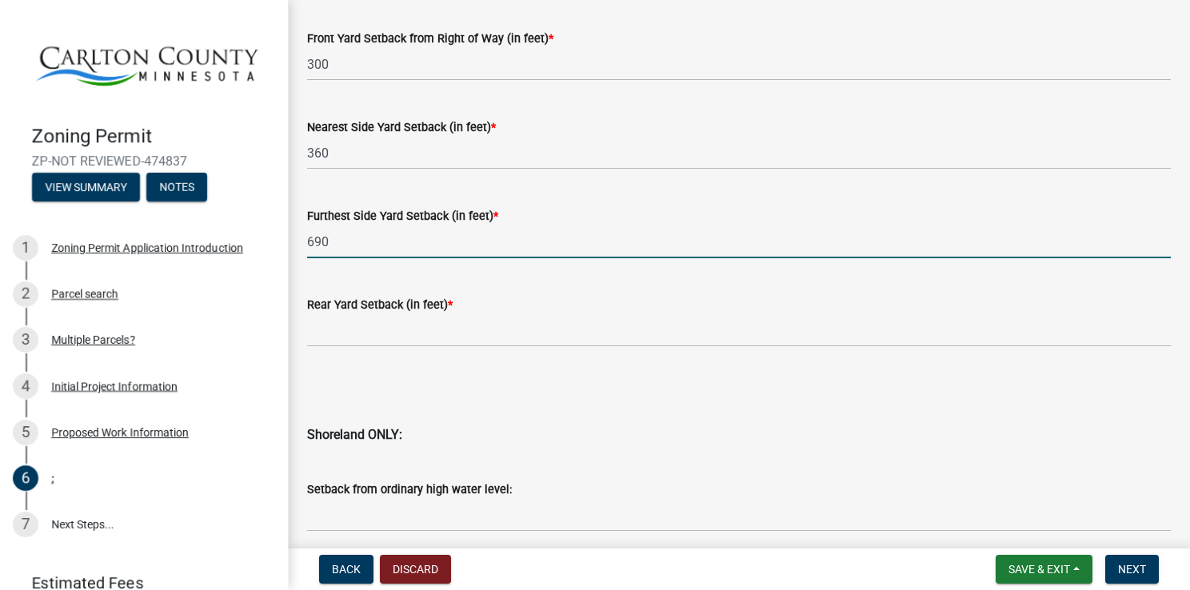
scroll to position [1370, 0]
type input "690"
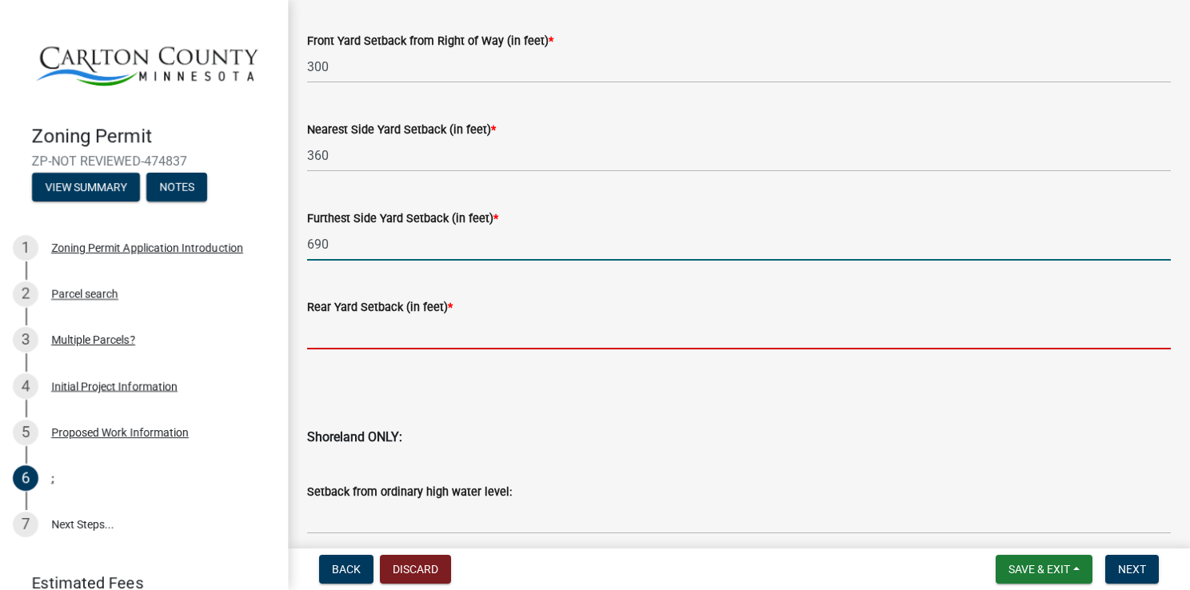
click at [578, 338] on input "text" at bounding box center [739, 333] width 864 height 33
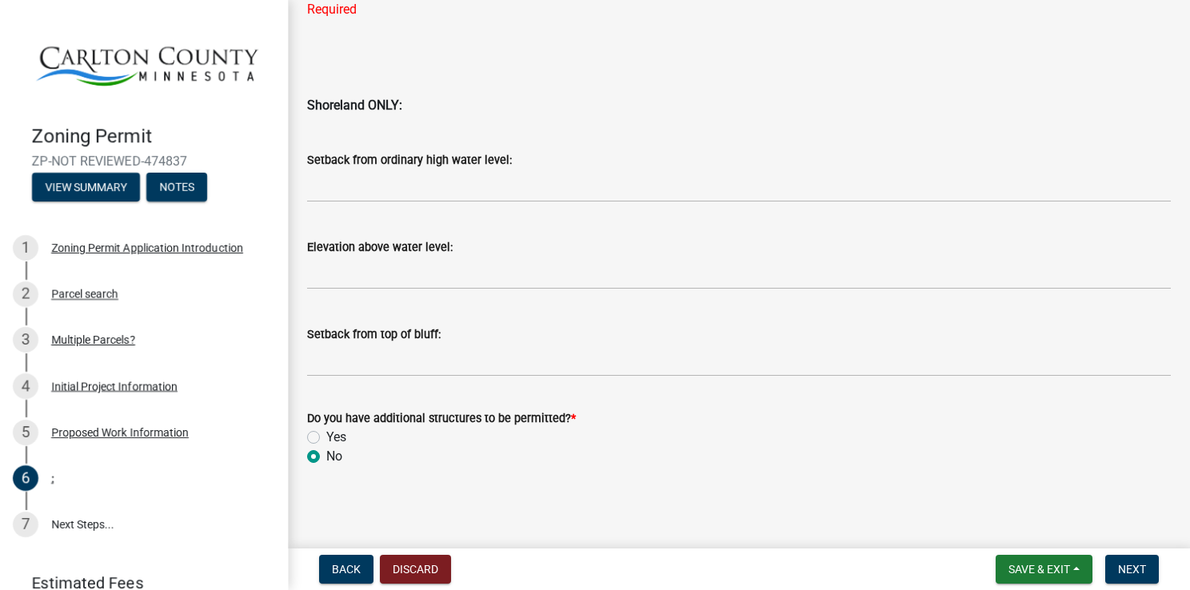
scroll to position [1733, 0]
type input "950"
click at [326, 438] on label "Yes" at bounding box center [336, 437] width 20 height 19
click at [326, 438] on input "Yes" at bounding box center [331, 433] width 10 height 10
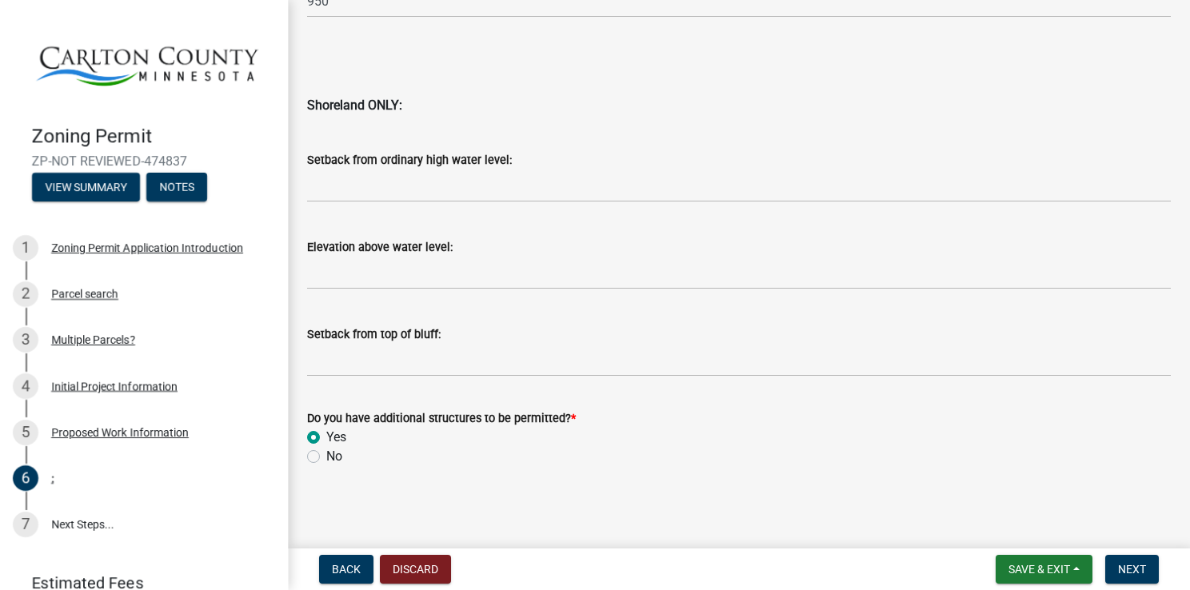
radio input "true"
click at [326, 455] on label "No" at bounding box center [334, 456] width 16 height 19
click at [326, 455] on input "No" at bounding box center [331, 452] width 10 height 10
radio input "true"
click at [1139, 563] on span "Next" at bounding box center [1132, 569] width 28 height 13
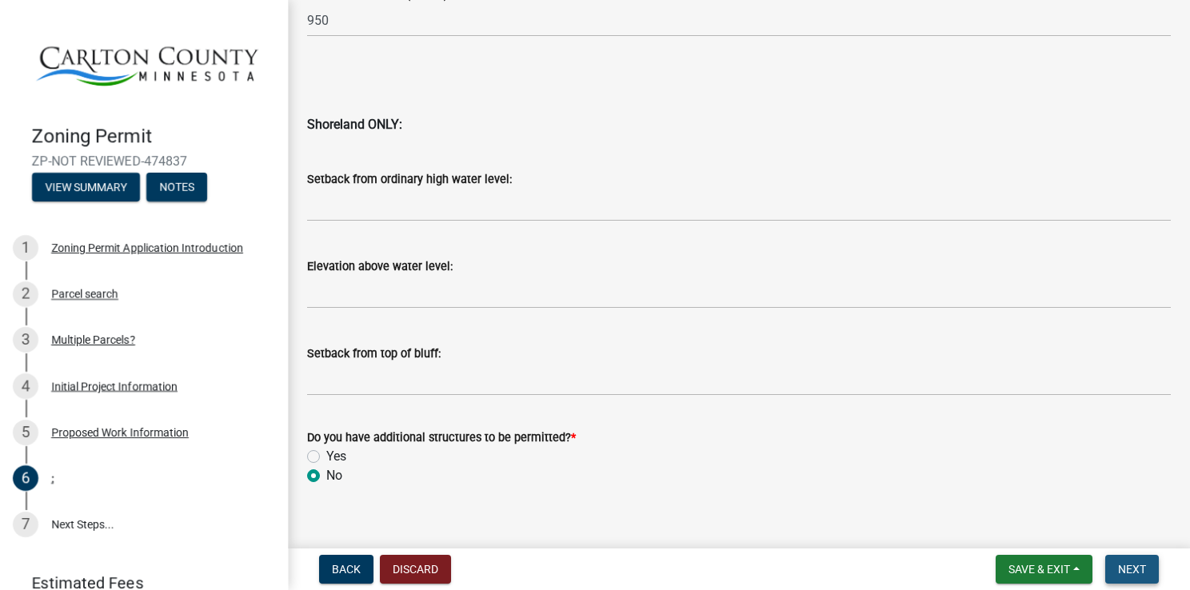
scroll to position [1721, 0]
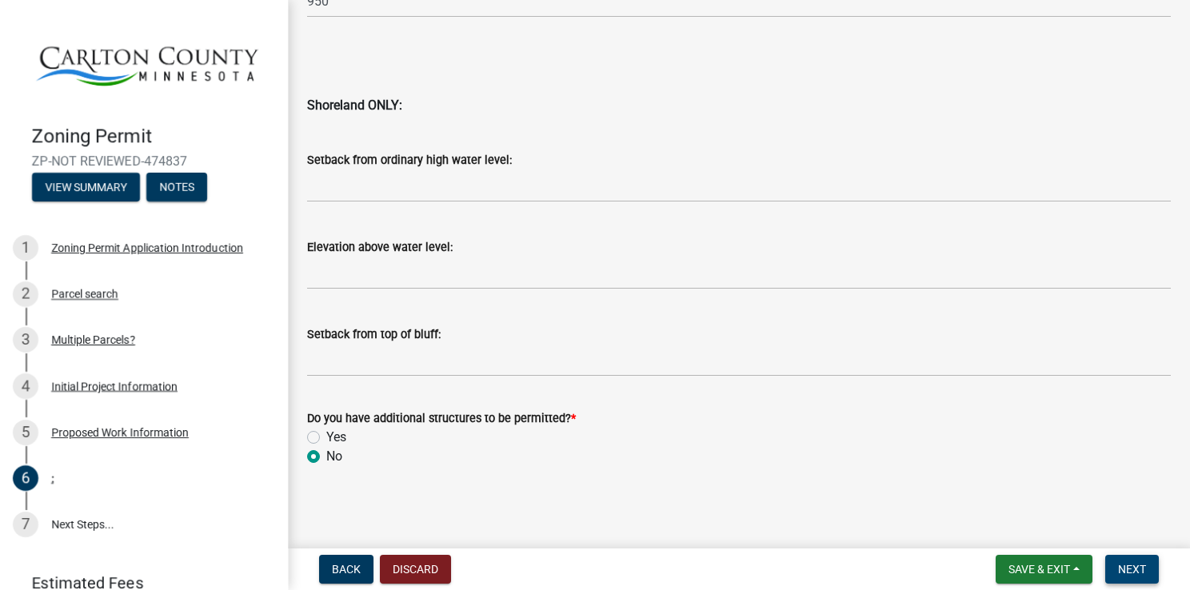
click at [1115, 566] on button "Next" at bounding box center [1133, 569] width 54 height 29
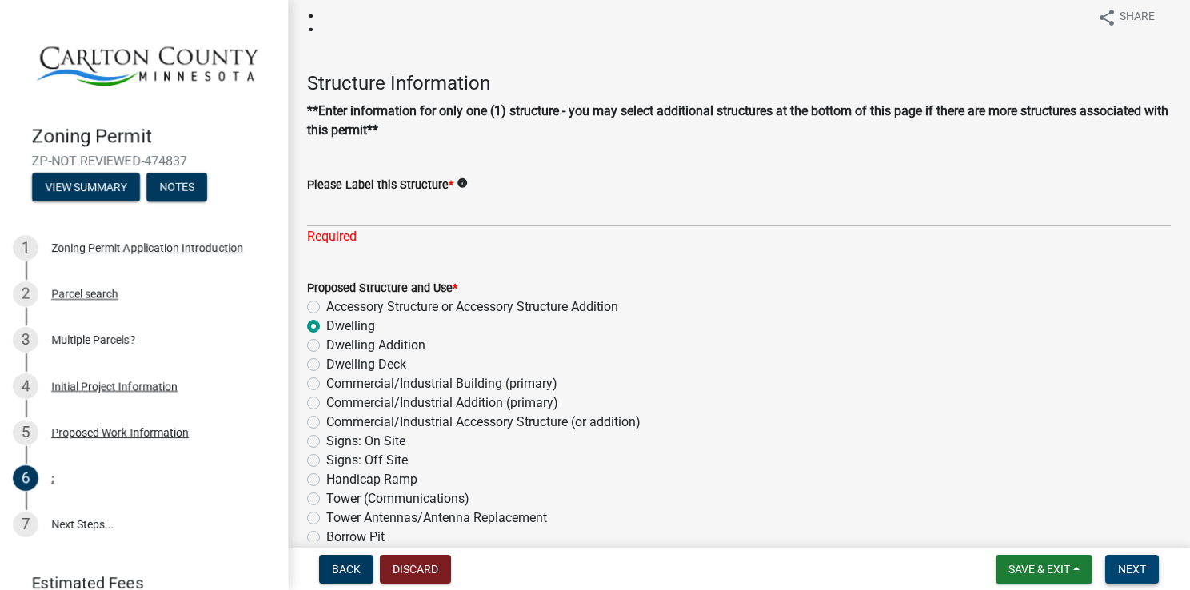
scroll to position [0, 0]
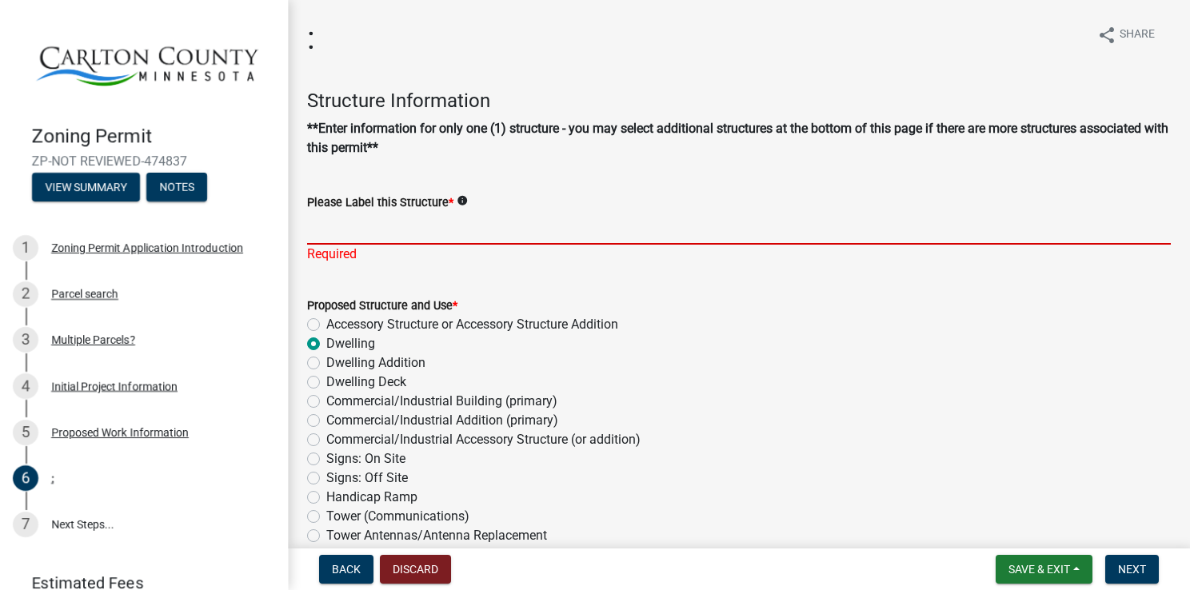
click at [444, 229] on input "Please Label this Structure *" at bounding box center [739, 228] width 864 height 33
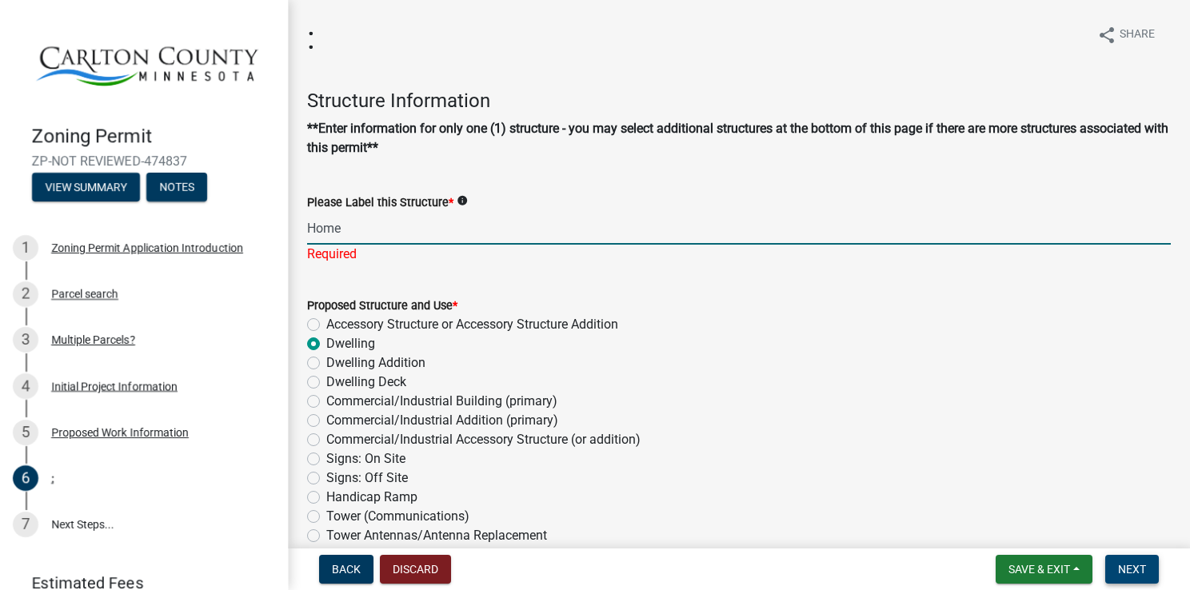
type input "Home"
click at [1127, 569] on span "Next" at bounding box center [1132, 569] width 28 height 13
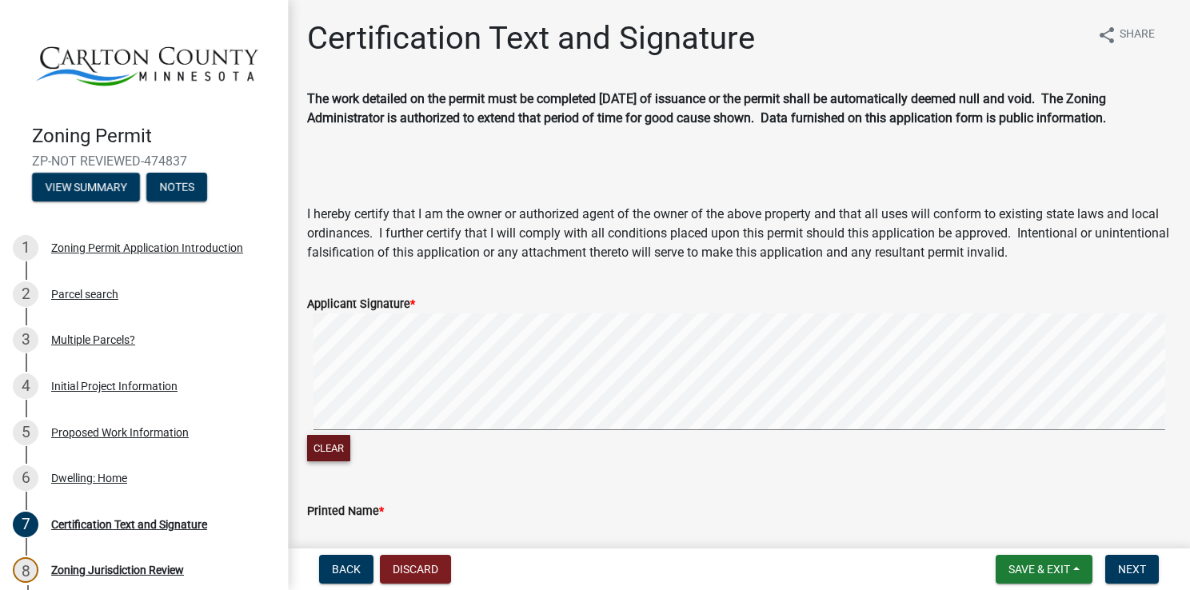
click at [328, 446] on button "Clear" at bounding box center [328, 448] width 43 height 26
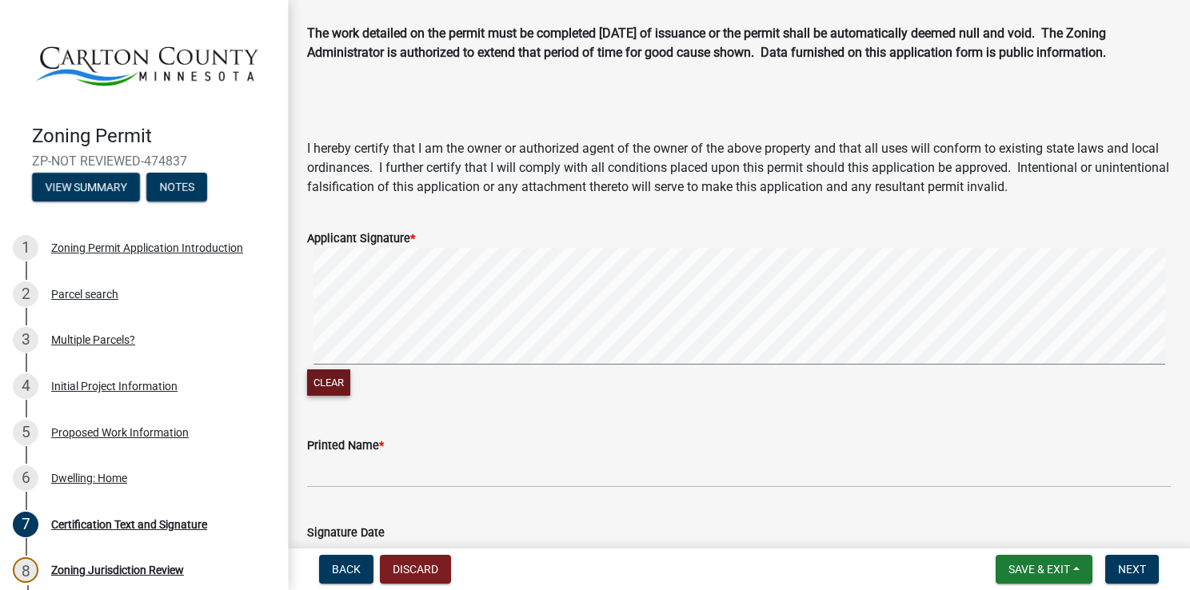
scroll to position [80, 0]
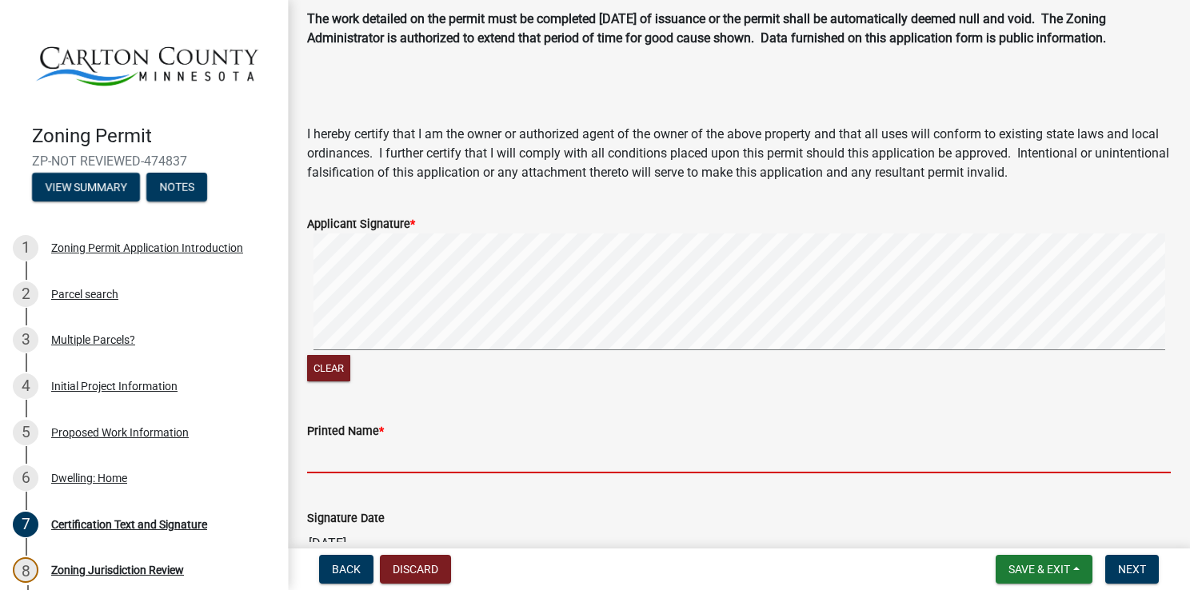
click at [742, 461] on input "Printed Name *" at bounding box center [739, 457] width 864 height 33
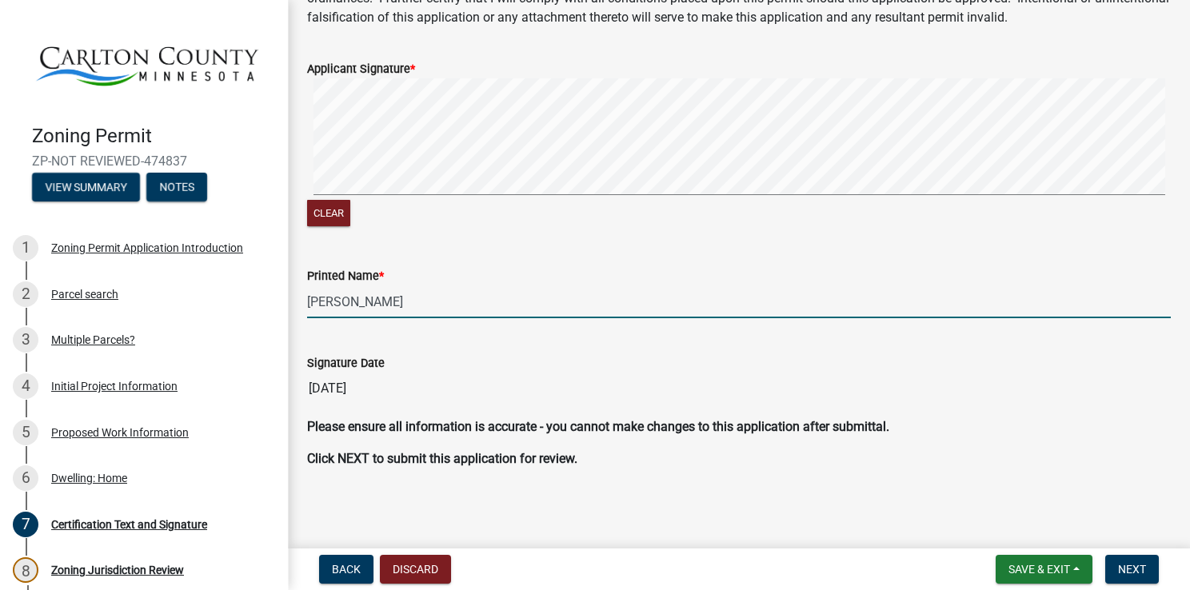
scroll to position [234, 0]
type input "[PERSON_NAME]"
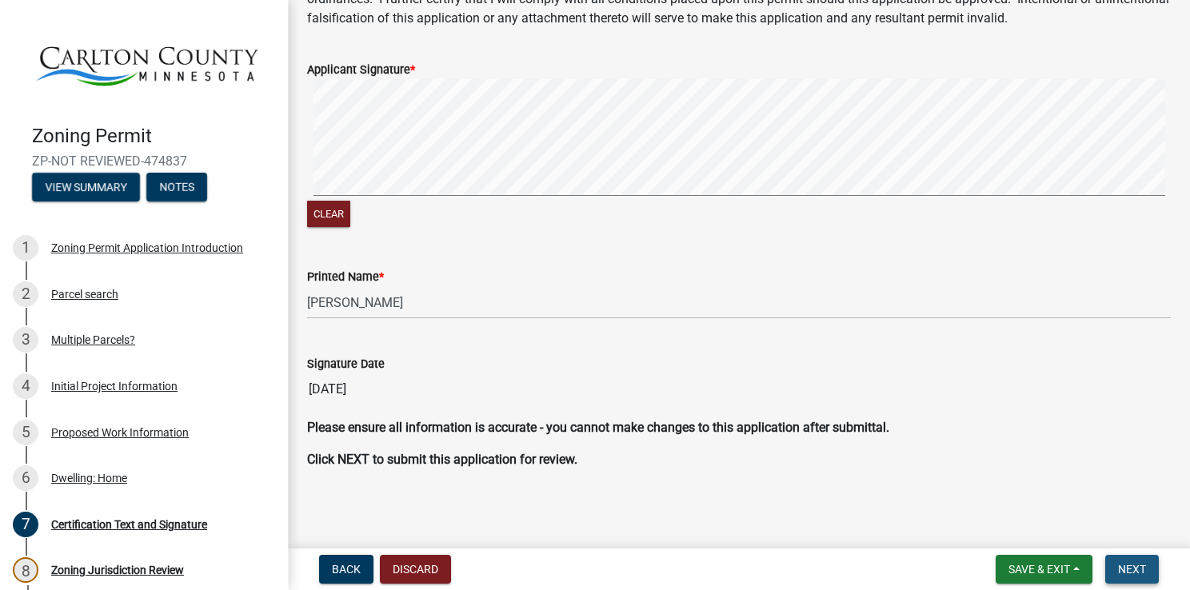
click at [1127, 568] on span "Next" at bounding box center [1132, 569] width 28 height 13
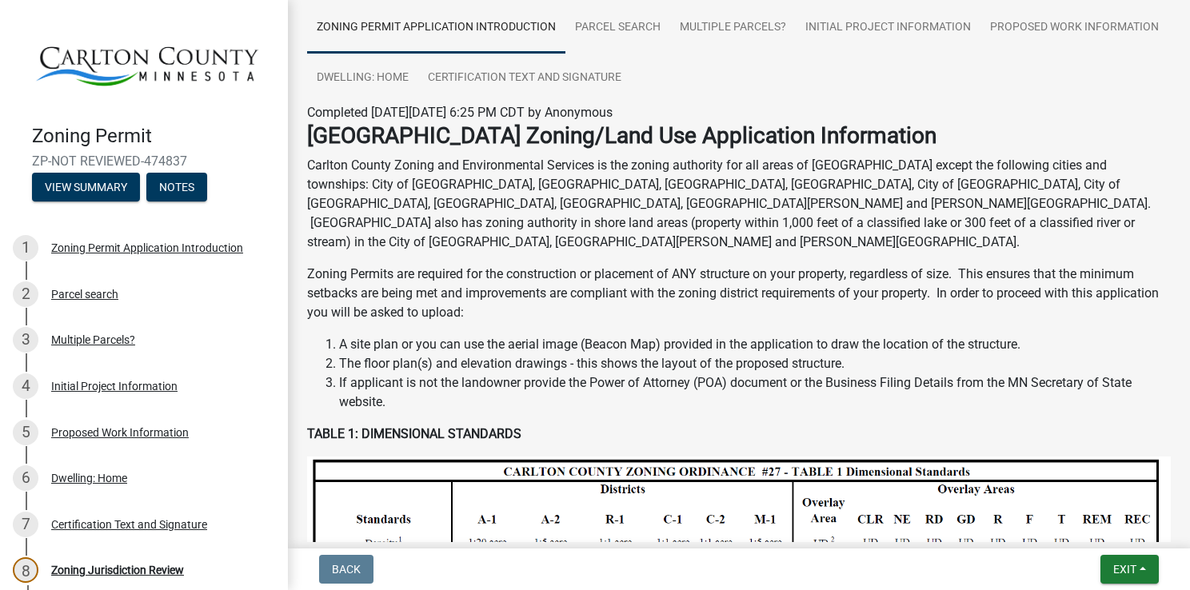
scroll to position [0, 0]
